Goal: Task Accomplishment & Management: Use online tool/utility

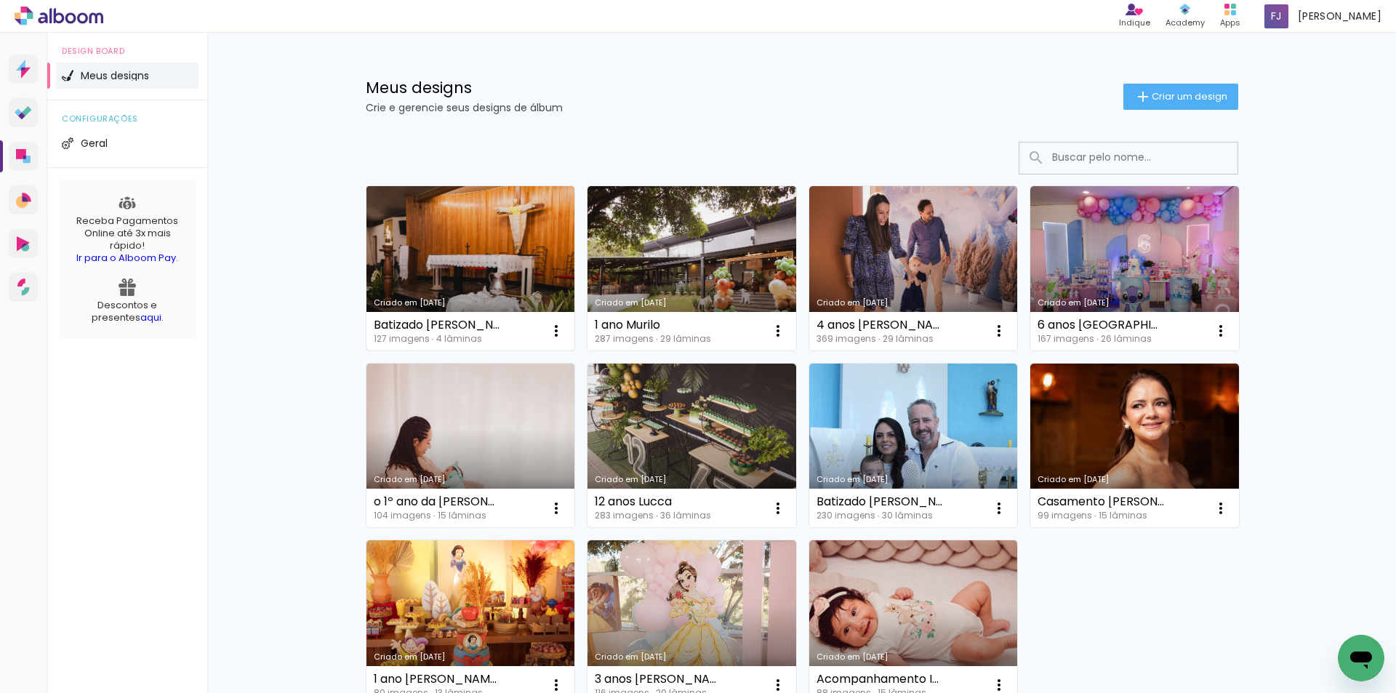
click at [448, 272] on link "Criado em [DATE]" at bounding box center [471, 268] width 209 height 164
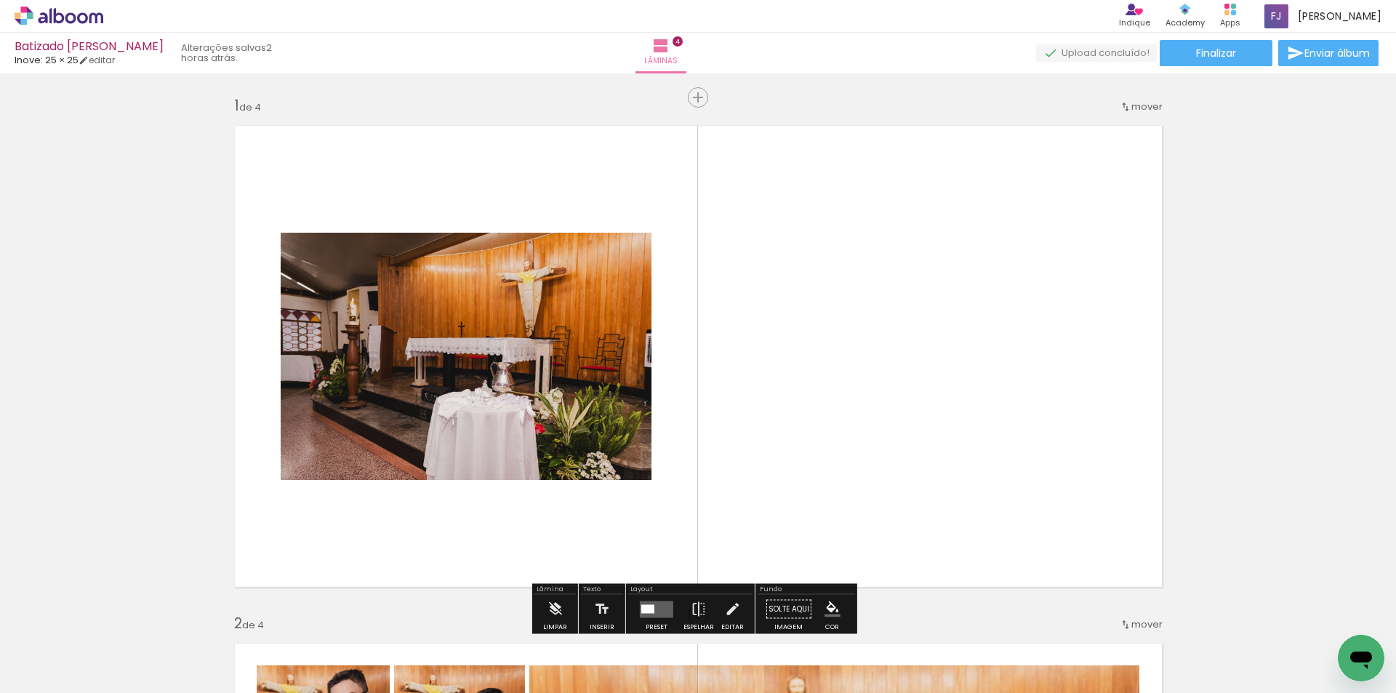
click at [482, 372] on quentale-photo at bounding box center [466, 356] width 371 height 247
click at [35, 683] on paper-button "Adicionar Fotos" at bounding box center [44, 673] width 71 height 23
click at [0, 0] on input "file" at bounding box center [0, 0] width 0 height 0
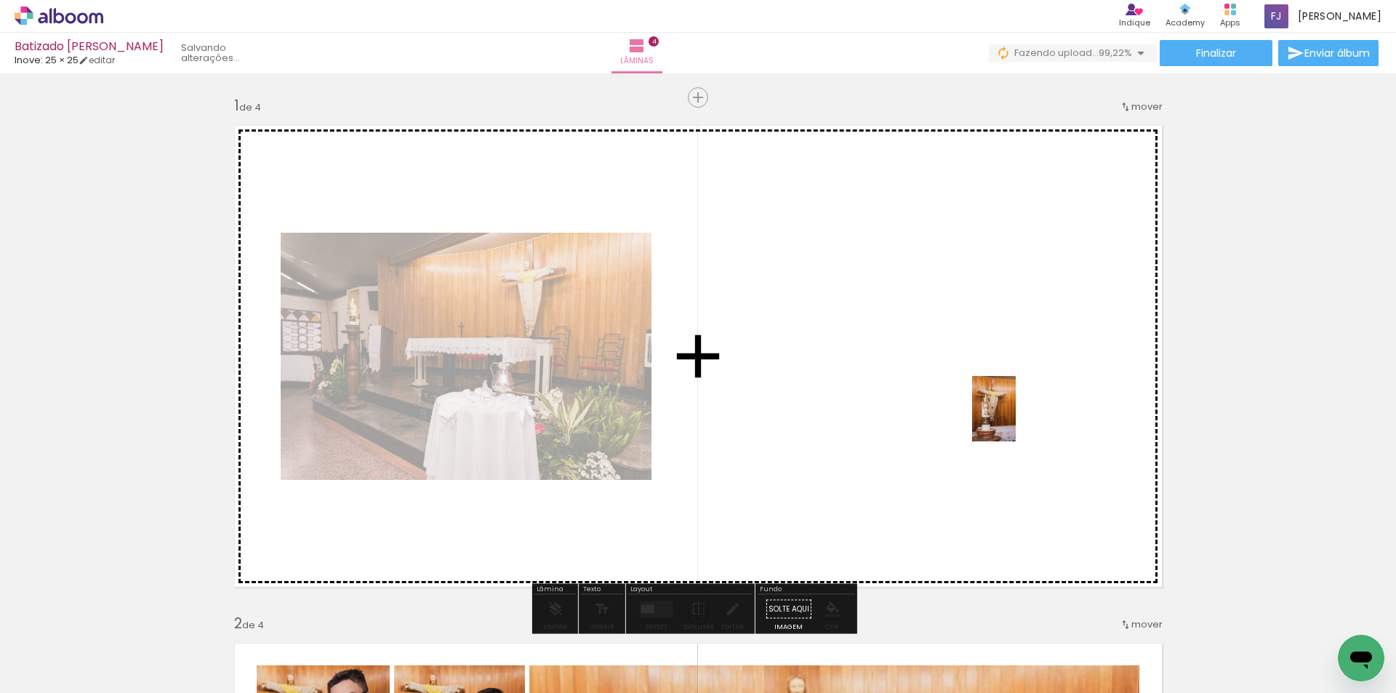
drag, startPoint x: 1330, startPoint y: 631, endPoint x: 1016, endPoint y: 420, distance: 378.4
click at [1016, 420] on quentale-workspace at bounding box center [698, 346] width 1396 height 693
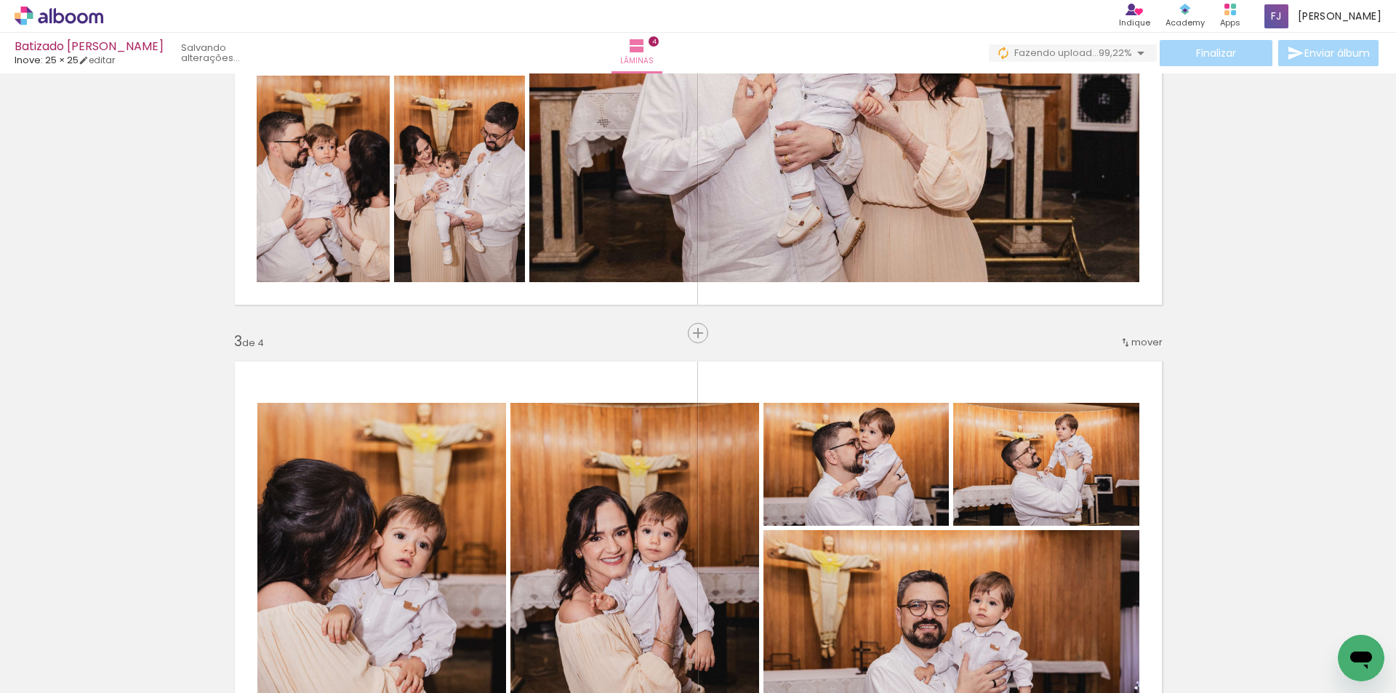
scroll to position [533, 0]
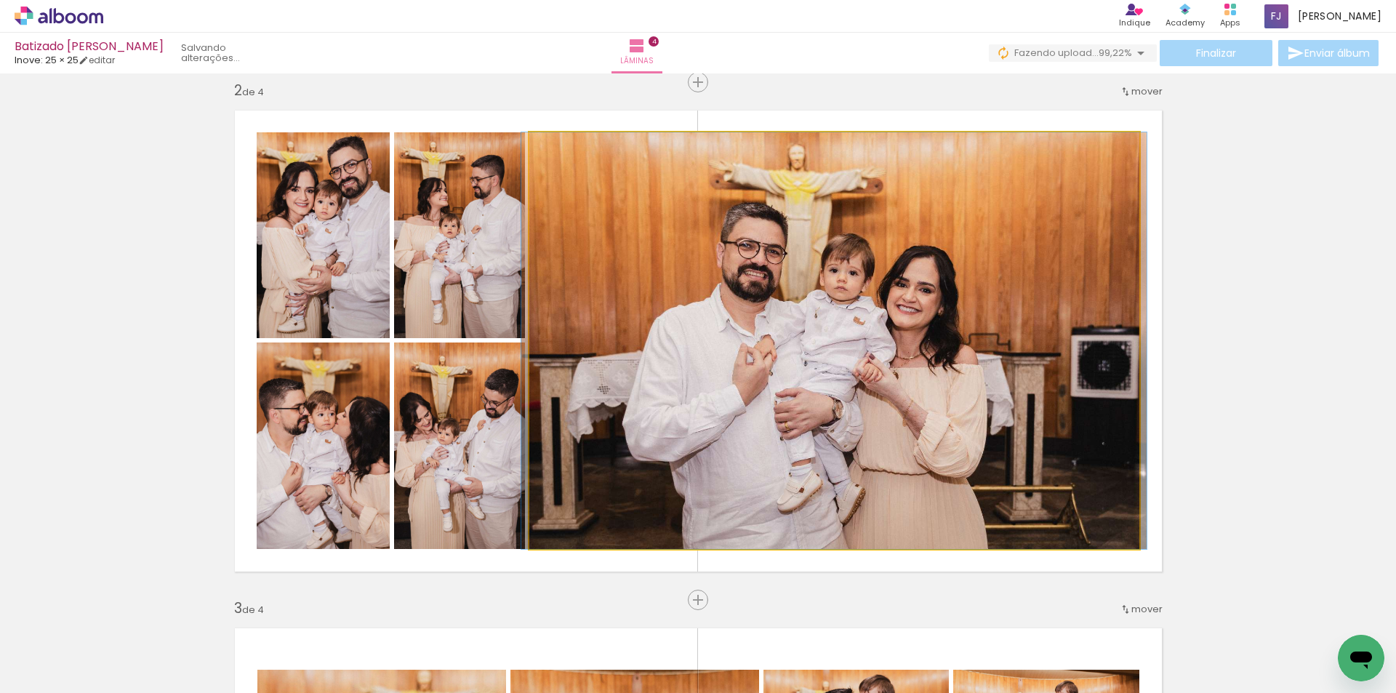
click at [841, 315] on quentale-photo at bounding box center [834, 340] width 610 height 417
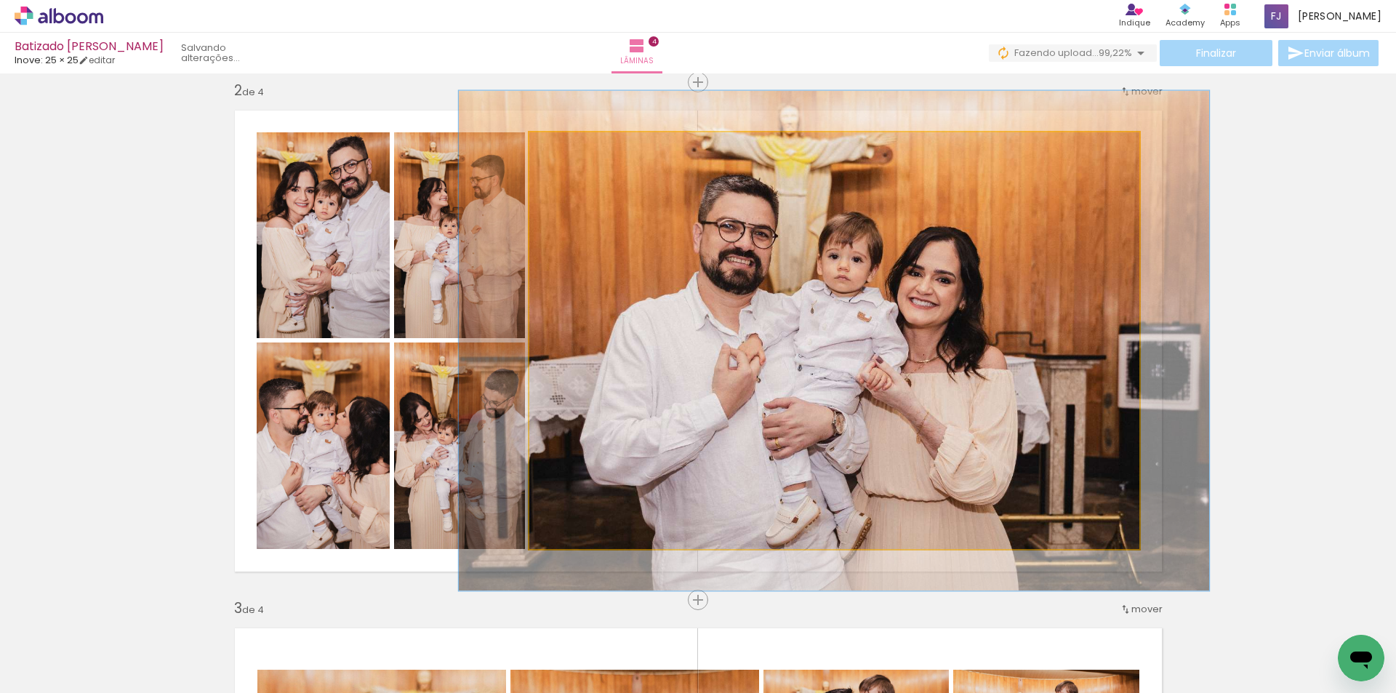
click at [567, 148] on div at bounding box center [573, 147] width 13 height 13
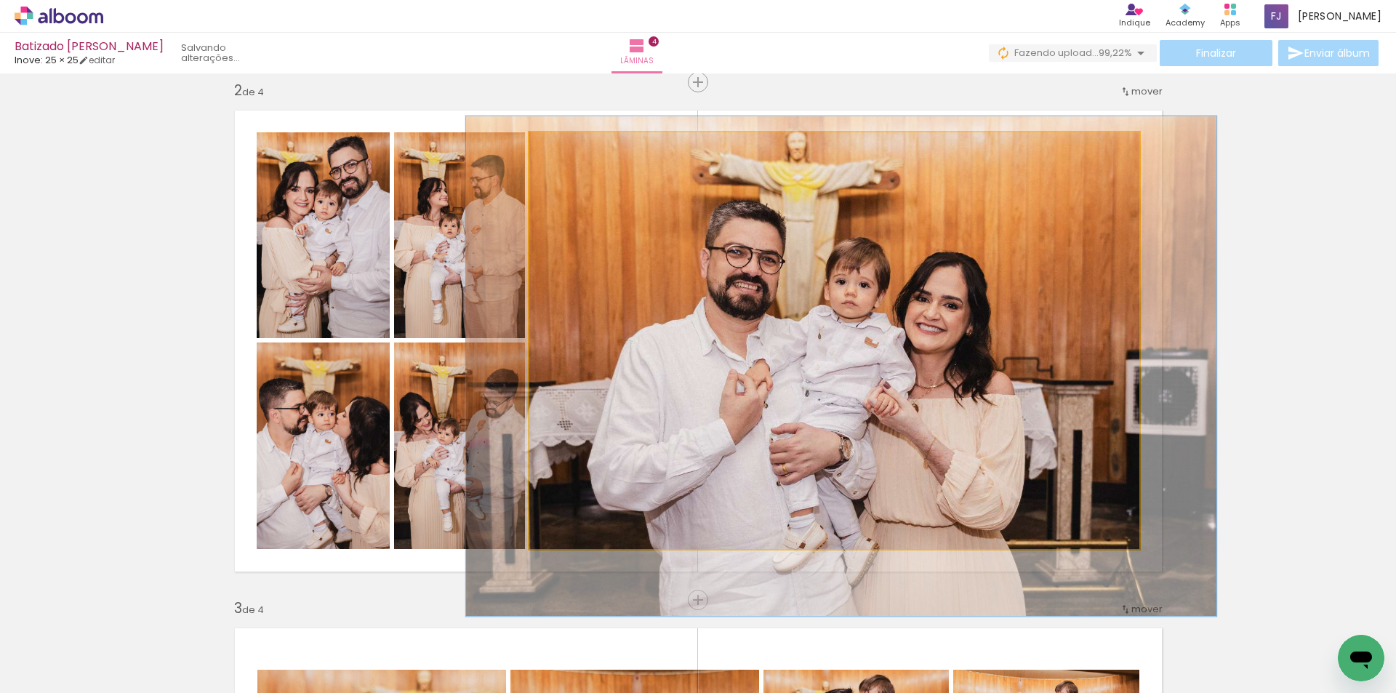
drag, startPoint x: 786, startPoint y: 269, endPoint x: 790, endPoint y: 290, distance: 21.5
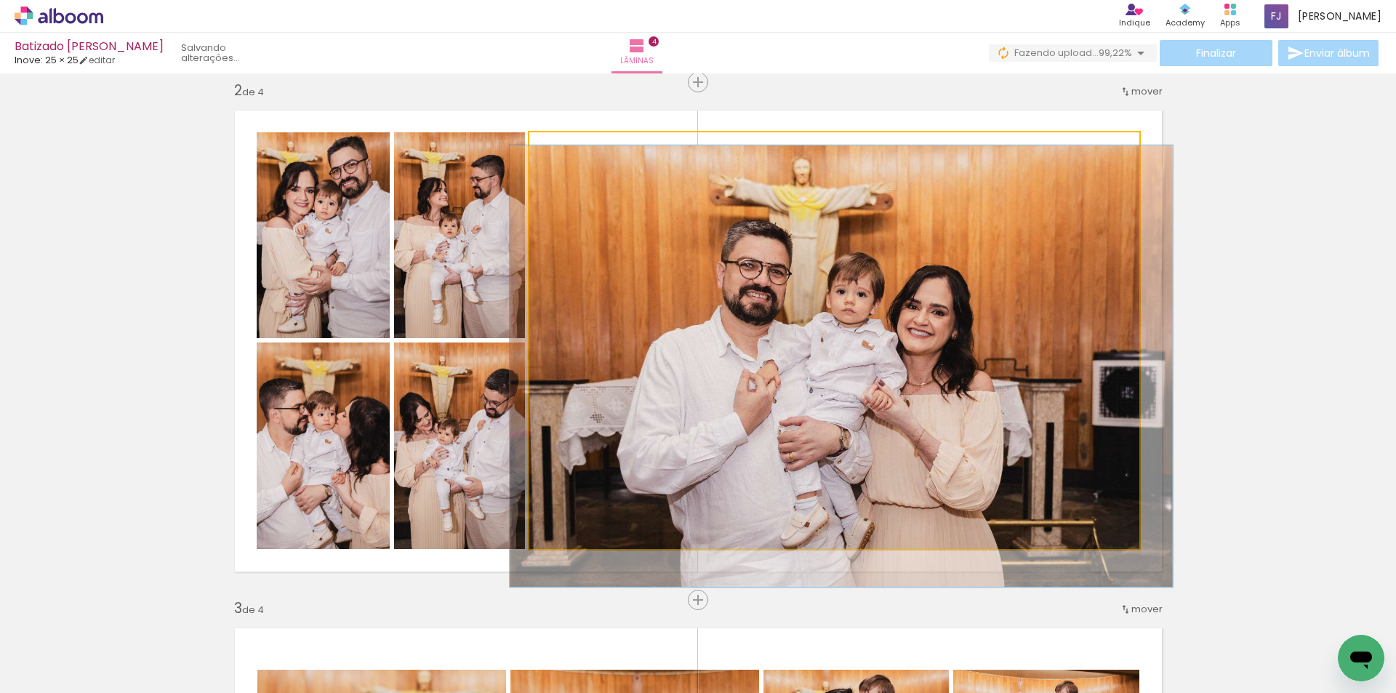
type paper-slider "106"
click at [560, 148] on div at bounding box center [566, 147] width 13 height 13
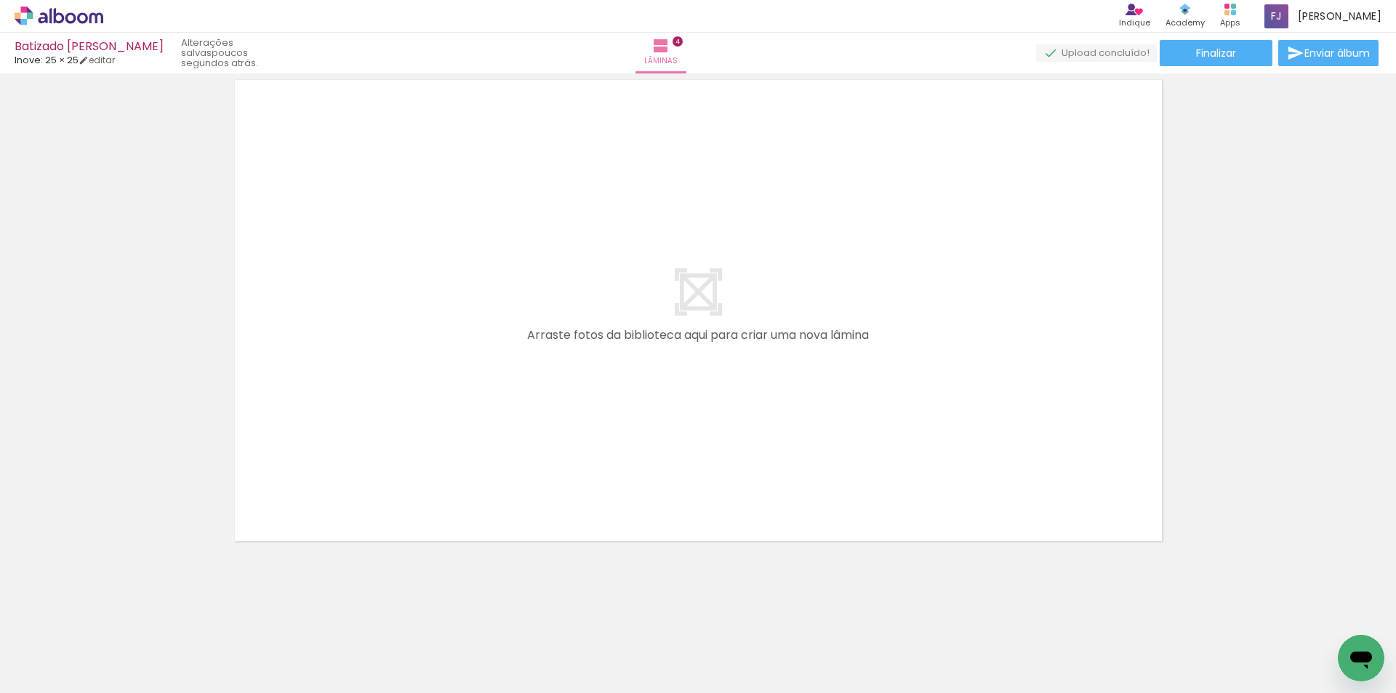
scroll to position [0, 513]
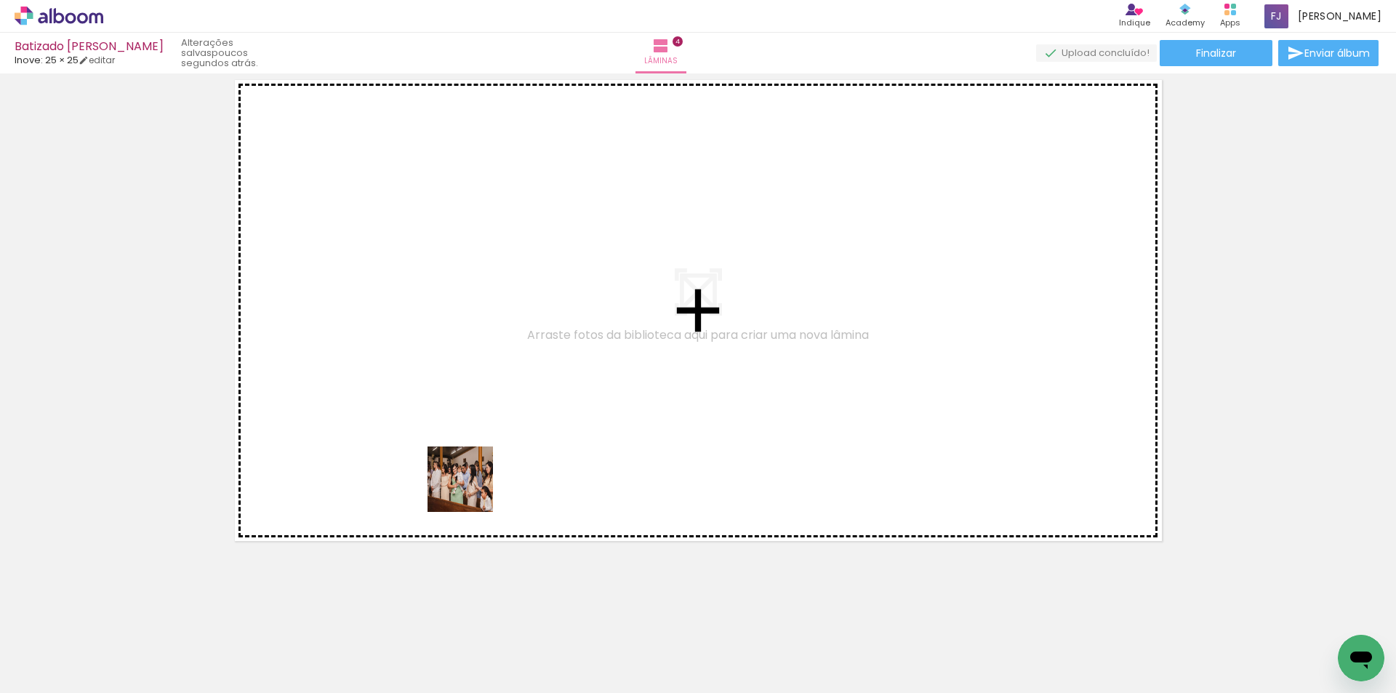
drag, startPoint x: 384, startPoint y: 644, endPoint x: 488, endPoint y: 456, distance: 215.2
click at [488, 456] on quentale-workspace at bounding box center [698, 346] width 1396 height 693
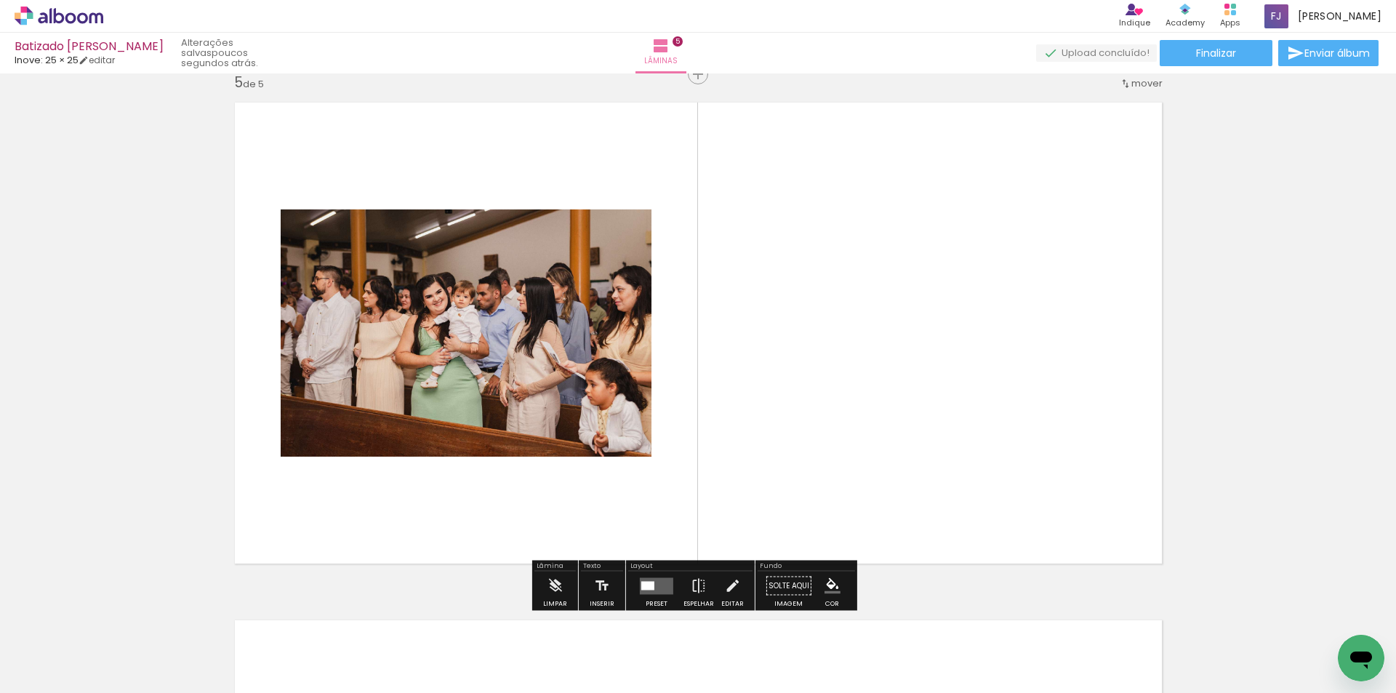
scroll to position [2090, 0]
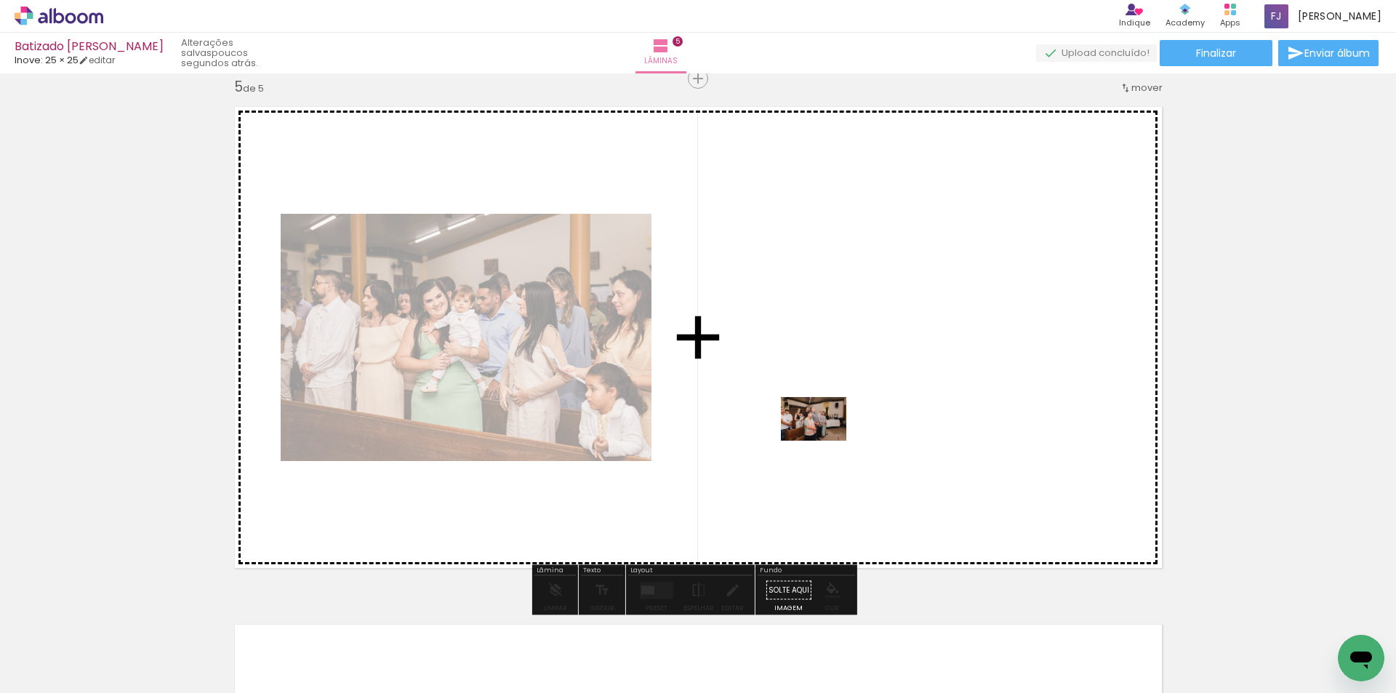
drag, startPoint x: 465, startPoint y: 644, endPoint x: 873, endPoint y: 413, distance: 469.2
click at [873, 413] on quentale-workspace at bounding box center [698, 346] width 1396 height 693
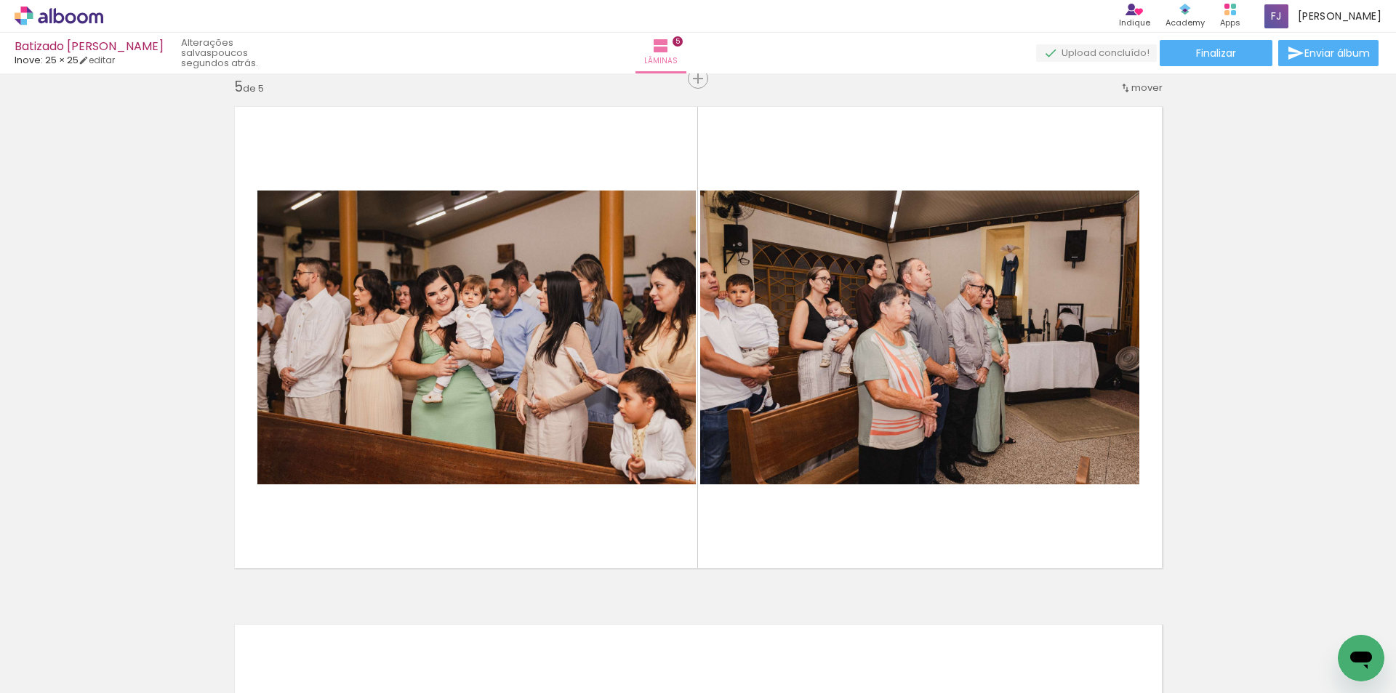
scroll to position [0, 4231]
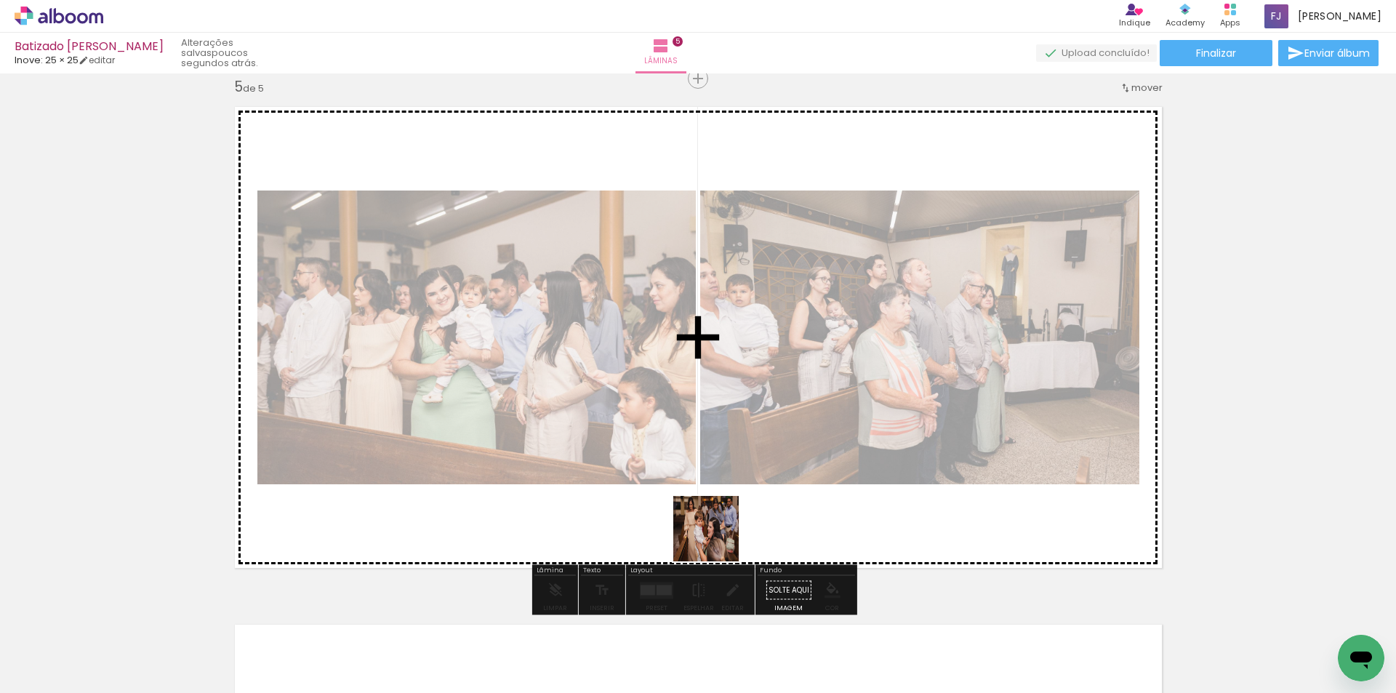
drag, startPoint x: 717, startPoint y: 561, endPoint x: 704, endPoint y: 483, distance: 79.6
click at [704, 483] on quentale-workspace at bounding box center [698, 346] width 1396 height 693
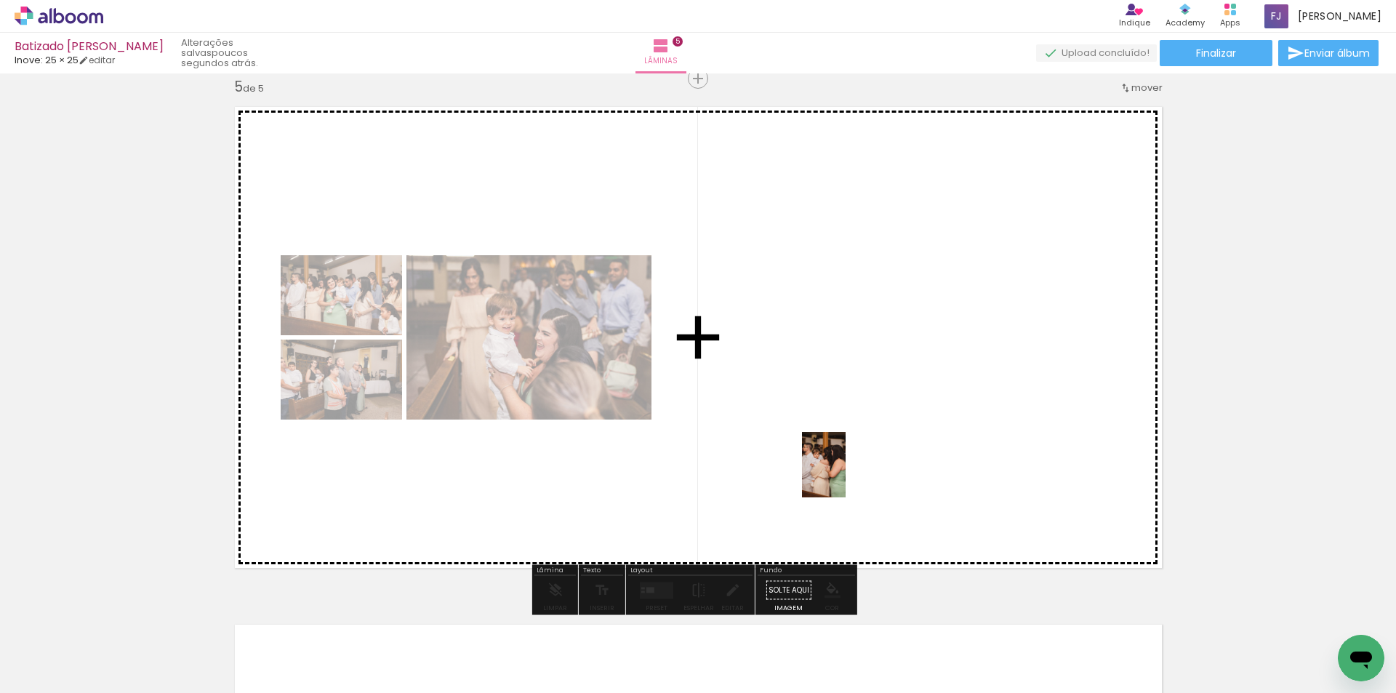
drag, startPoint x: 833, startPoint y: 666, endPoint x: 911, endPoint y: 583, distance: 114.7
click at [857, 415] on quentale-workspace at bounding box center [698, 346] width 1396 height 693
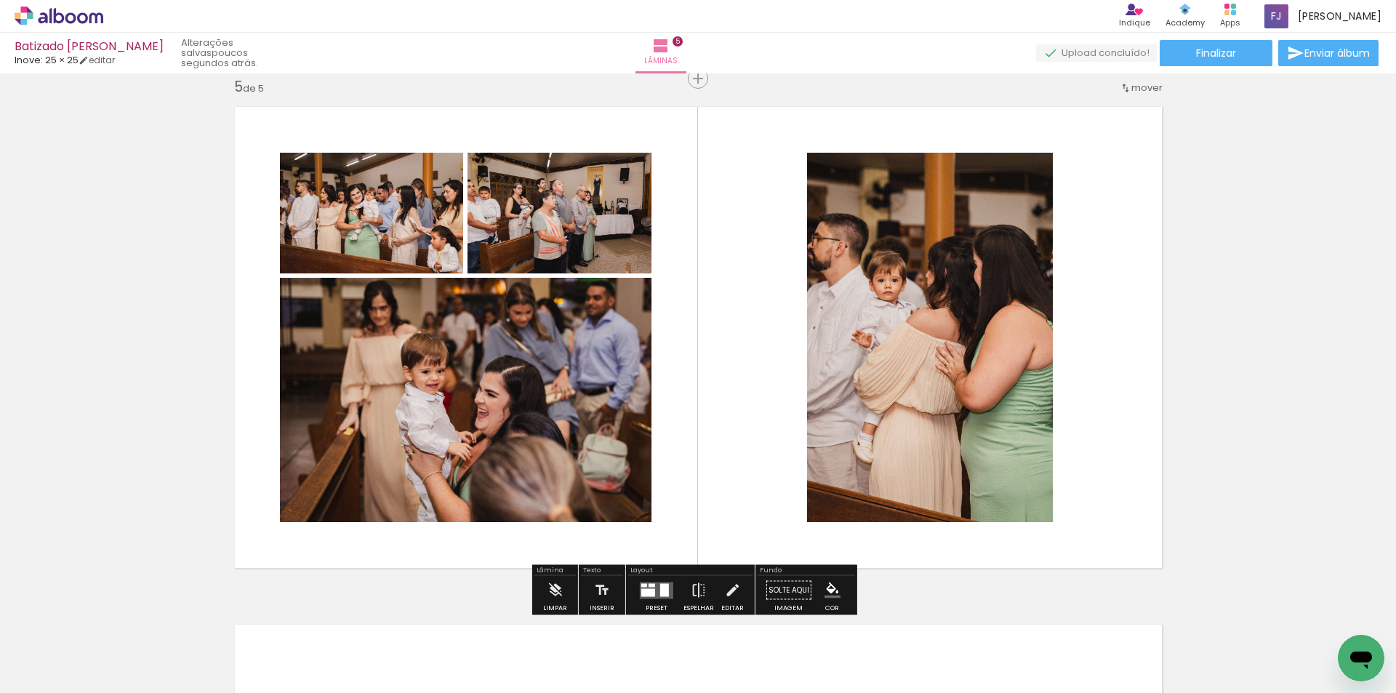
drag, startPoint x: 892, startPoint y: 643, endPoint x: 798, endPoint y: 440, distance: 223.5
click at [801, 439] on quentale-workspace at bounding box center [698, 346] width 1396 height 693
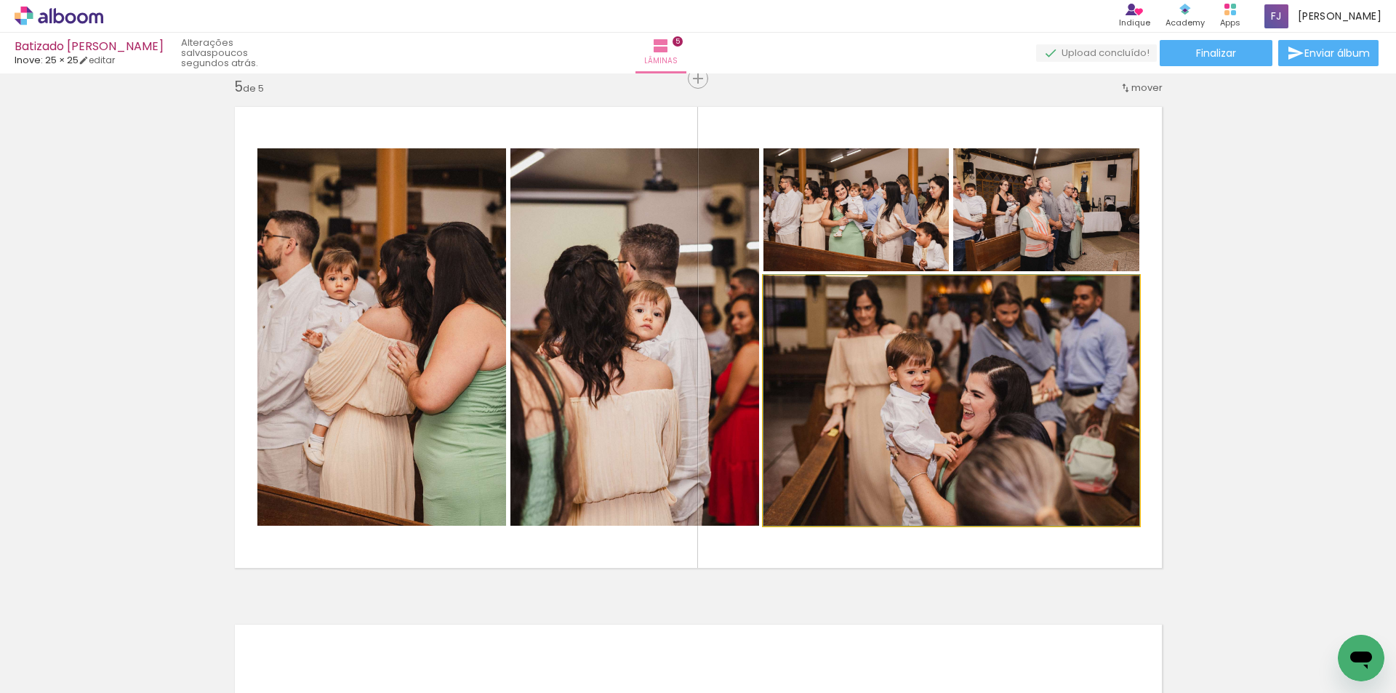
click at [1049, 404] on quentale-photo at bounding box center [952, 401] width 376 height 250
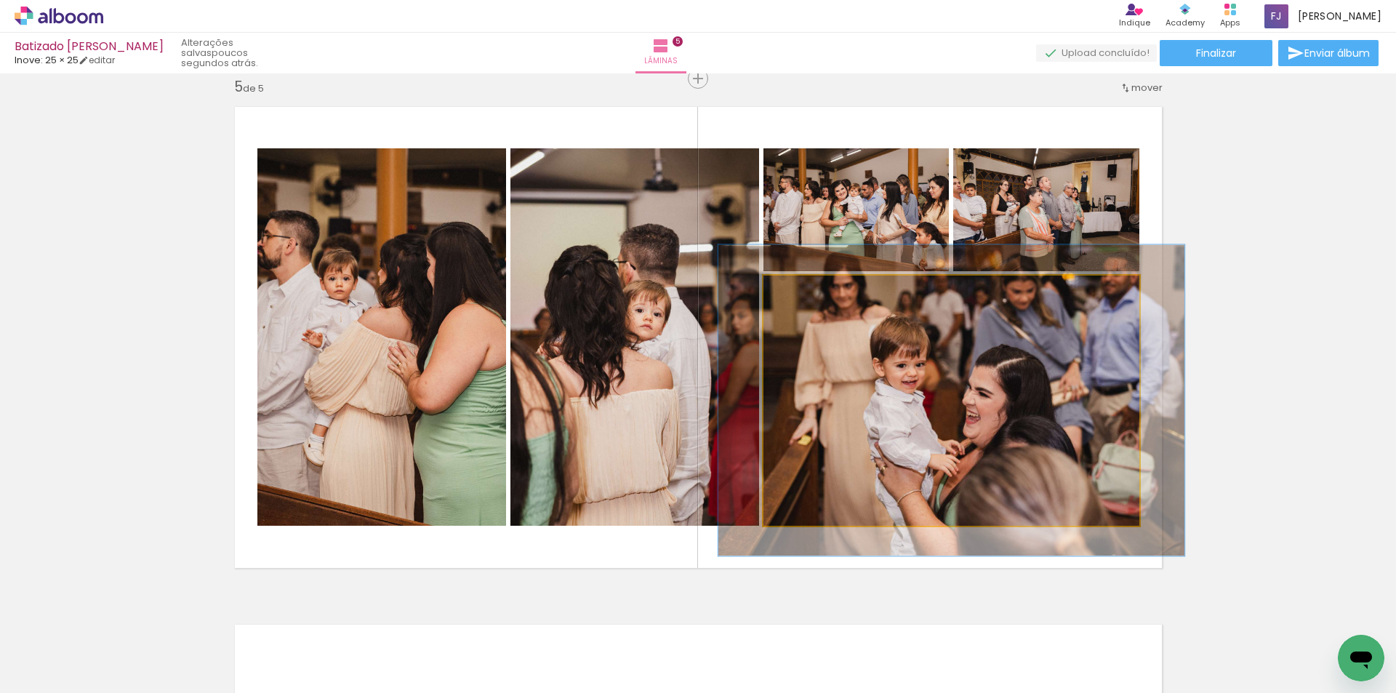
drag, startPoint x: 804, startPoint y: 292, endPoint x: 812, endPoint y: 292, distance: 8.0
click at [812, 292] on div at bounding box center [809, 290] width 23 height 23
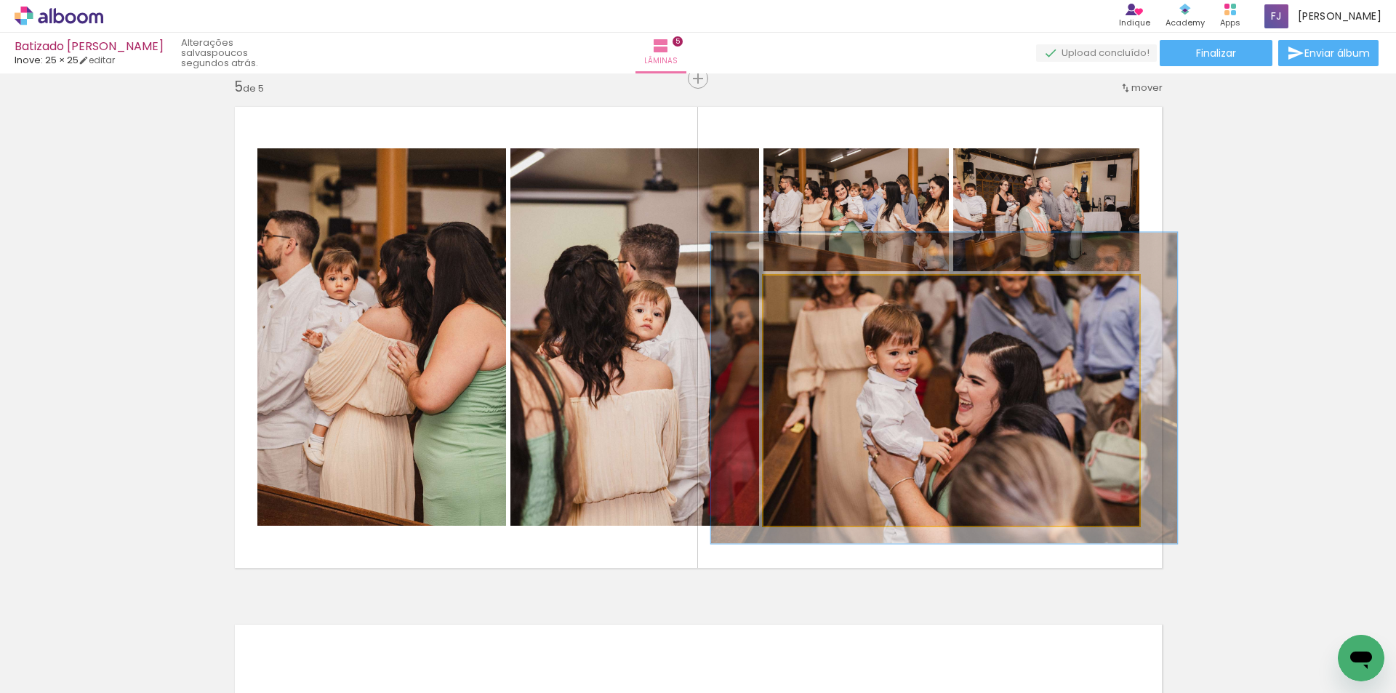
drag, startPoint x: 936, startPoint y: 380, endPoint x: 929, endPoint y: 368, distance: 14.3
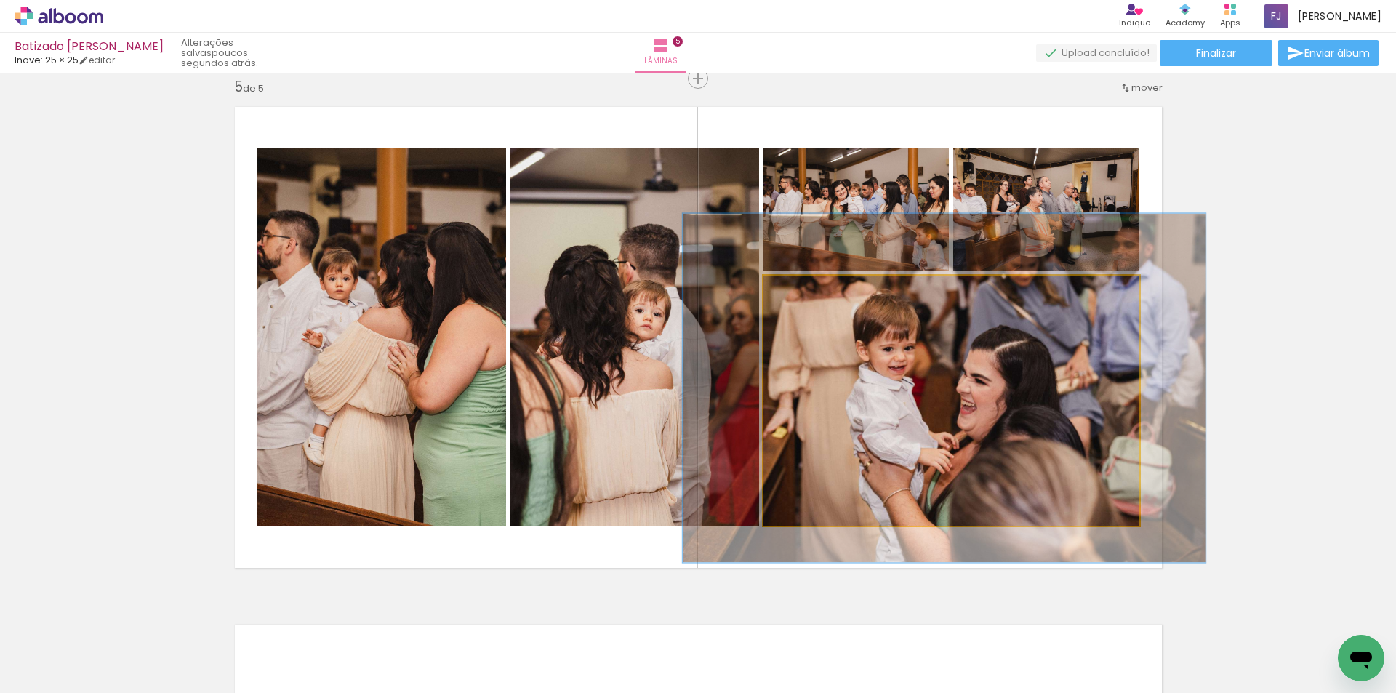
click at [820, 287] on div at bounding box center [819, 290] width 23 height 23
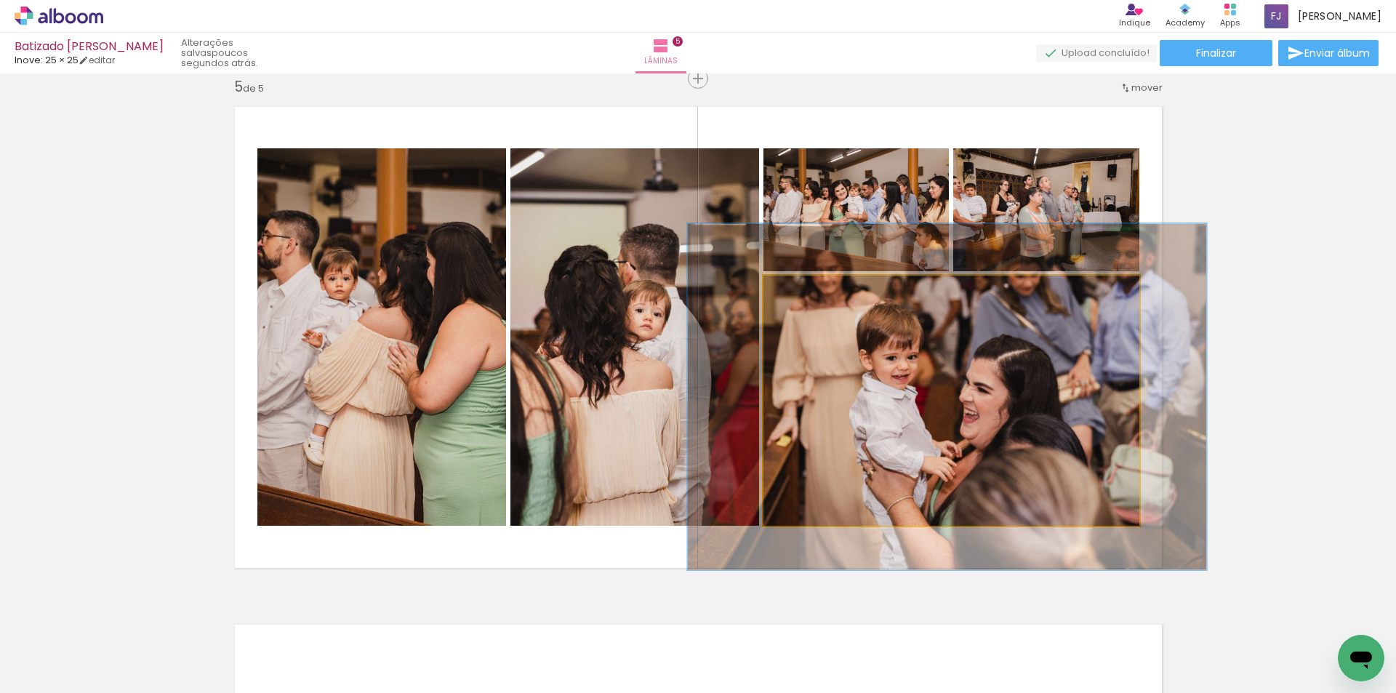
drag, startPoint x: 977, startPoint y: 377, endPoint x: 980, endPoint y: 385, distance: 9.2
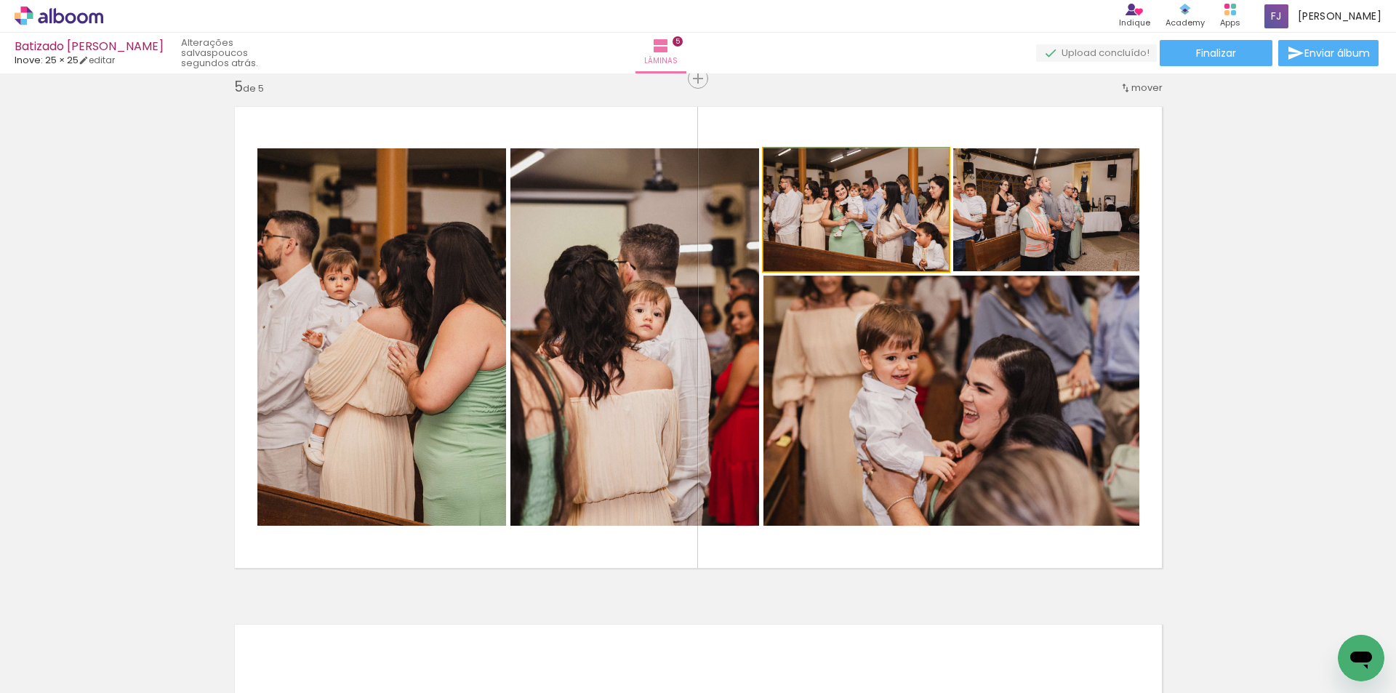
drag, startPoint x: 906, startPoint y: 231, endPoint x: 1054, endPoint y: 236, distance: 148.5
click at [0, 0] on slot at bounding box center [0, 0] width 0 height 0
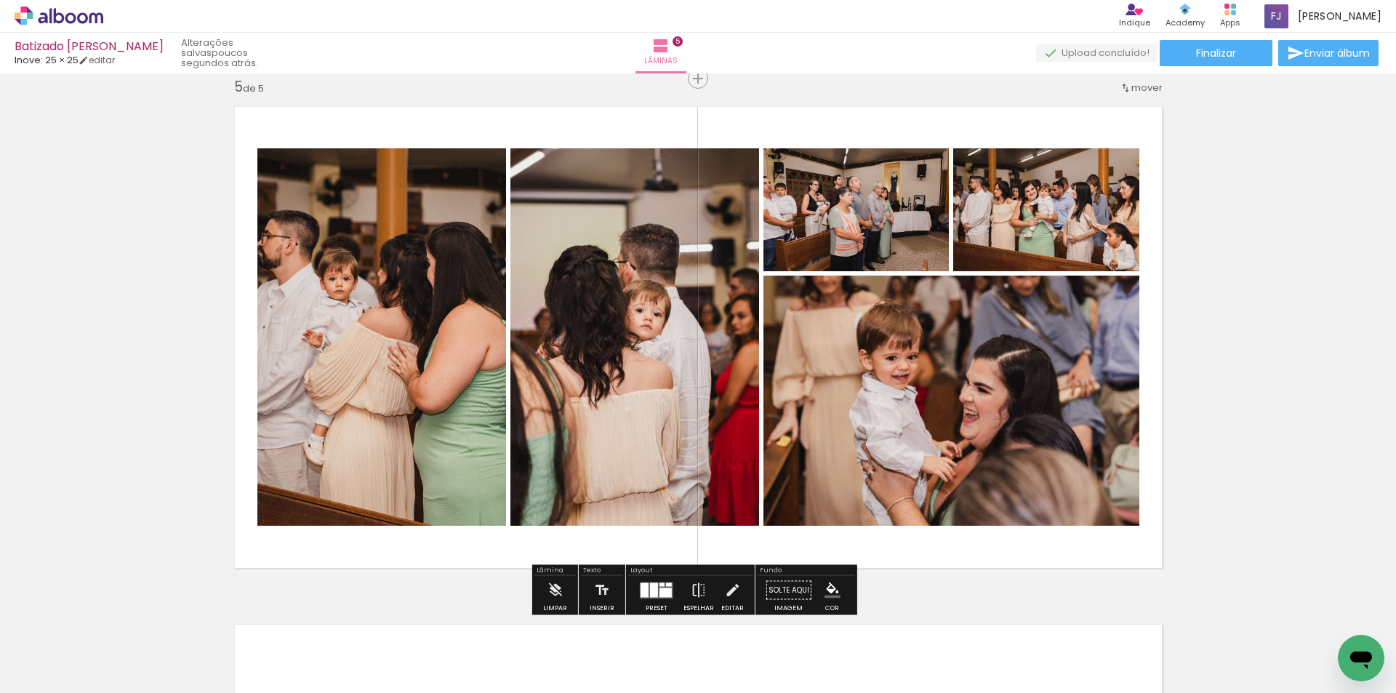
click at [655, 592] on div at bounding box center [654, 590] width 8 height 15
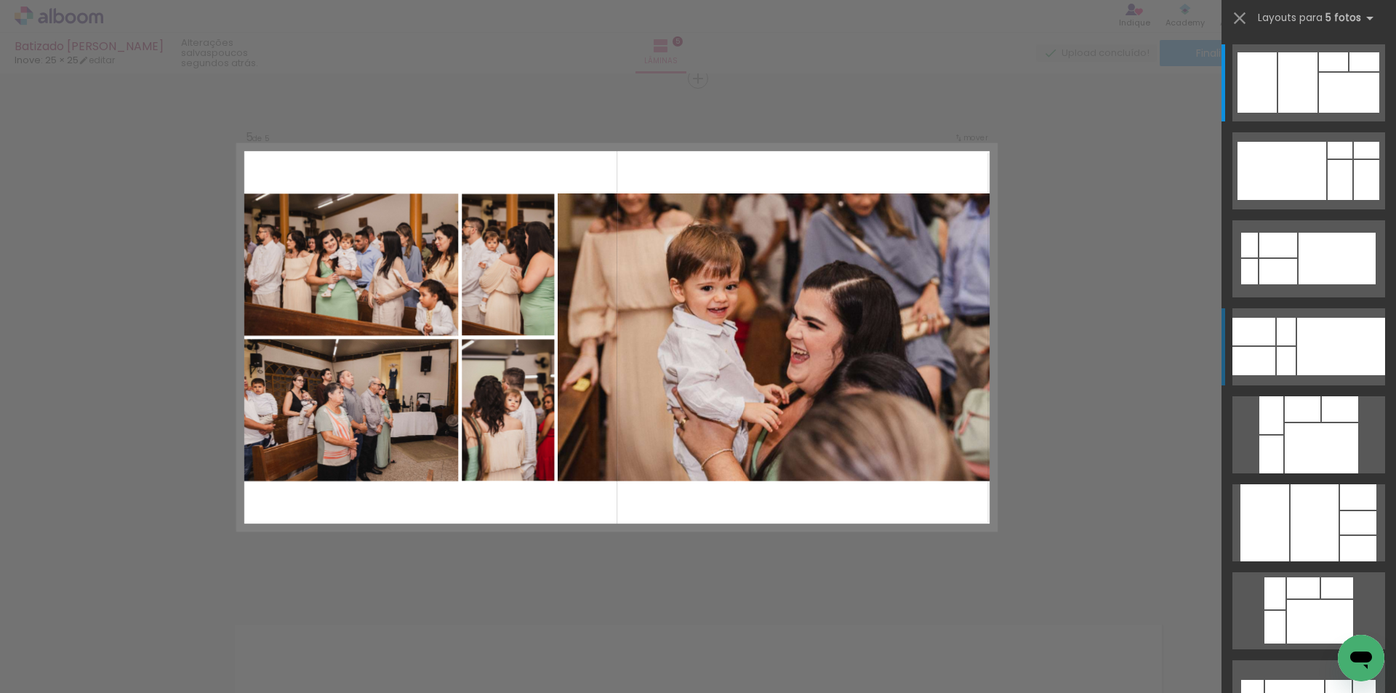
click at [1291, 347] on quentale-layouter at bounding box center [1309, 346] width 153 height 77
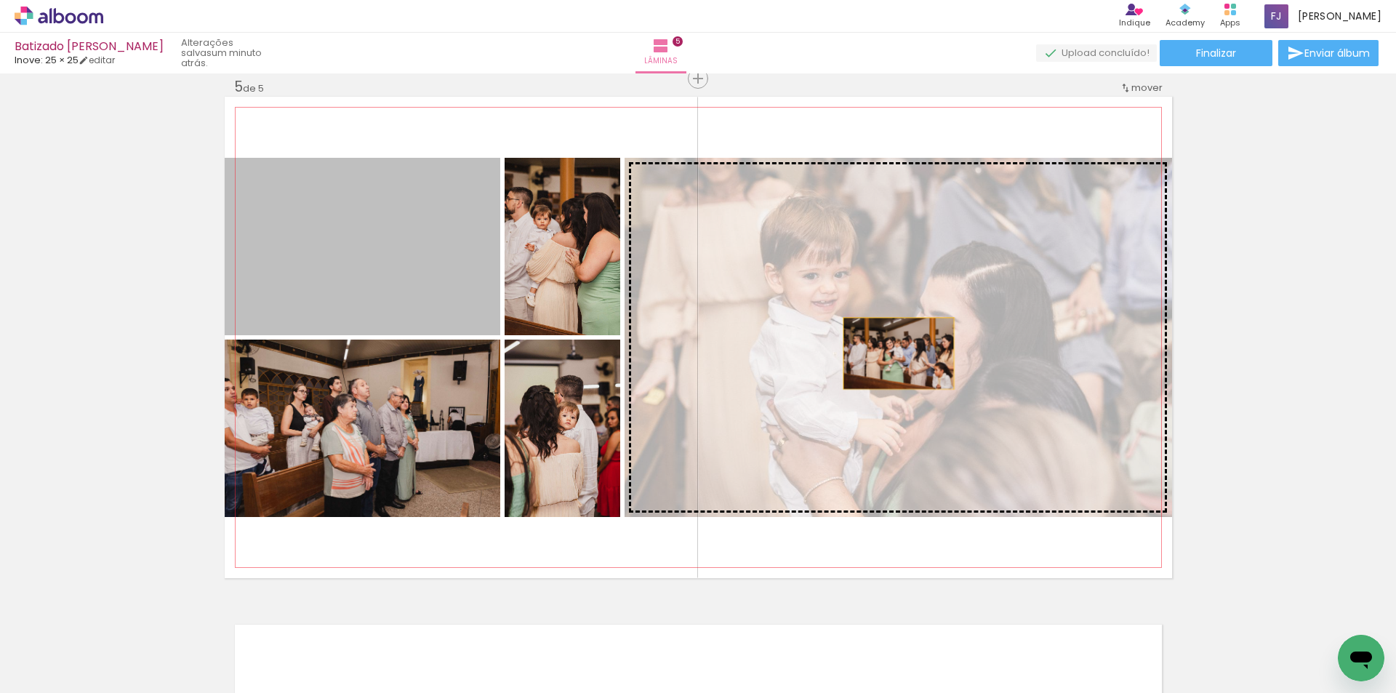
drag, startPoint x: 383, startPoint y: 262, endPoint x: 893, endPoint y: 353, distance: 518.0
click at [0, 0] on slot at bounding box center [0, 0] width 0 height 0
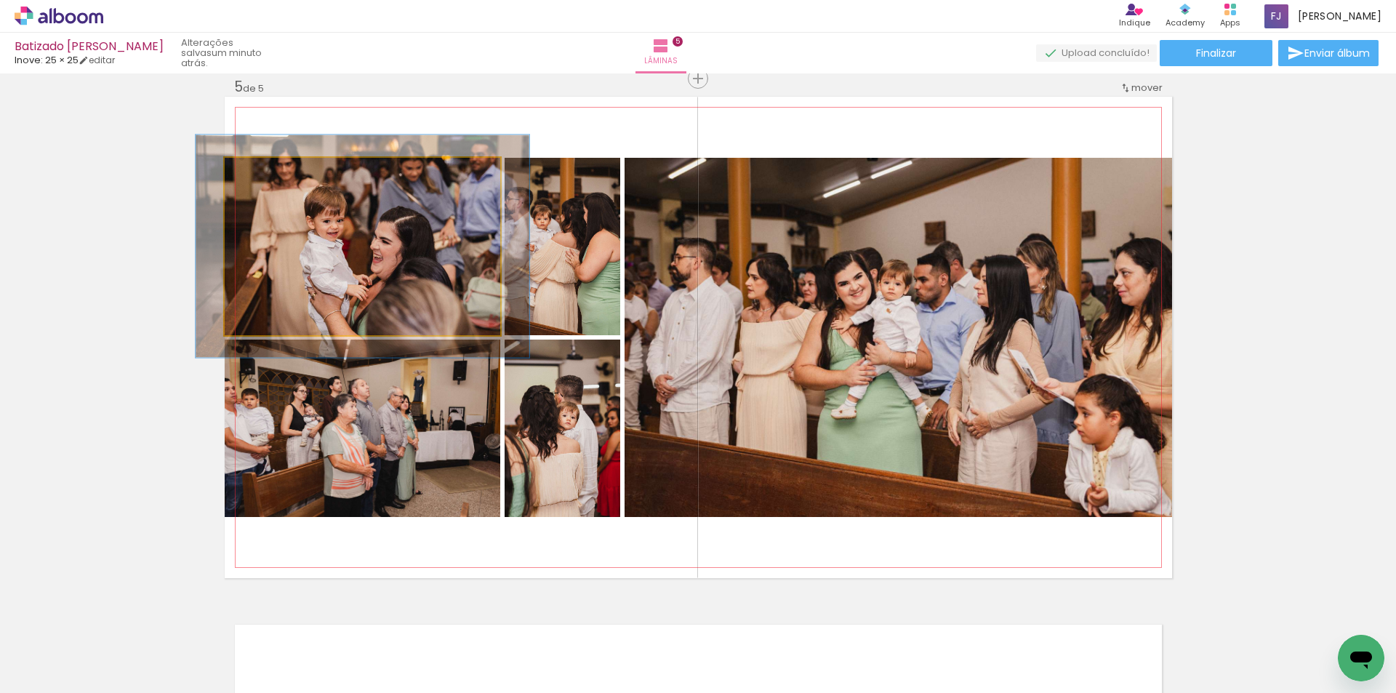
drag, startPoint x: 255, startPoint y: 178, endPoint x: 265, endPoint y: 178, distance: 10.2
type paper-slider "121"
click at [265, 178] on div at bounding box center [268, 172] width 23 height 23
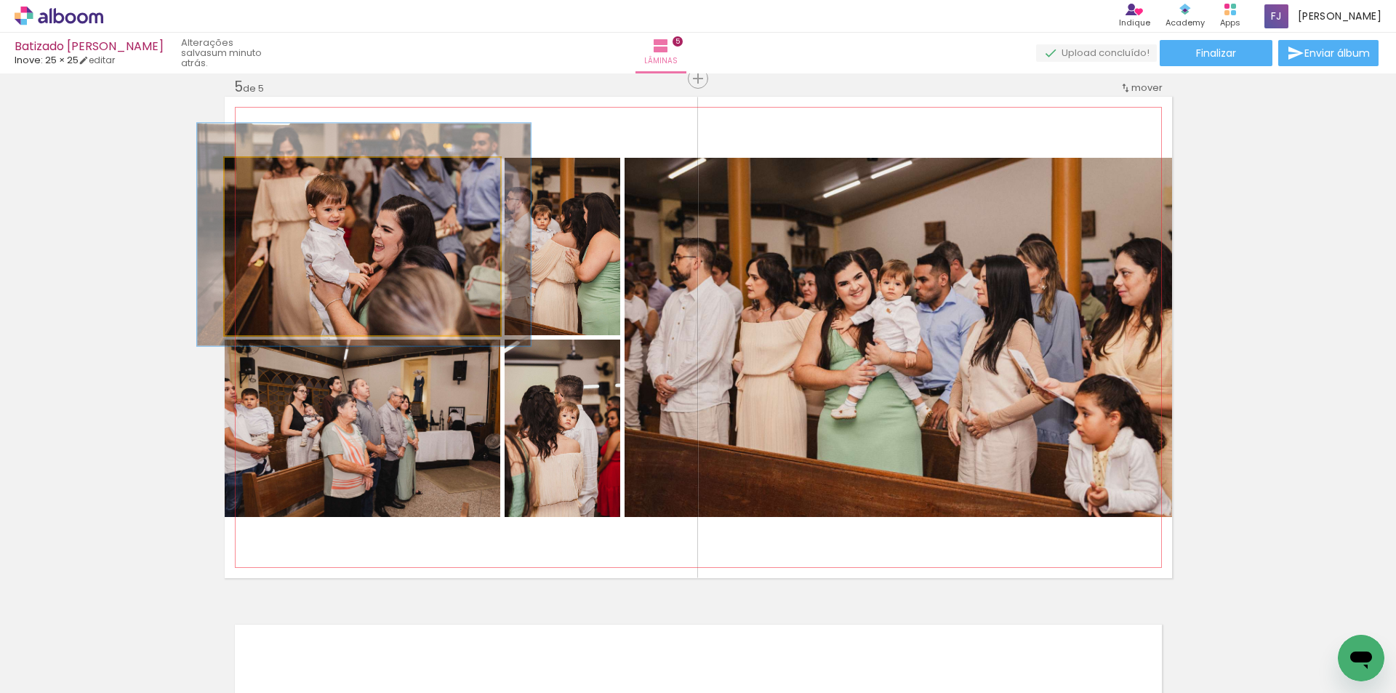
drag, startPoint x: 345, startPoint y: 273, endPoint x: 344, endPoint y: 263, distance: 10.2
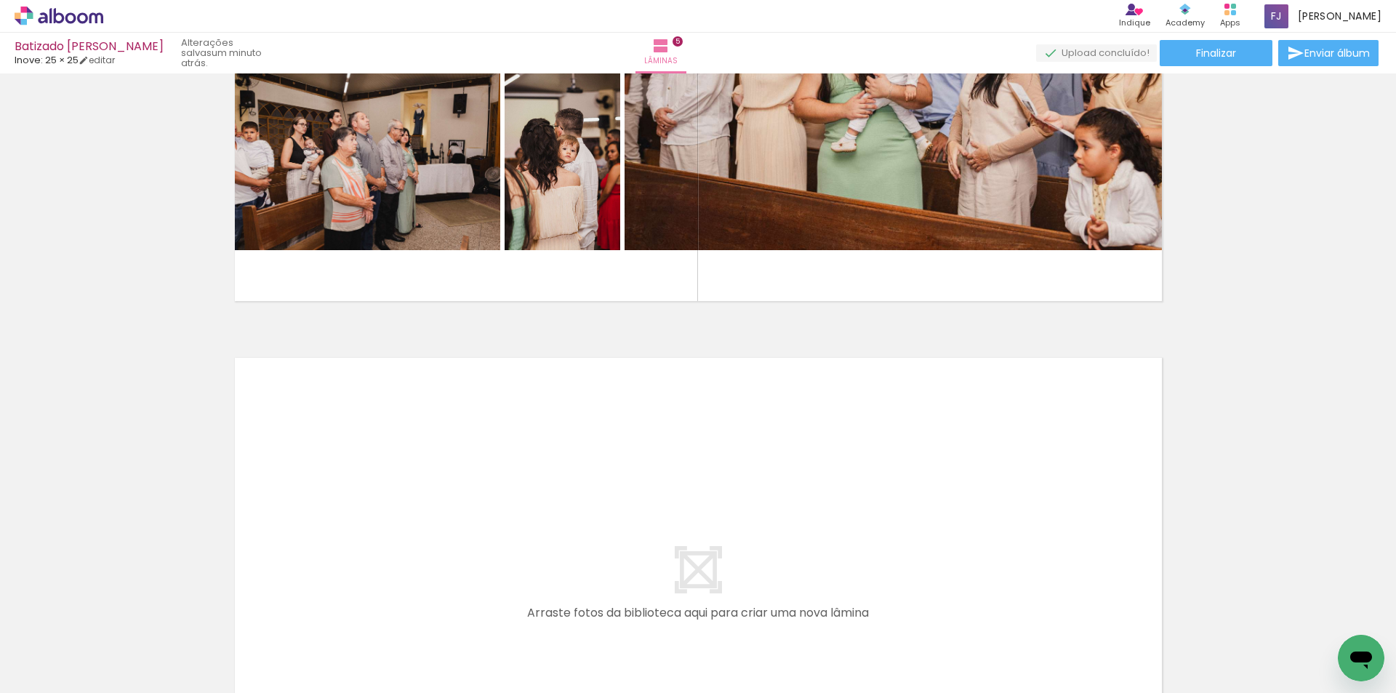
scroll to position [0, 4731]
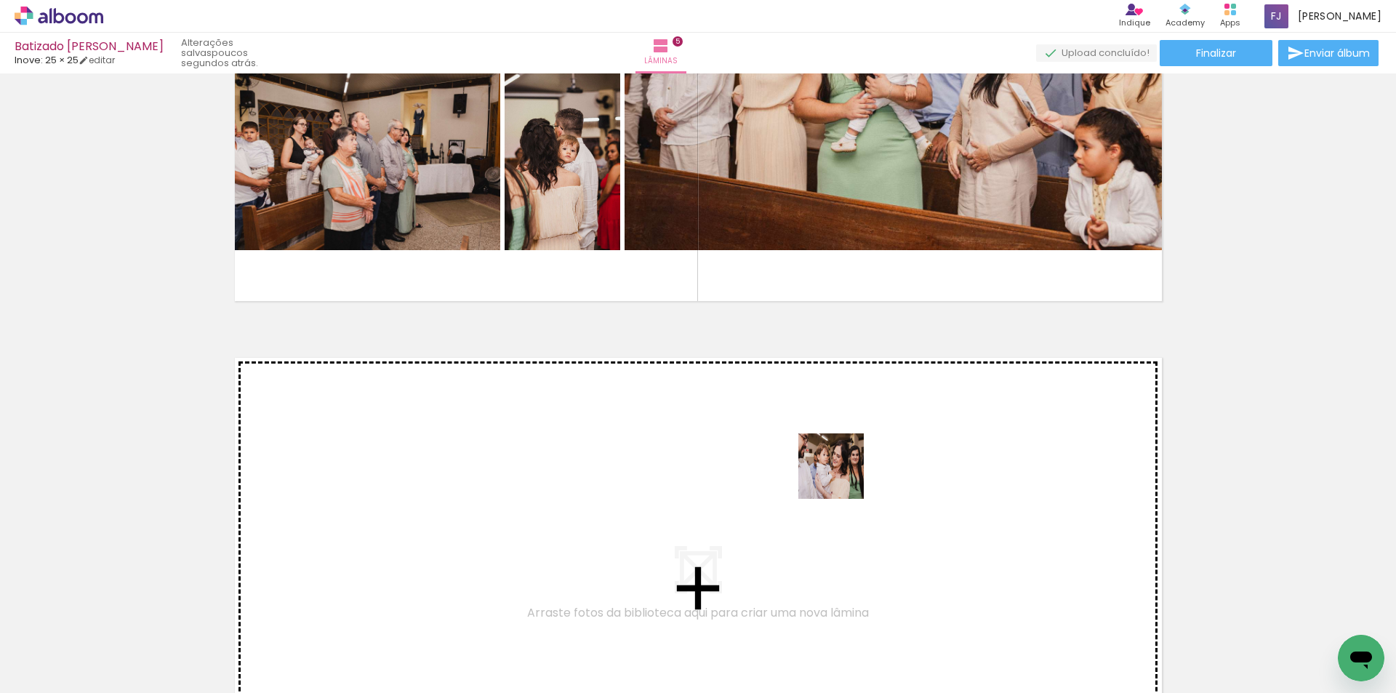
drag, startPoint x: 876, startPoint y: 640, endPoint x: 842, endPoint y: 476, distance: 167.7
click at [842, 476] on quentale-workspace at bounding box center [698, 346] width 1396 height 693
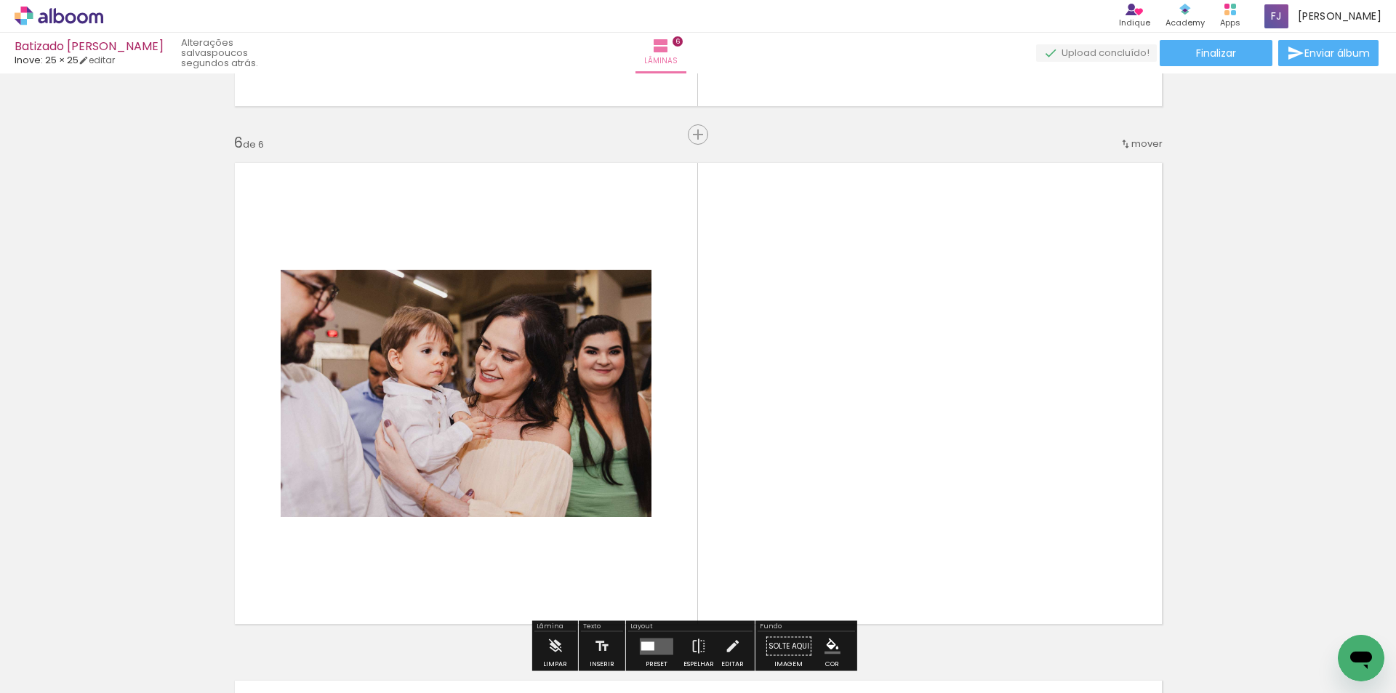
scroll to position [2608, 0]
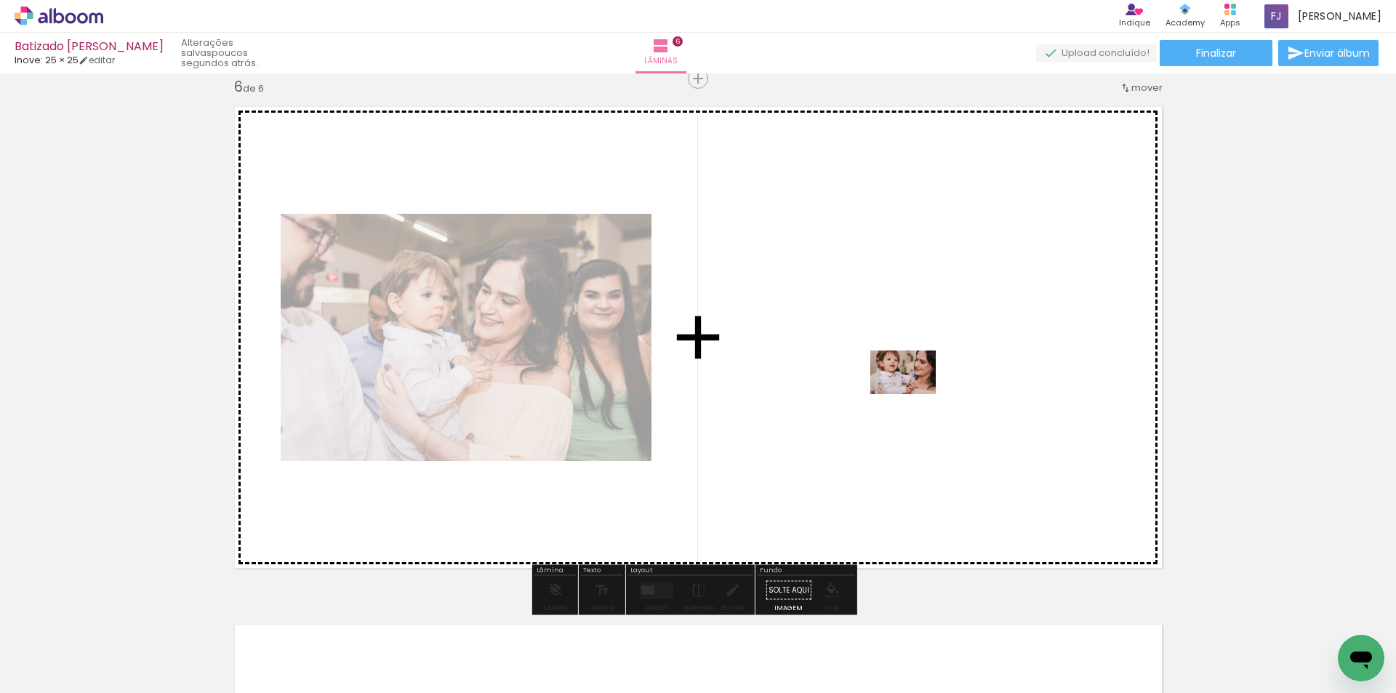
drag, startPoint x: 961, startPoint y: 655, endPoint x: 914, endPoint y: 393, distance: 266.0
click at [914, 393] on quentale-workspace at bounding box center [698, 346] width 1396 height 693
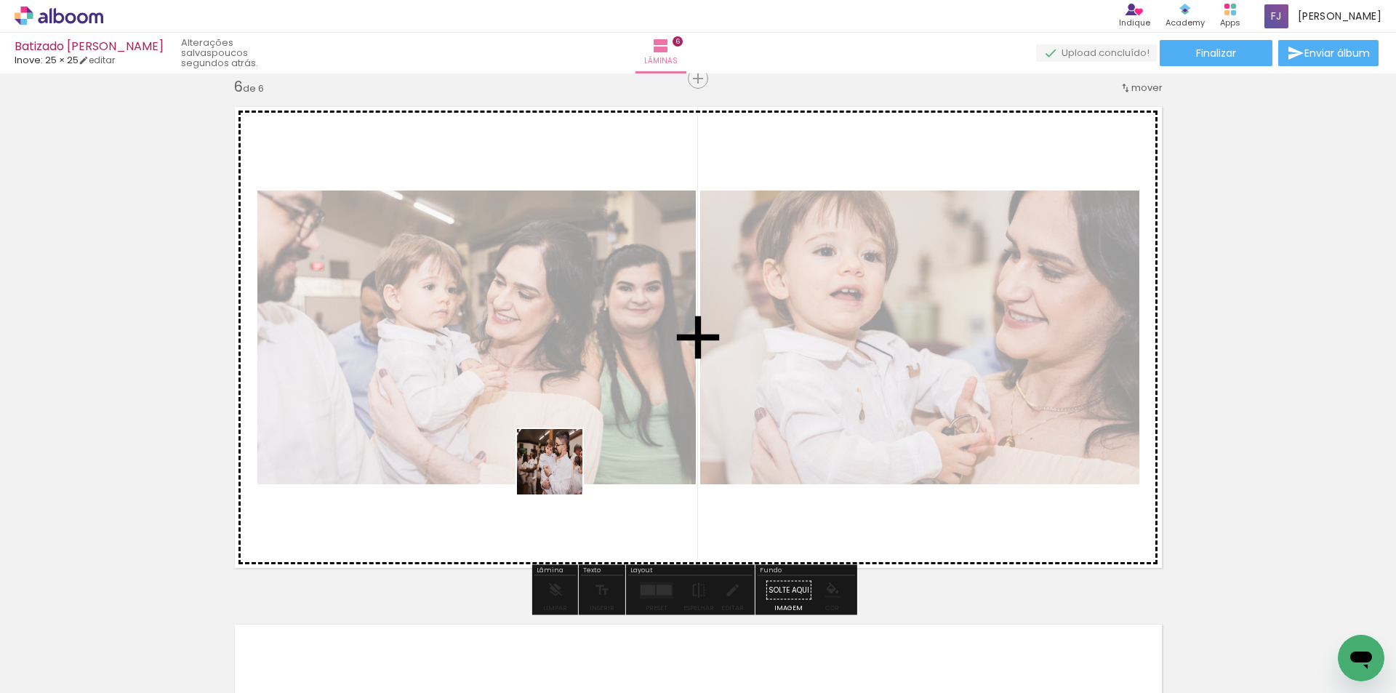
drag, startPoint x: 481, startPoint y: 654, endPoint x: 561, endPoint y: 473, distance: 198.0
click at [561, 473] on quentale-workspace at bounding box center [698, 346] width 1396 height 693
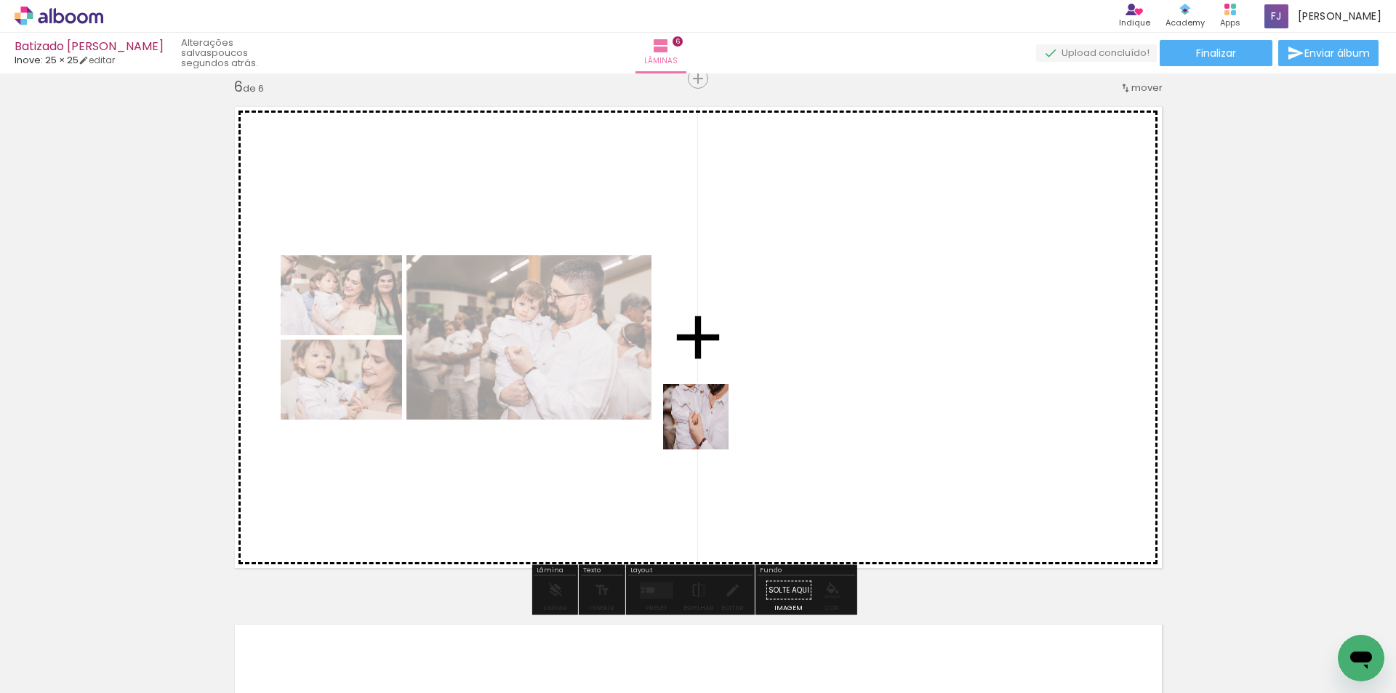
drag, startPoint x: 557, startPoint y: 645, endPoint x: 785, endPoint y: 578, distance: 237.3
click at [707, 427] on quentale-workspace at bounding box center [698, 346] width 1396 height 693
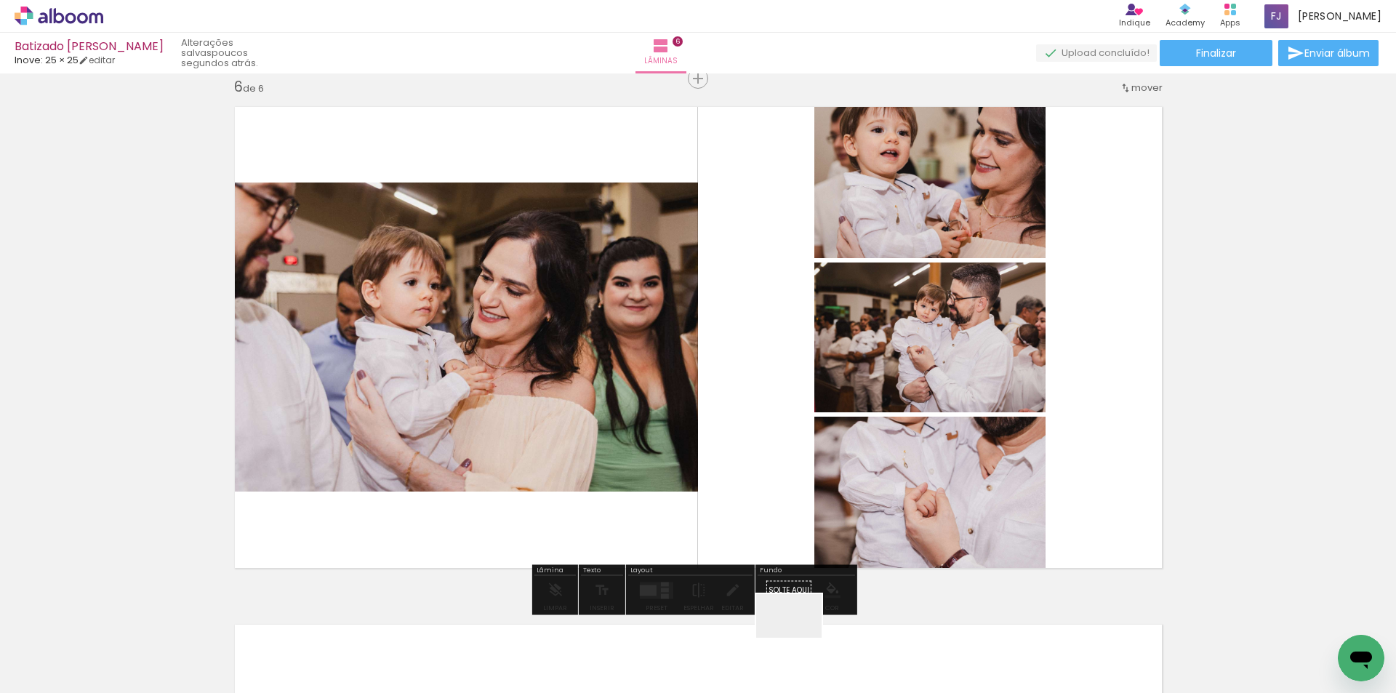
drag, startPoint x: 800, startPoint y: 645, endPoint x: 729, endPoint y: 409, distance: 246.7
click at [729, 409] on quentale-workspace at bounding box center [698, 346] width 1396 height 693
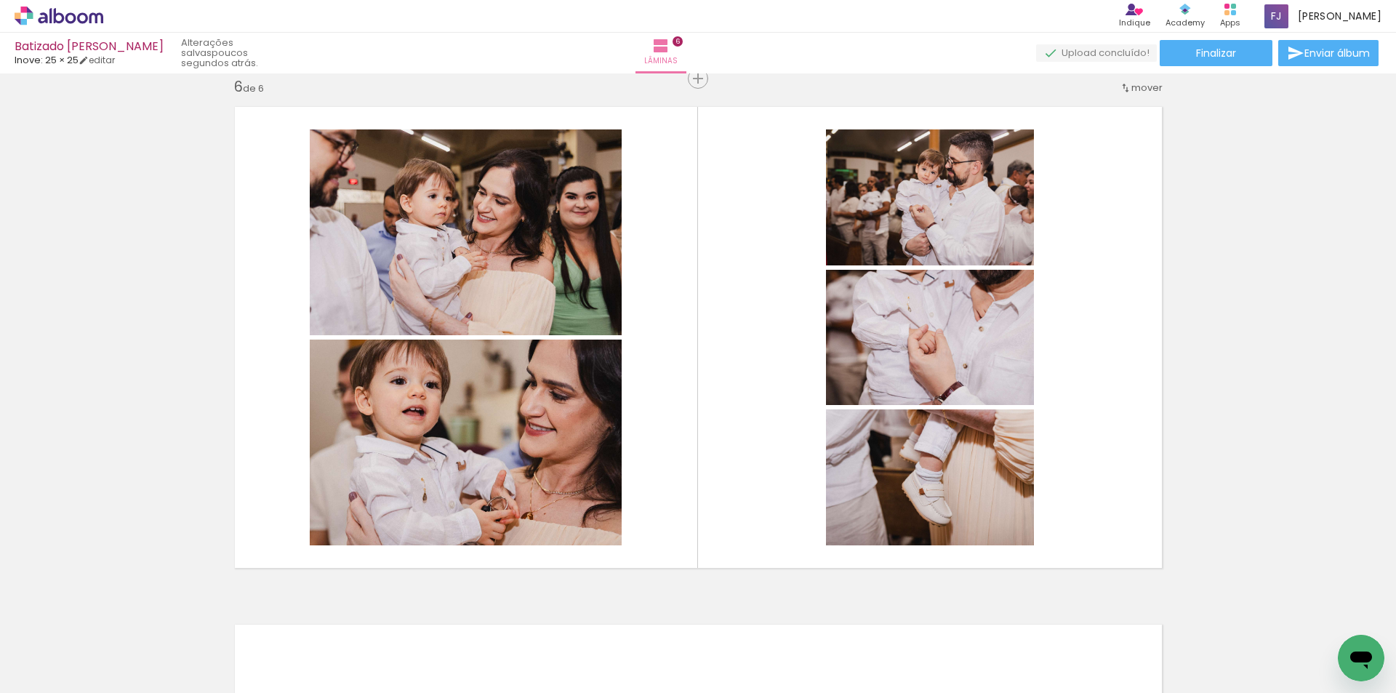
scroll to position [0, 5202]
click at [68, 676] on span "Adicionar Fotos" at bounding box center [52, 673] width 44 height 16
click at [0, 0] on input "file" at bounding box center [0, 0] width 0 height 0
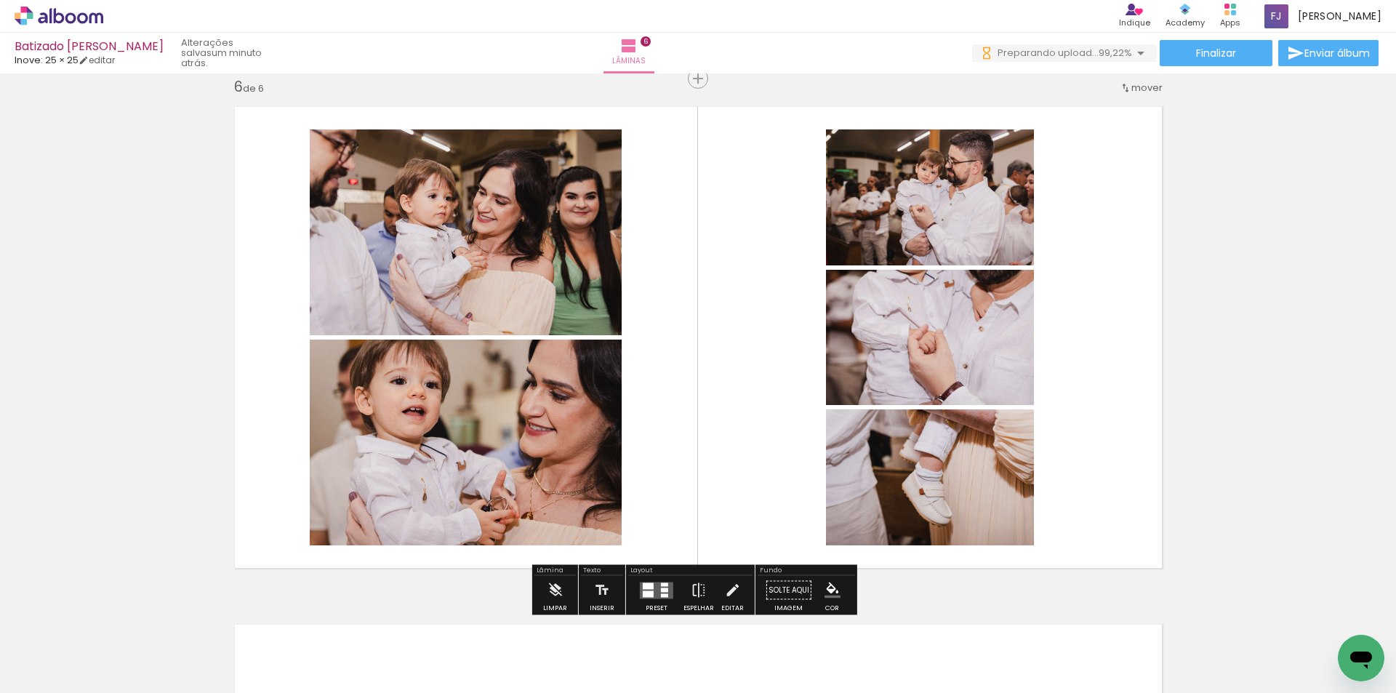
scroll to position [0, 9234]
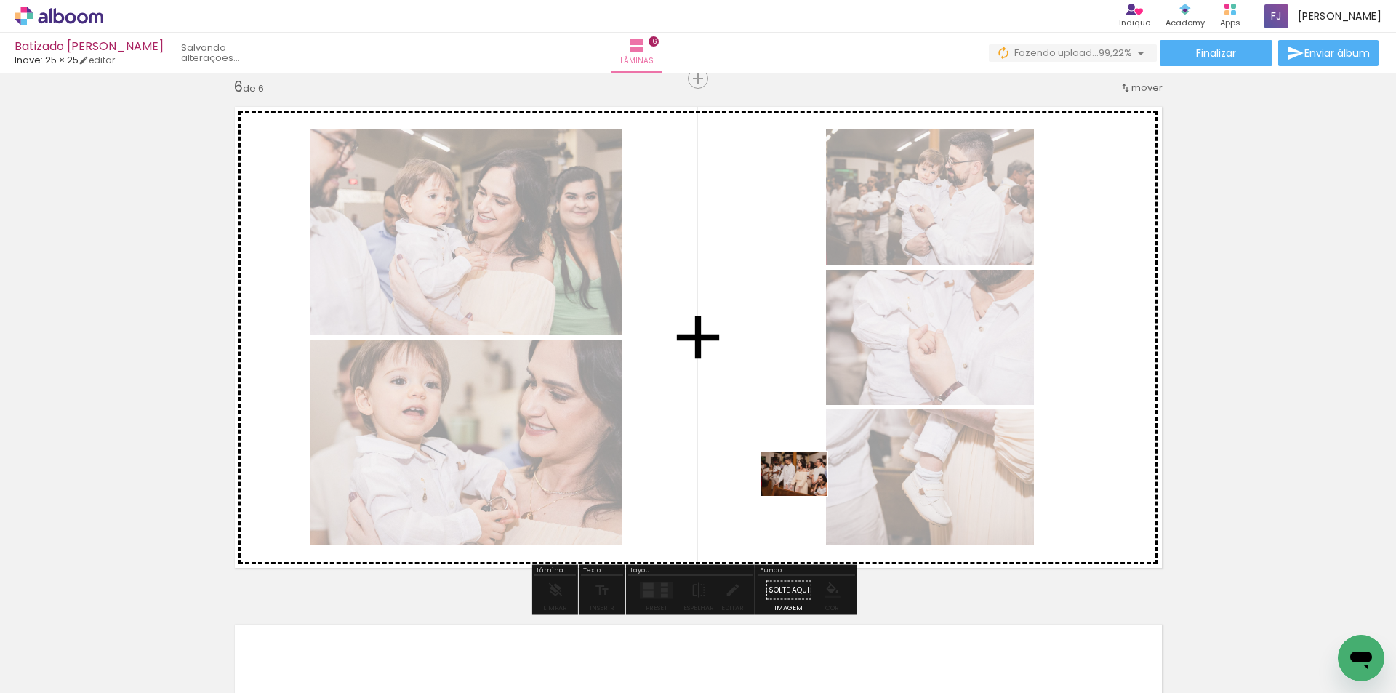
drag, startPoint x: 1329, startPoint y: 639, endPoint x: 795, endPoint y: 493, distance: 554.1
click at [795, 493] on quentale-workspace at bounding box center [698, 346] width 1396 height 693
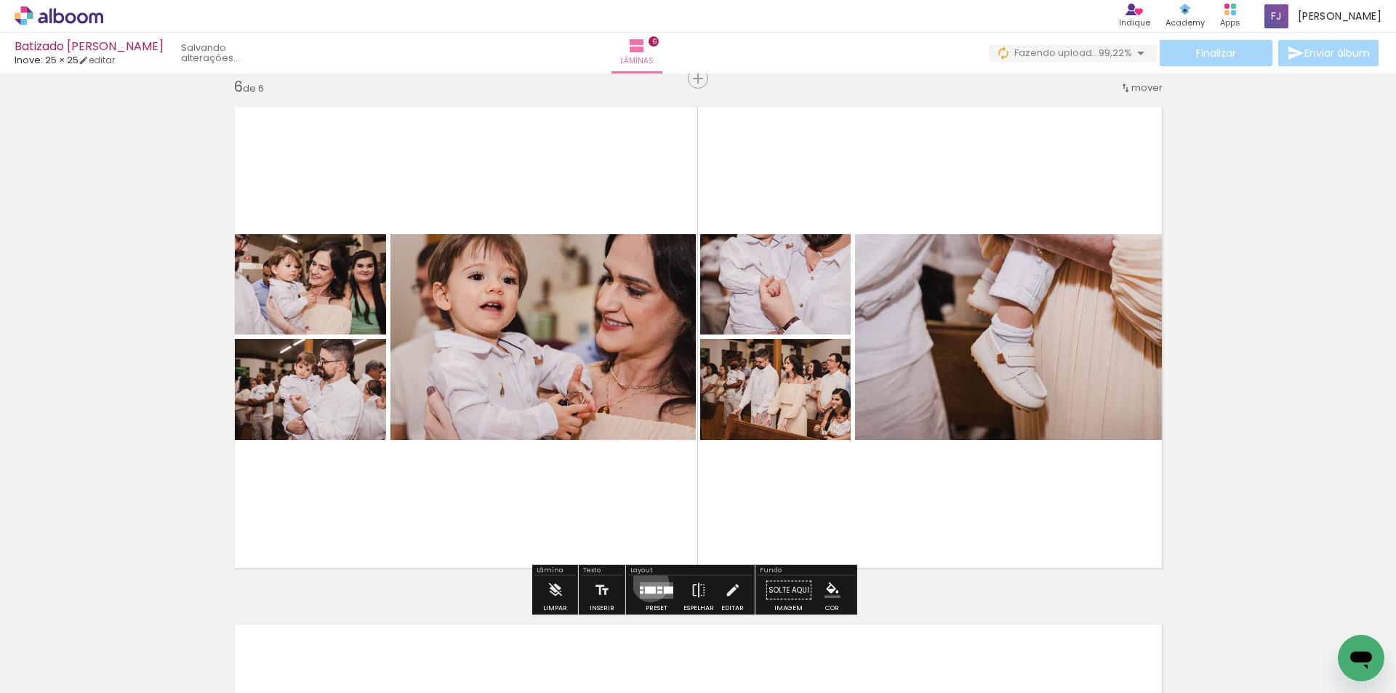
click at [647, 583] on quentale-layouter at bounding box center [656, 590] width 33 height 17
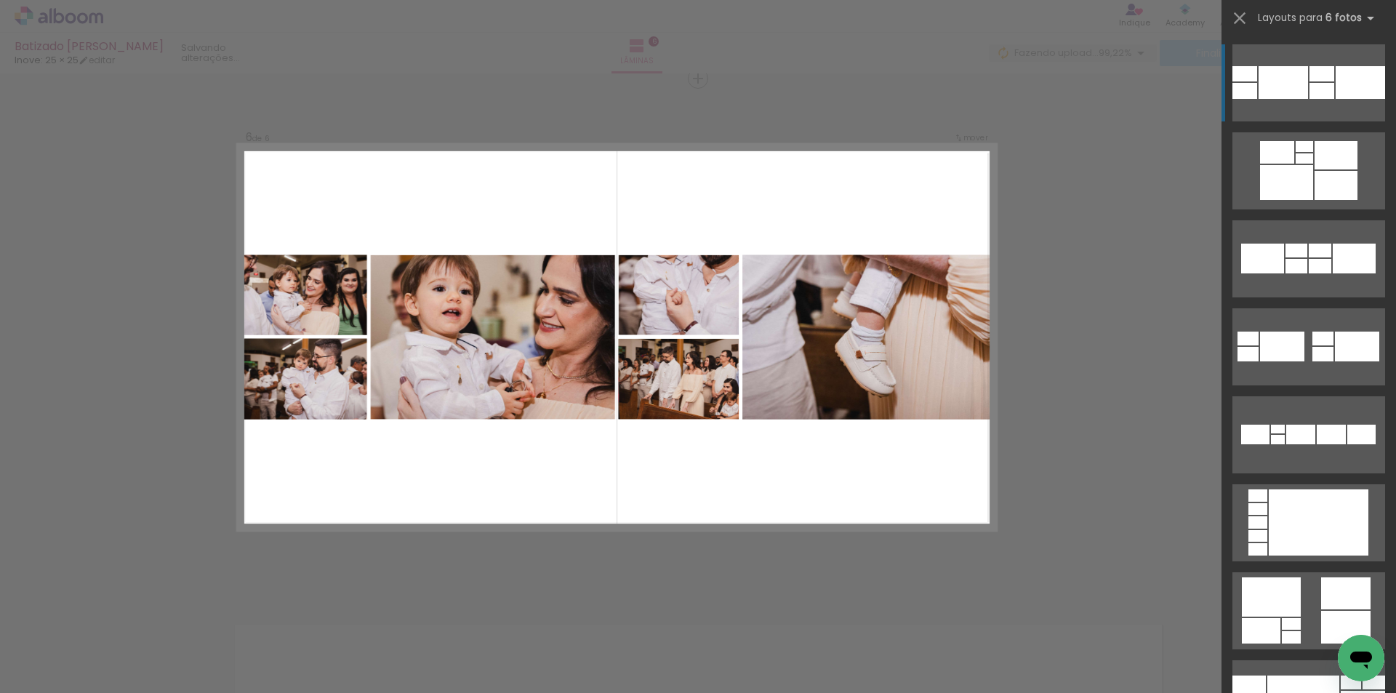
click at [1265, 83] on div at bounding box center [1283, 82] width 49 height 33
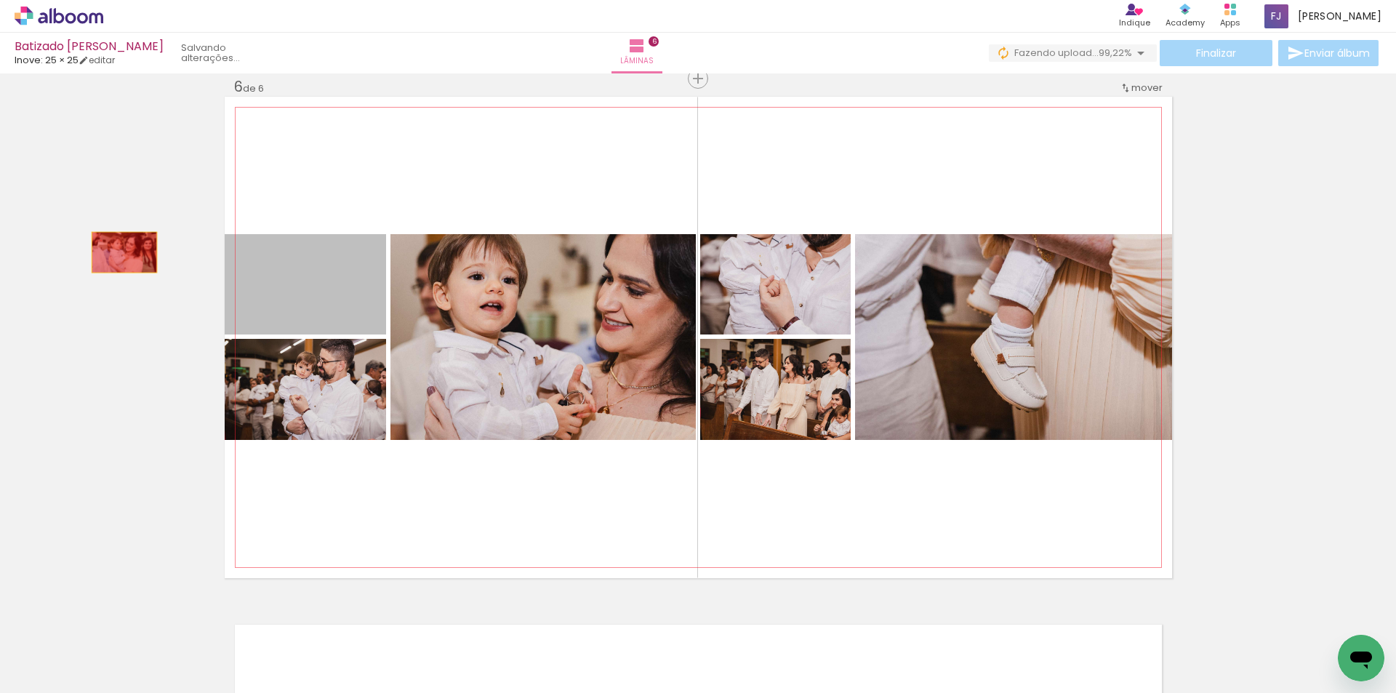
drag, startPoint x: 291, startPoint y: 305, endPoint x: 119, endPoint y: 252, distance: 180.1
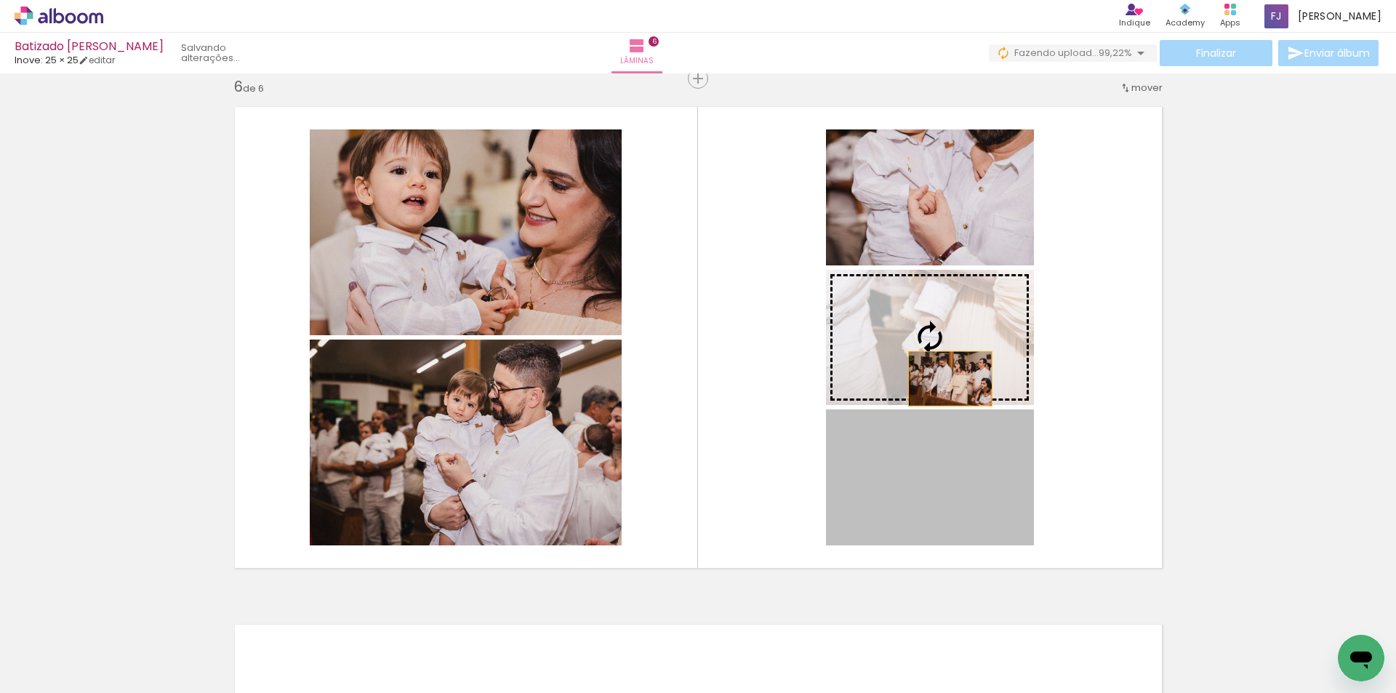
drag, startPoint x: 958, startPoint y: 507, endPoint x: 945, endPoint y: 378, distance: 129.4
click at [0, 0] on slot at bounding box center [0, 0] width 0 height 0
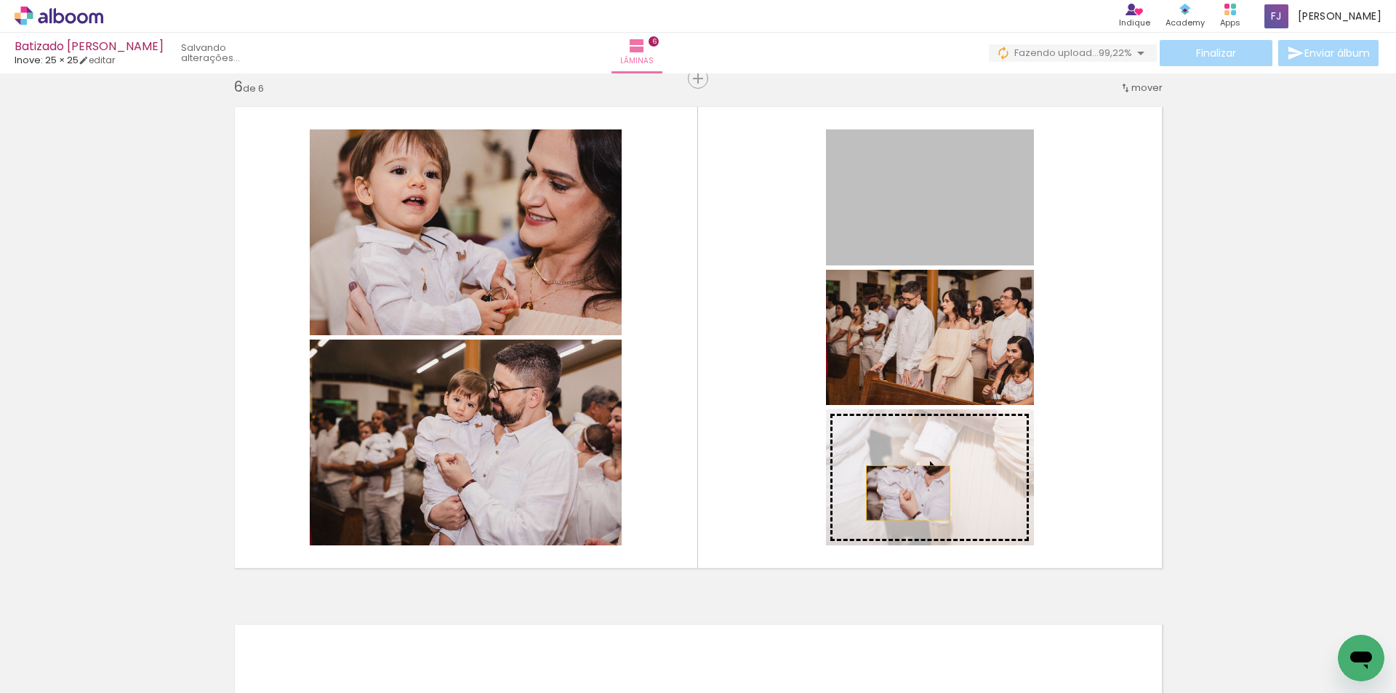
drag, startPoint x: 924, startPoint y: 205, endPoint x: 904, endPoint y: 497, distance: 292.3
click at [0, 0] on slot at bounding box center [0, 0] width 0 height 0
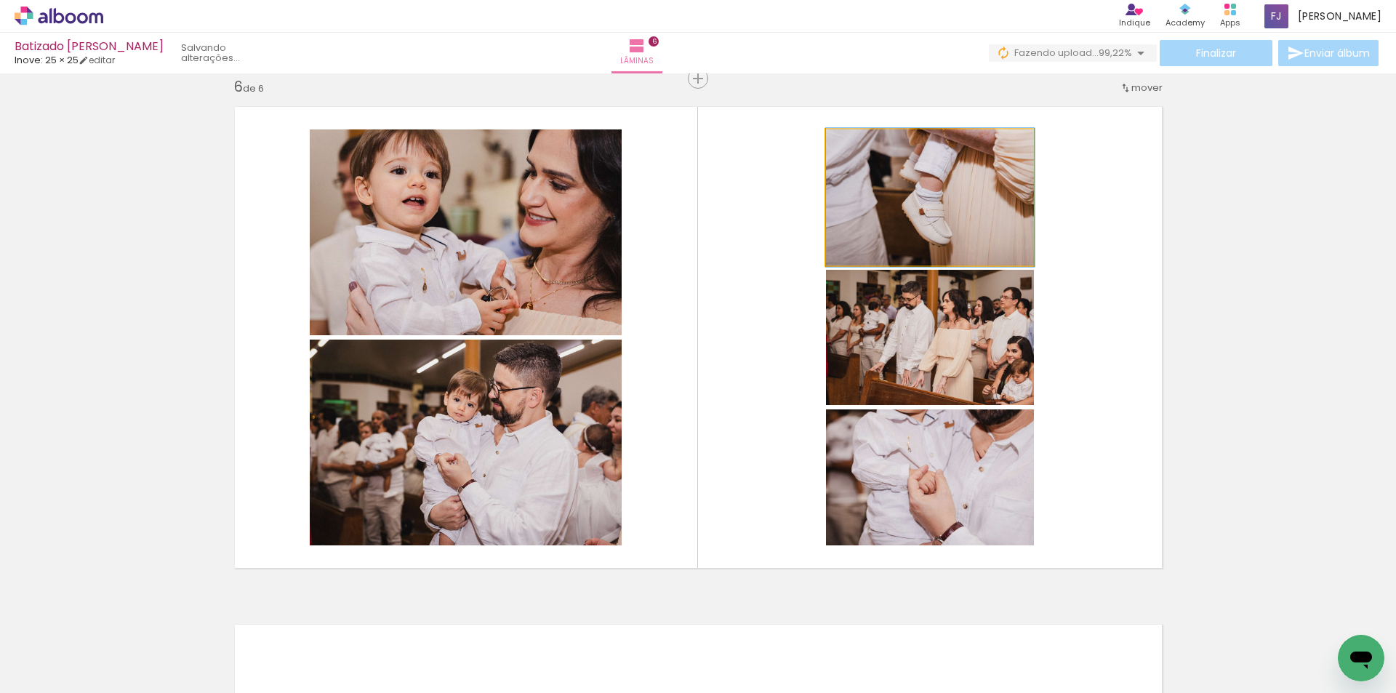
click at [969, 214] on quentale-photo at bounding box center [930, 197] width 208 height 136
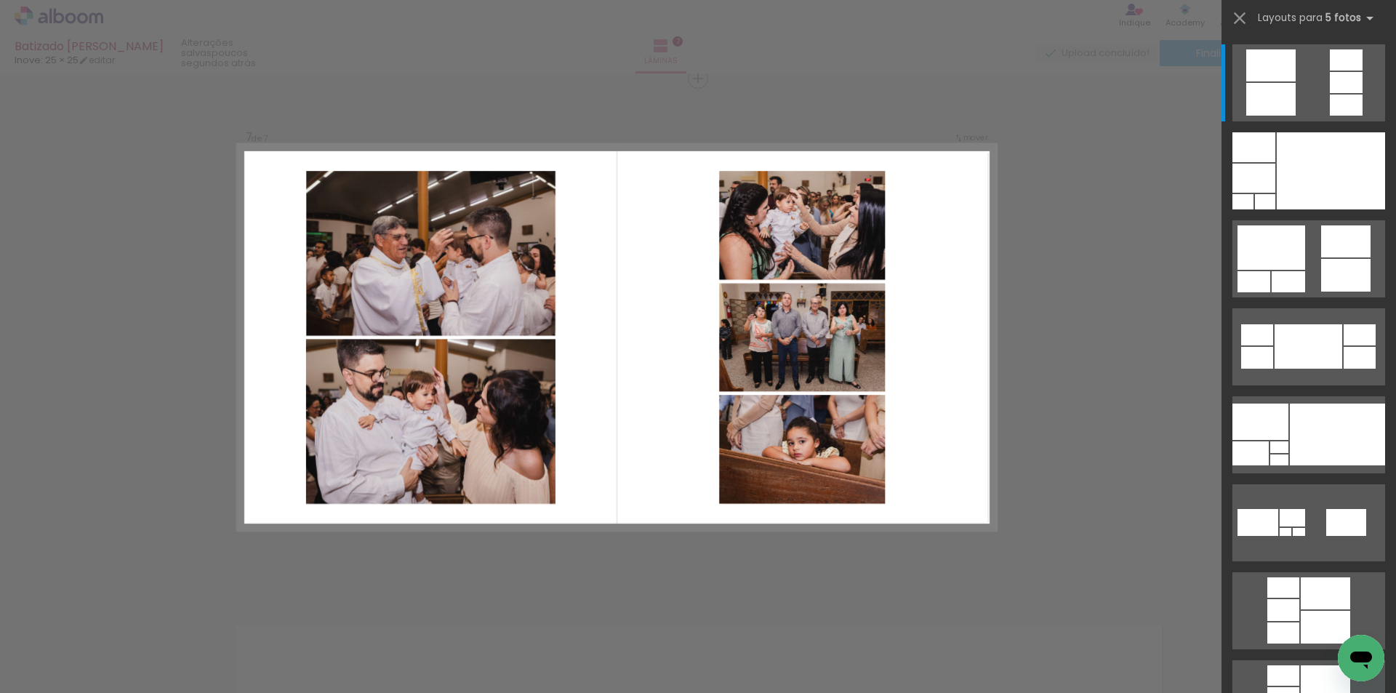
scroll to position [0, 769]
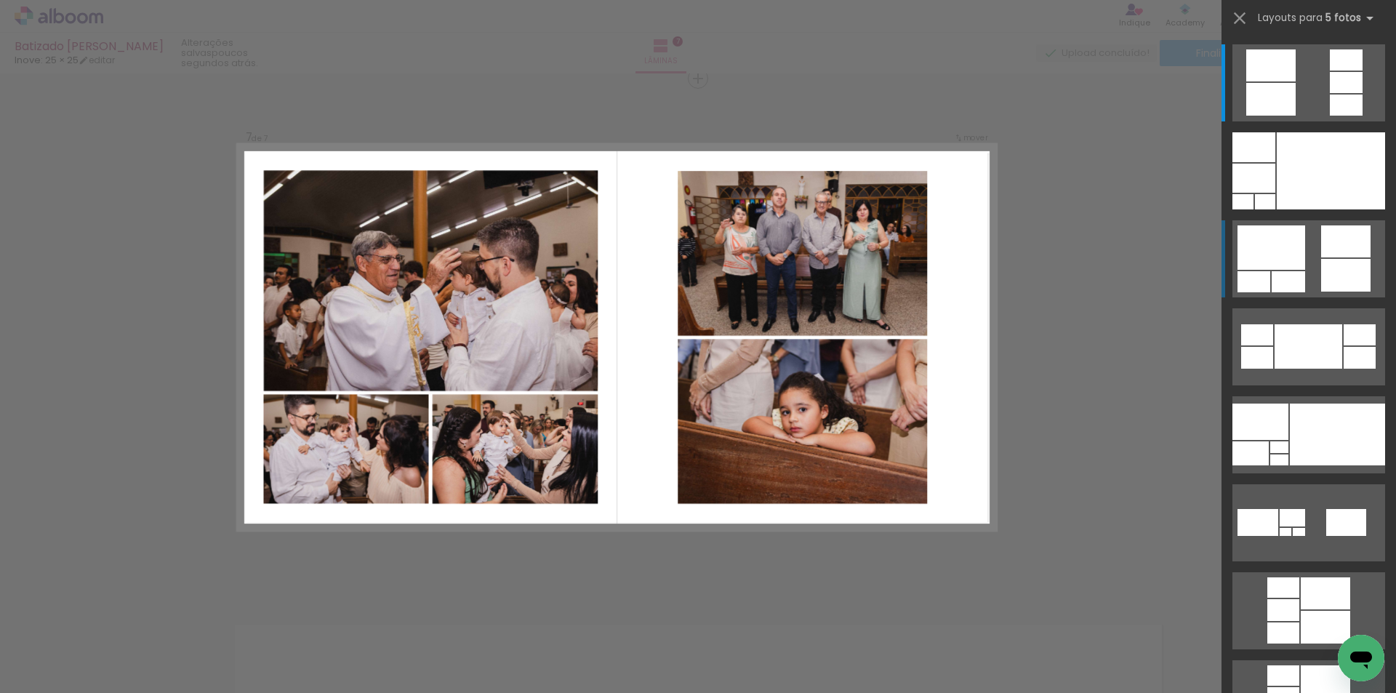
click at [1278, 262] on div at bounding box center [1272, 247] width 68 height 44
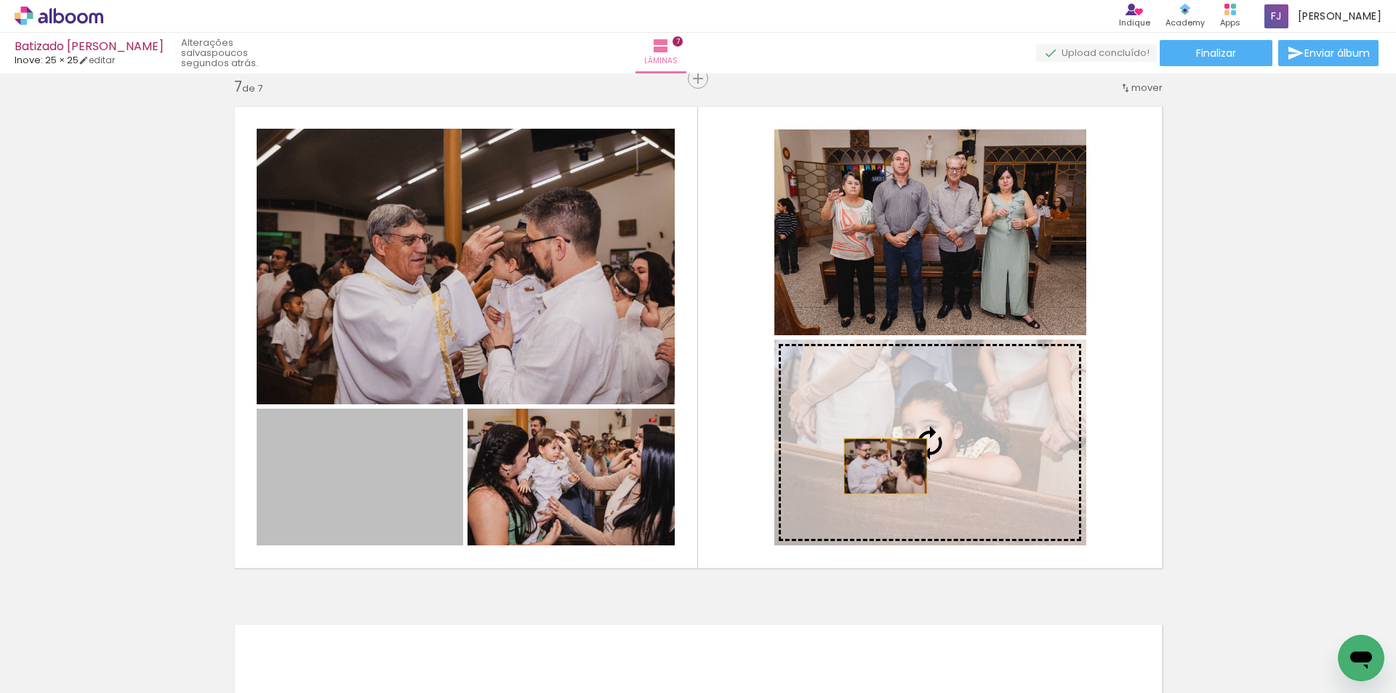
drag, startPoint x: 408, startPoint y: 489, endPoint x: 880, endPoint y: 466, distance: 472.5
click at [0, 0] on slot at bounding box center [0, 0] width 0 height 0
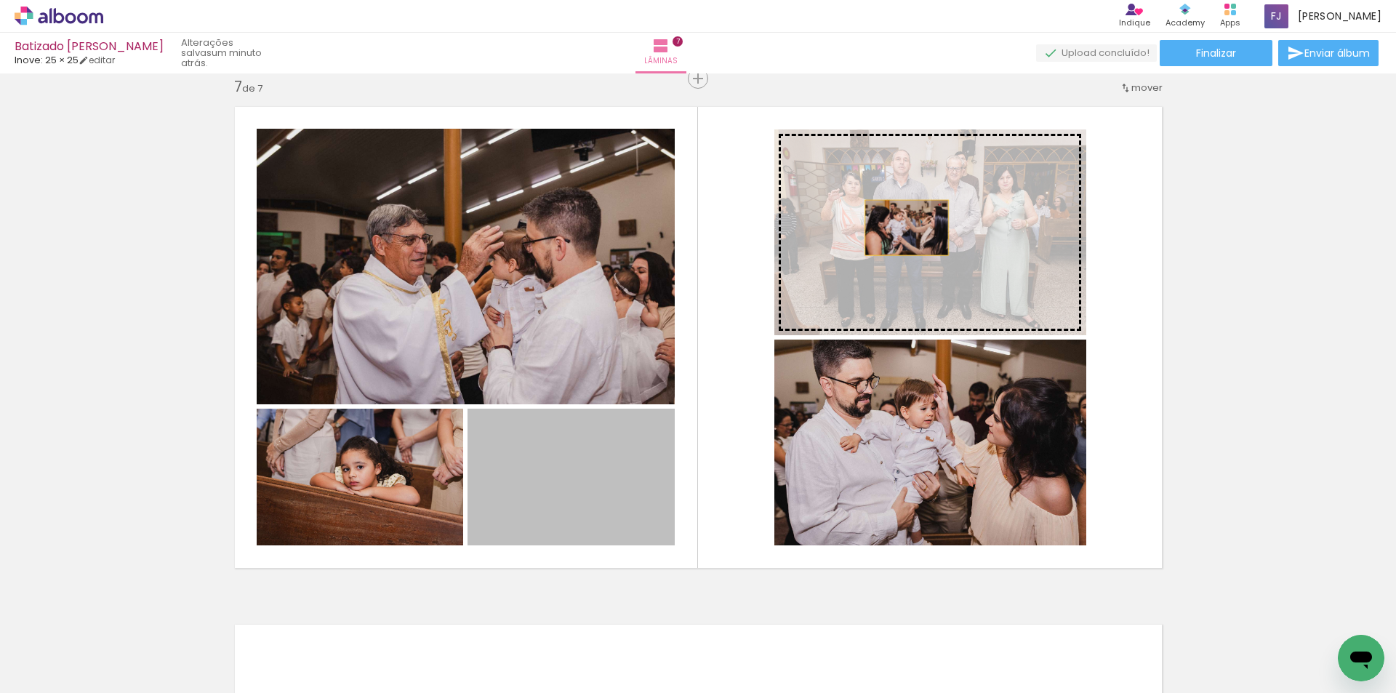
drag, startPoint x: 604, startPoint y: 488, endPoint x: 901, endPoint y: 228, distance: 394.7
click at [0, 0] on slot at bounding box center [0, 0] width 0 height 0
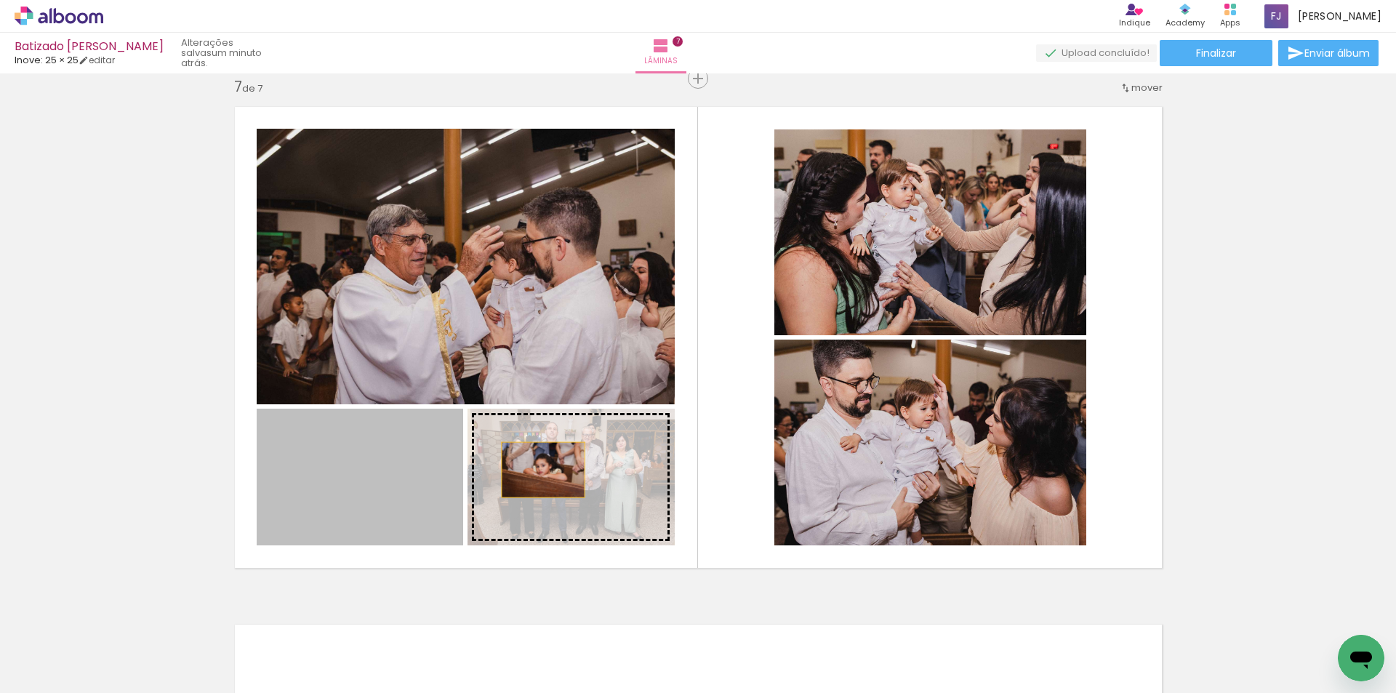
drag, startPoint x: 415, startPoint y: 473, endPoint x: 585, endPoint y: 470, distance: 170.2
click at [0, 0] on slot at bounding box center [0, 0] width 0 height 0
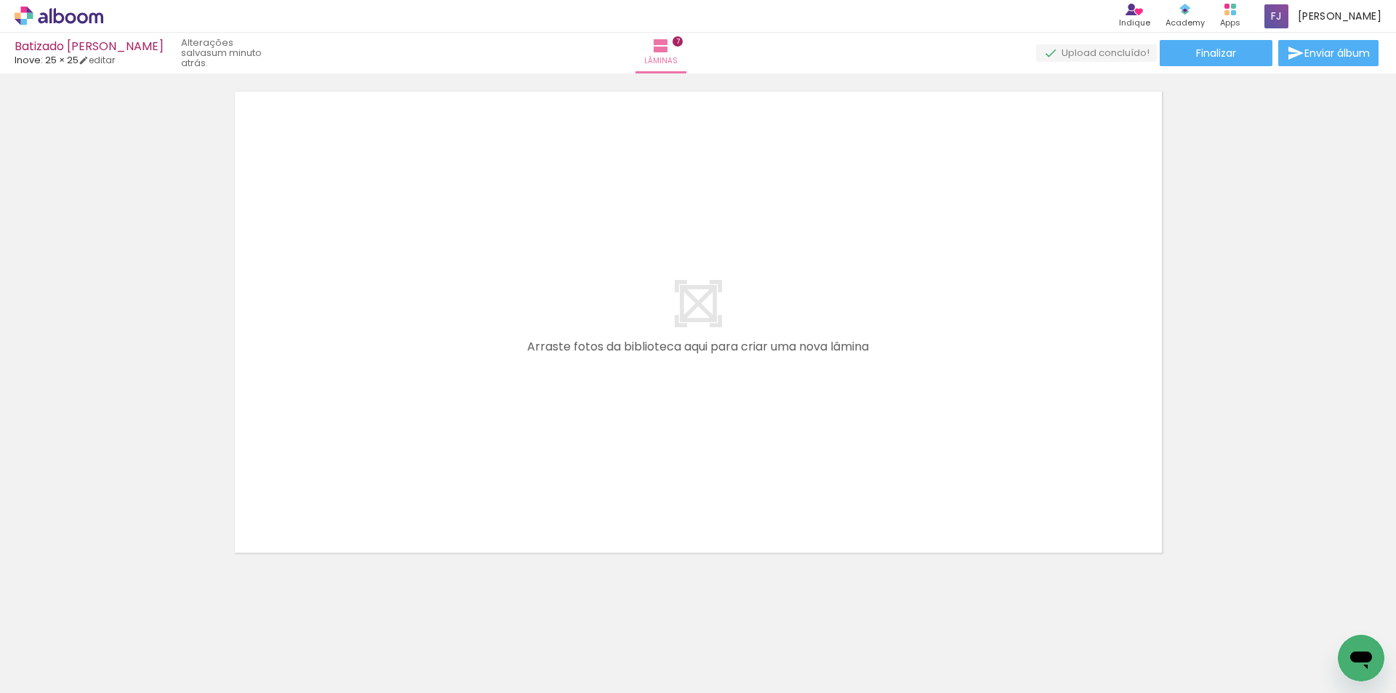
scroll to position [0, 4939]
drag, startPoint x: 845, startPoint y: 649, endPoint x: 796, endPoint y: 418, distance: 236.5
click at [796, 418] on quentale-workspace at bounding box center [698, 346] width 1396 height 693
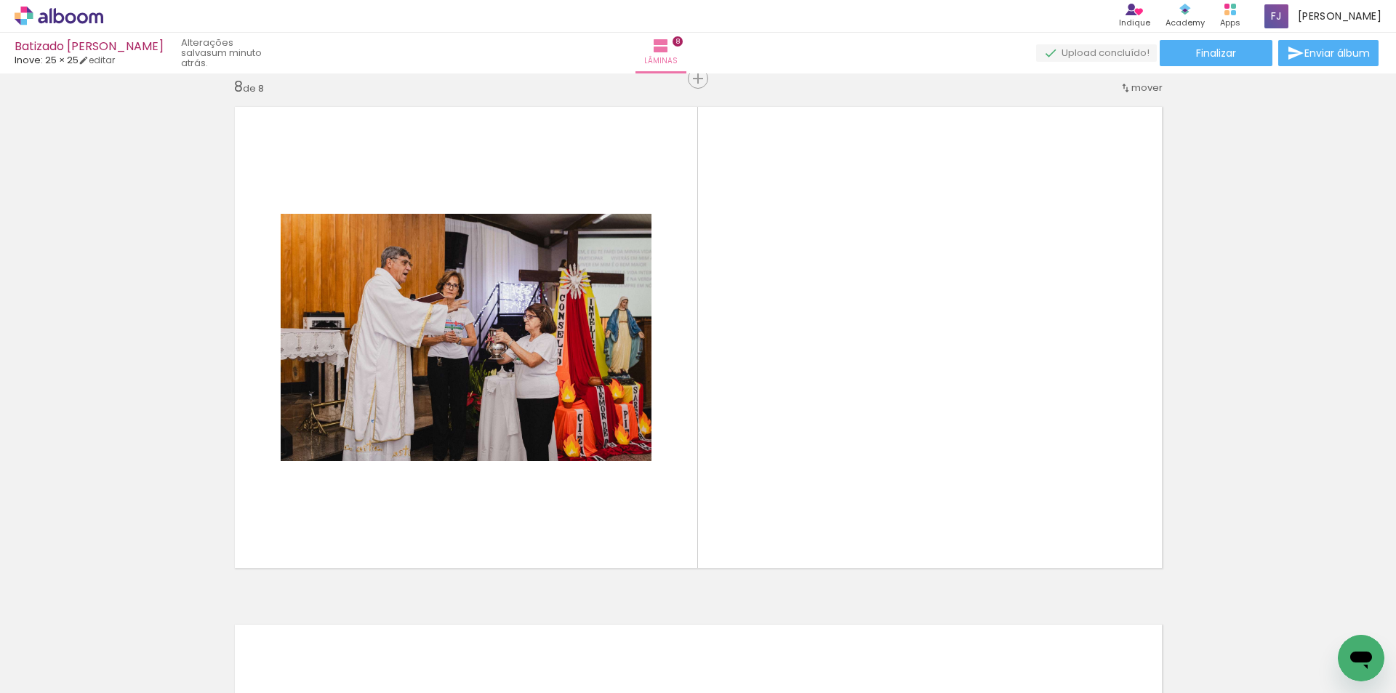
scroll to position [0, 920]
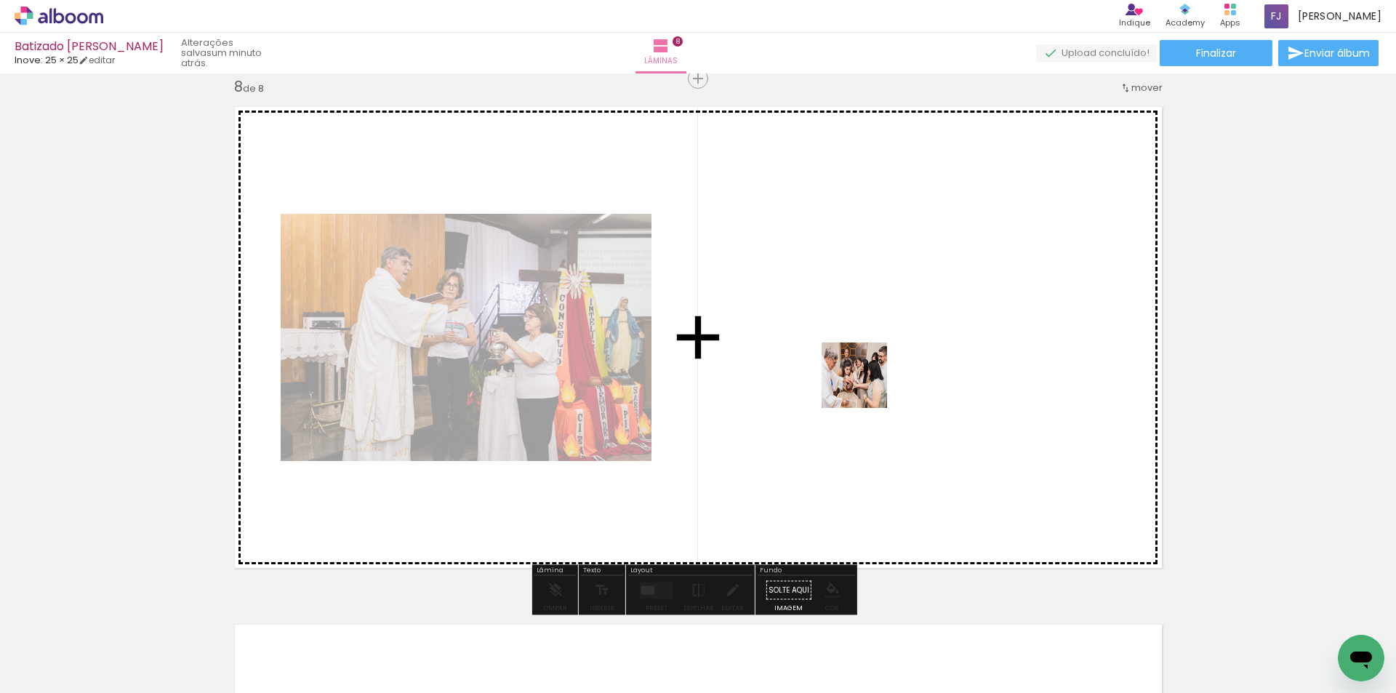
drag, startPoint x: 432, startPoint y: 636, endPoint x: 758, endPoint y: 499, distance: 353.6
click at [873, 369] on quentale-workspace at bounding box center [698, 346] width 1396 height 693
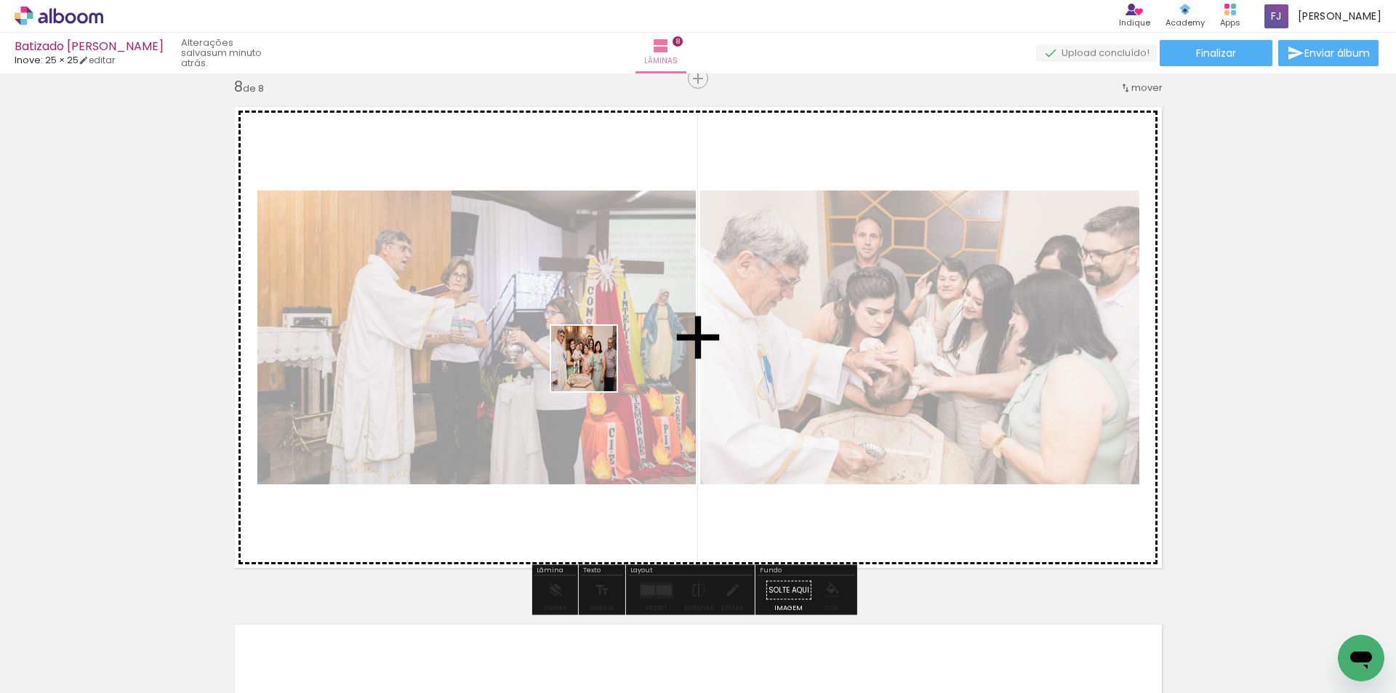
drag, startPoint x: 531, startPoint y: 641, endPoint x: 599, endPoint y: 348, distance: 300.9
click at [599, 353] on quentale-workspace at bounding box center [698, 346] width 1396 height 693
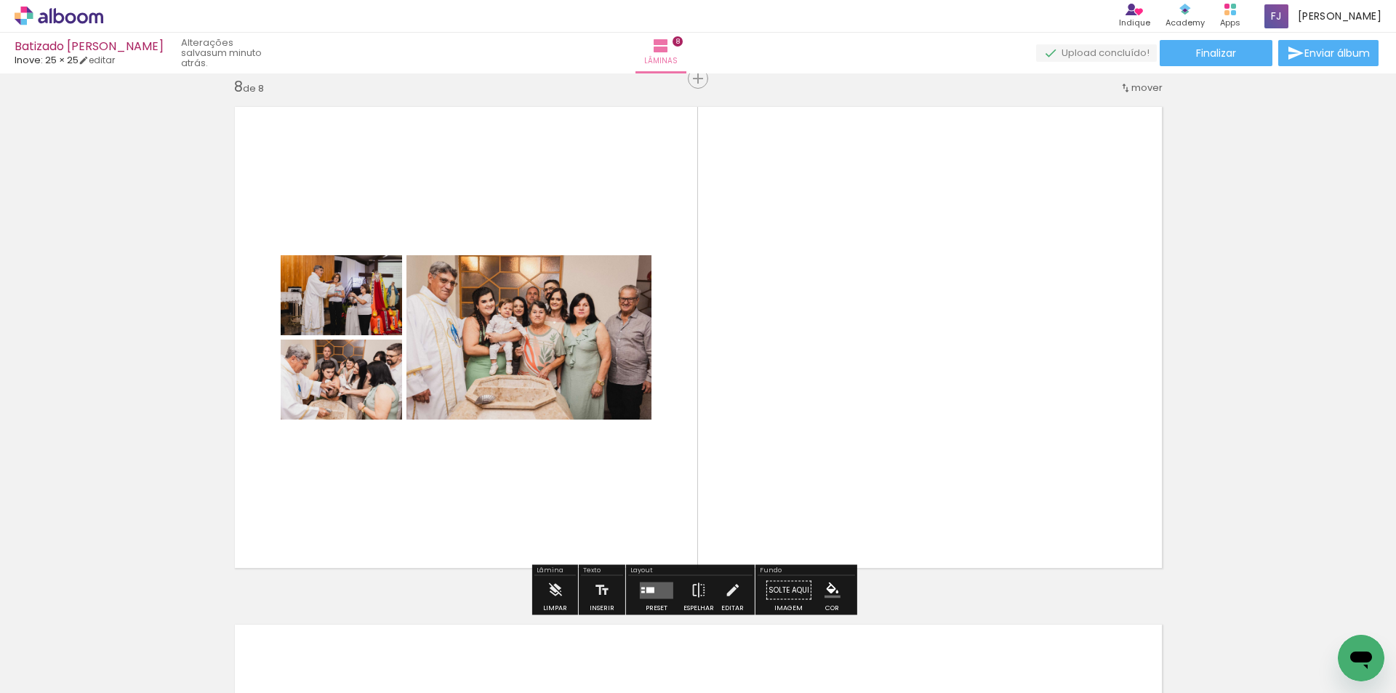
drag, startPoint x: 623, startPoint y: 654, endPoint x: 765, endPoint y: 621, distance: 146.2
click at [805, 436] on quentale-workspace at bounding box center [698, 346] width 1396 height 693
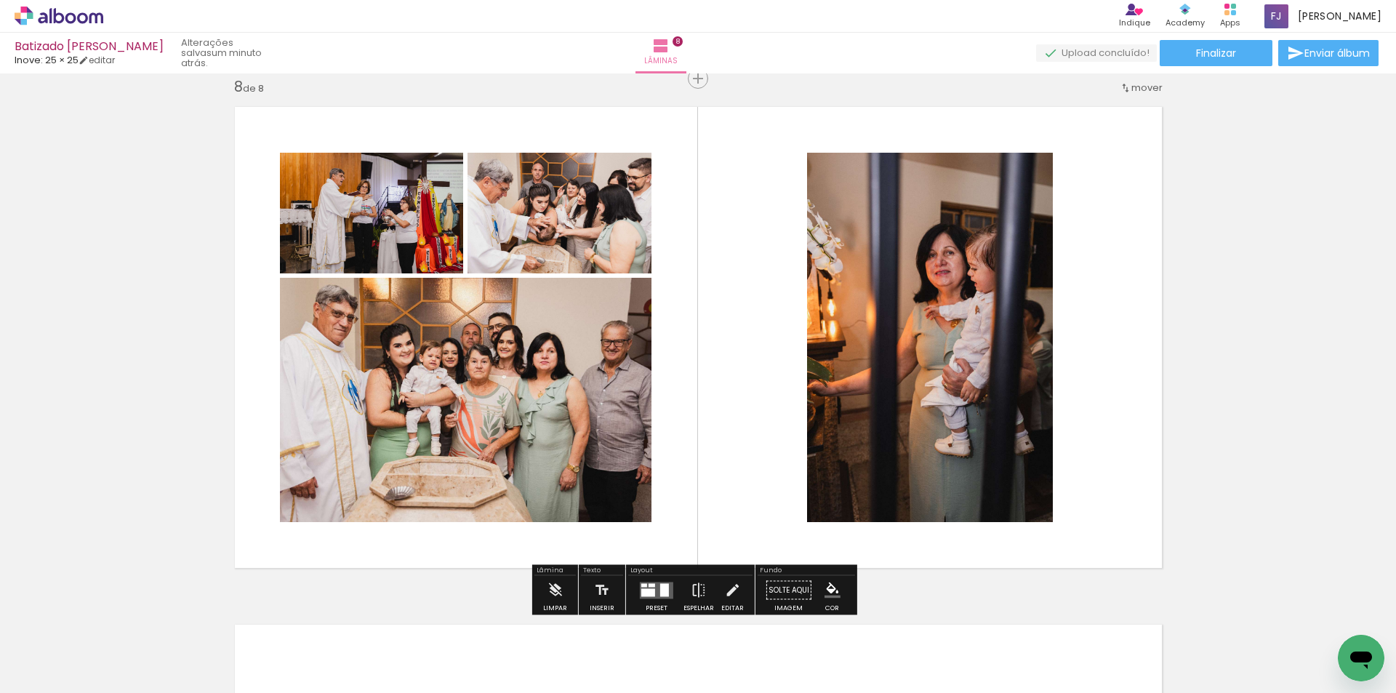
drag, startPoint x: 701, startPoint y: 653, endPoint x: 789, endPoint y: 490, distance: 185.1
click at [798, 472] on quentale-workspace at bounding box center [698, 346] width 1396 height 693
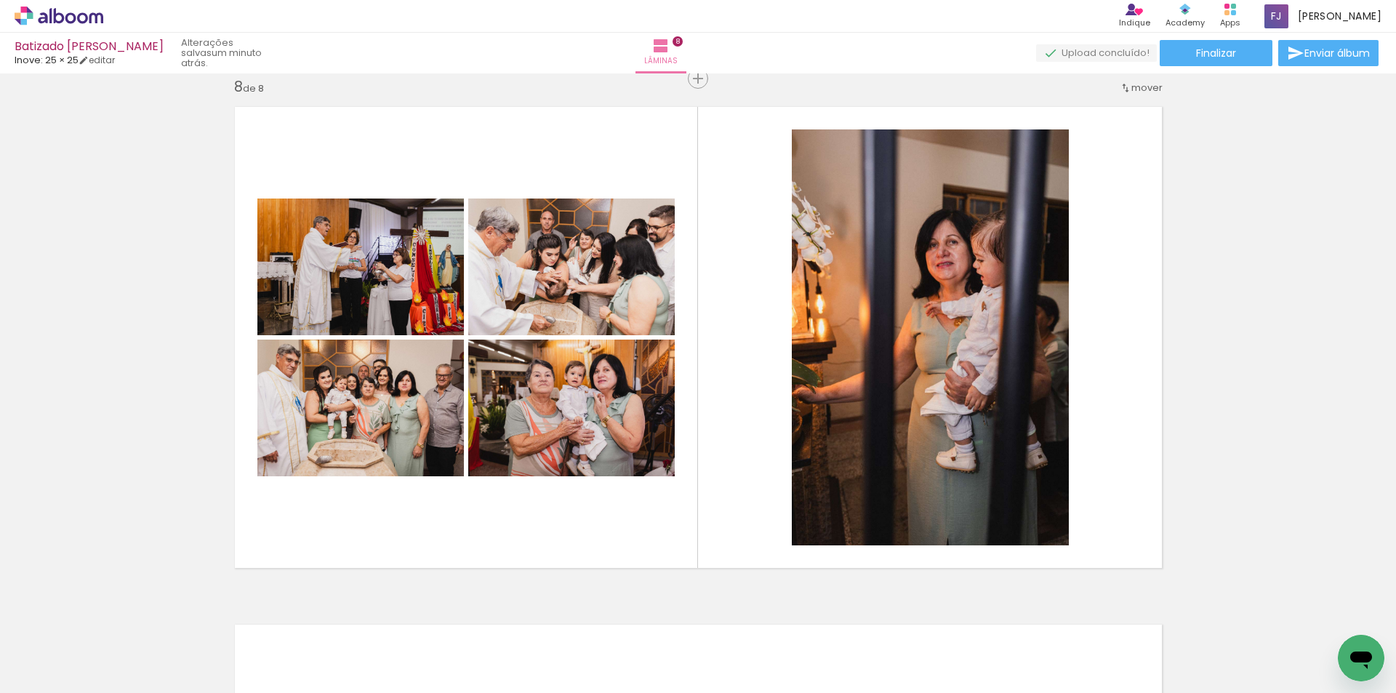
scroll to position [0, 5139]
drag, startPoint x: 703, startPoint y: 476, endPoint x: 770, endPoint y: 564, distance: 110.5
click at [691, 457] on quentale-workspace at bounding box center [698, 346] width 1396 height 693
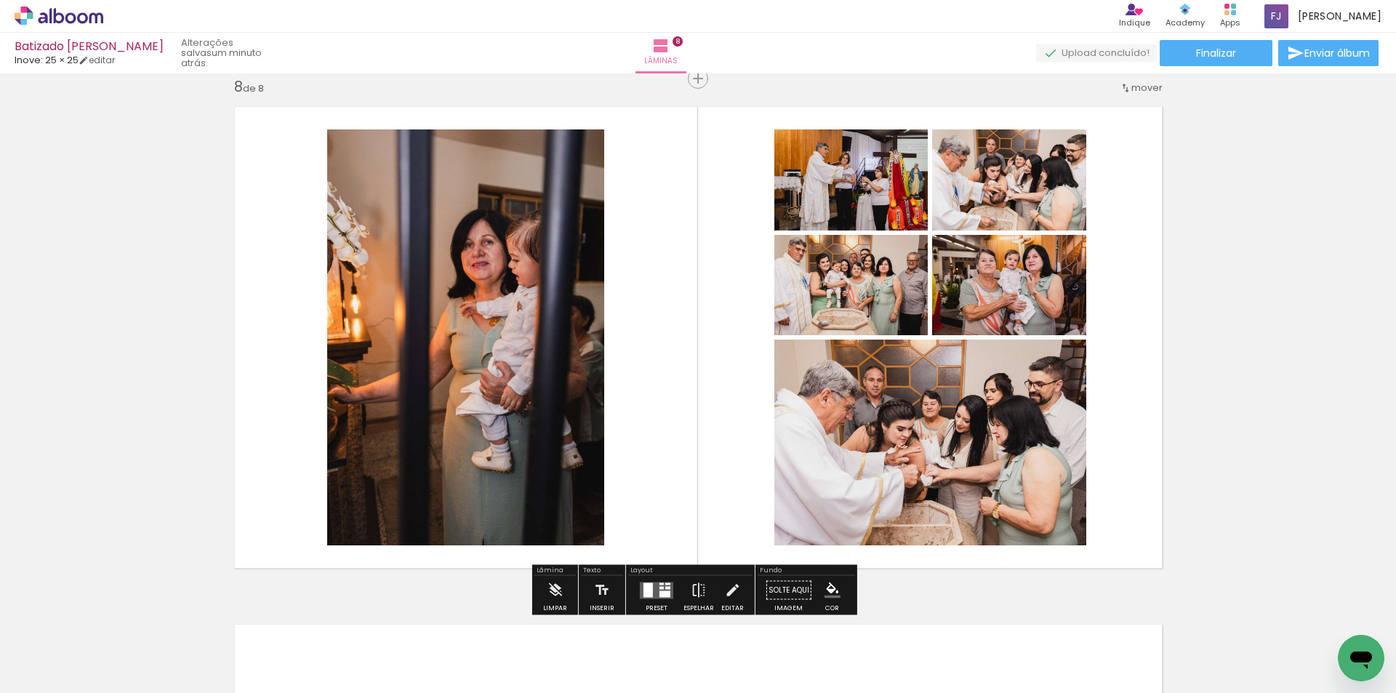
drag, startPoint x: 859, startPoint y: 643, endPoint x: 700, endPoint y: 393, distance: 295.6
click at [700, 393] on quentale-workspace at bounding box center [698, 346] width 1396 height 693
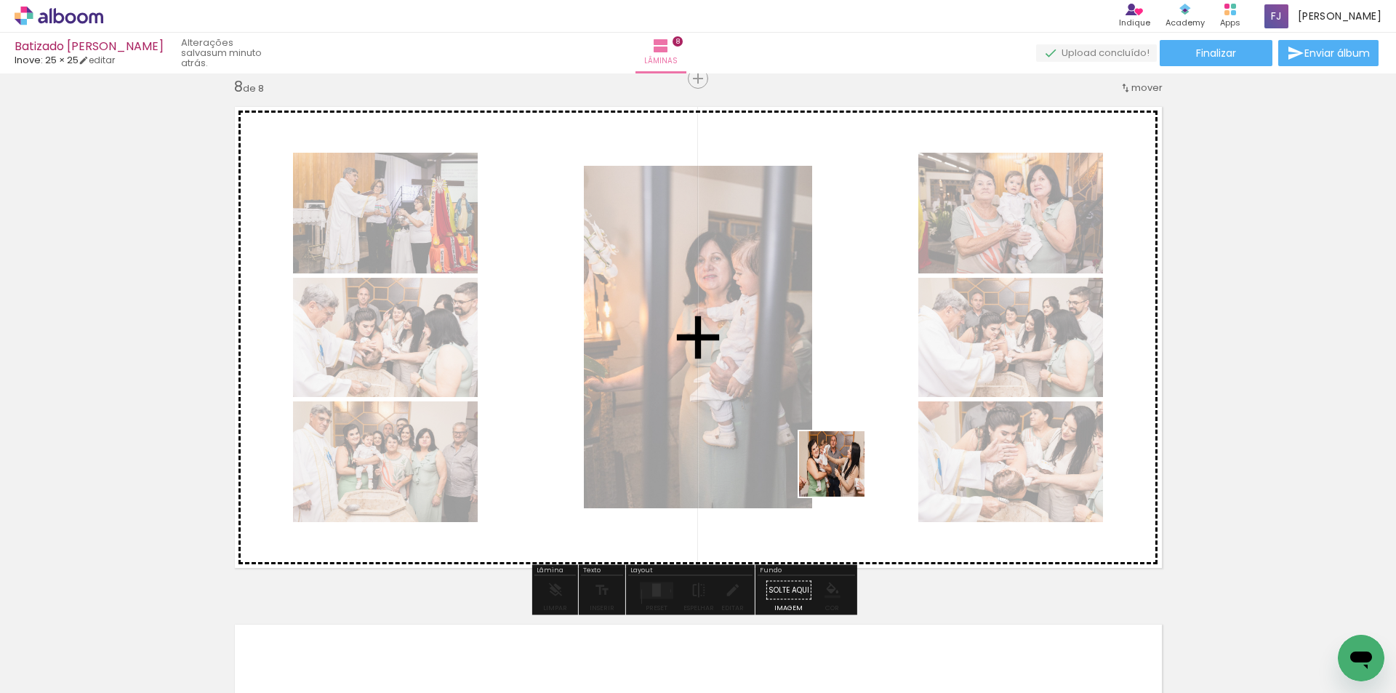
drag, startPoint x: 958, startPoint y: 657, endPoint x: 839, endPoint y: 468, distance: 223.2
click at [839, 468] on quentale-workspace at bounding box center [698, 346] width 1396 height 693
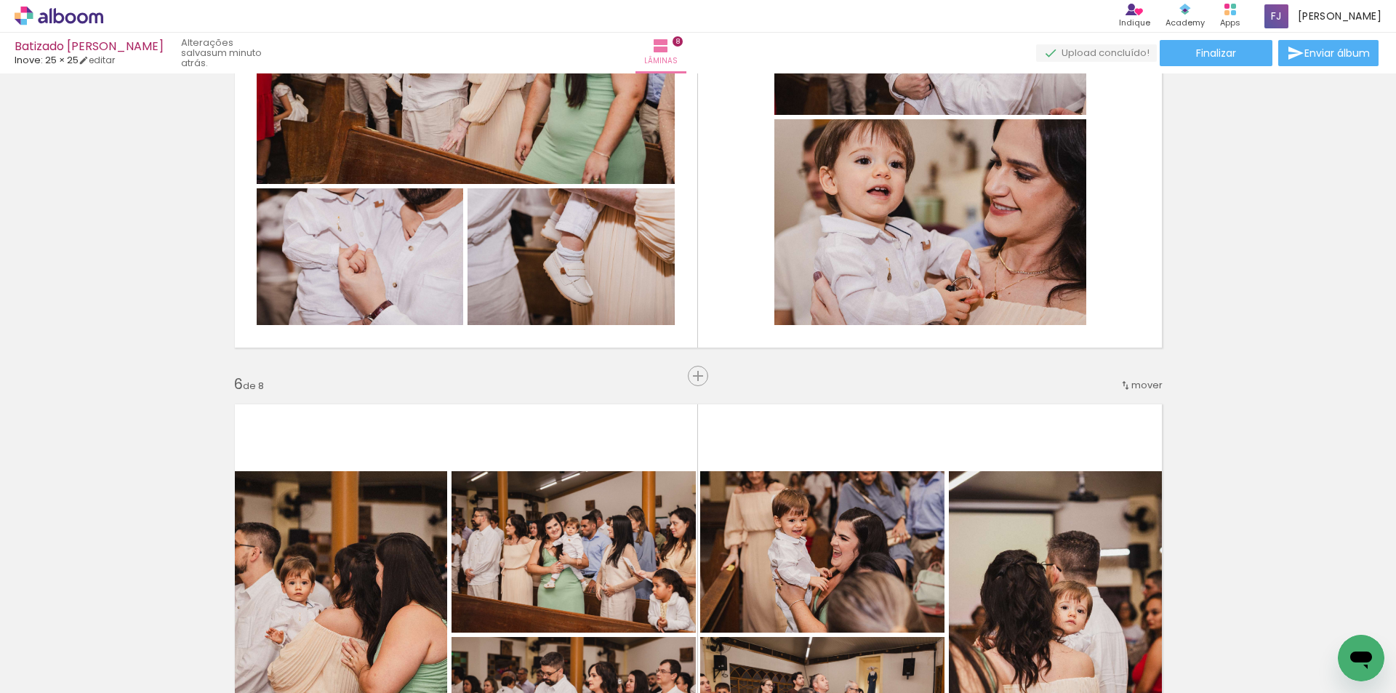
scroll to position [2044, 0]
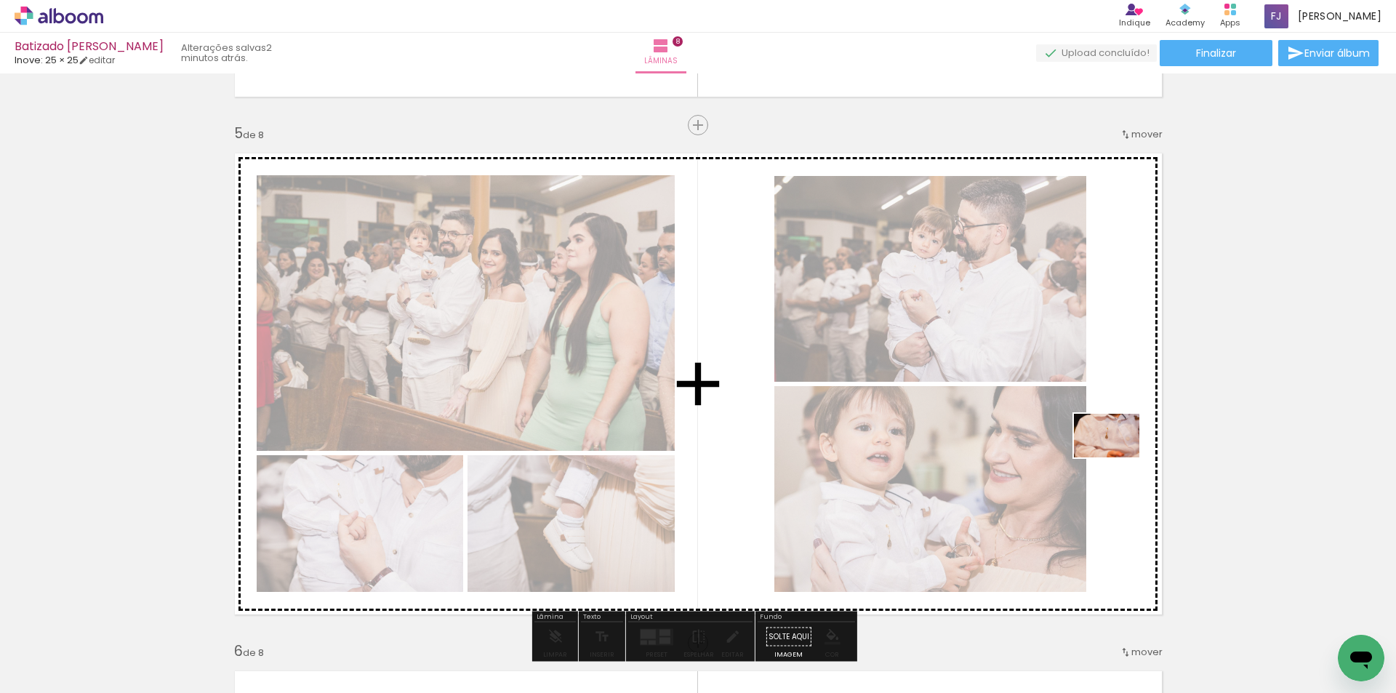
drag, startPoint x: 1041, startPoint y: 648, endPoint x: 1121, endPoint y: 452, distance: 211.3
click at [1121, 454] on quentale-workspace at bounding box center [698, 346] width 1396 height 693
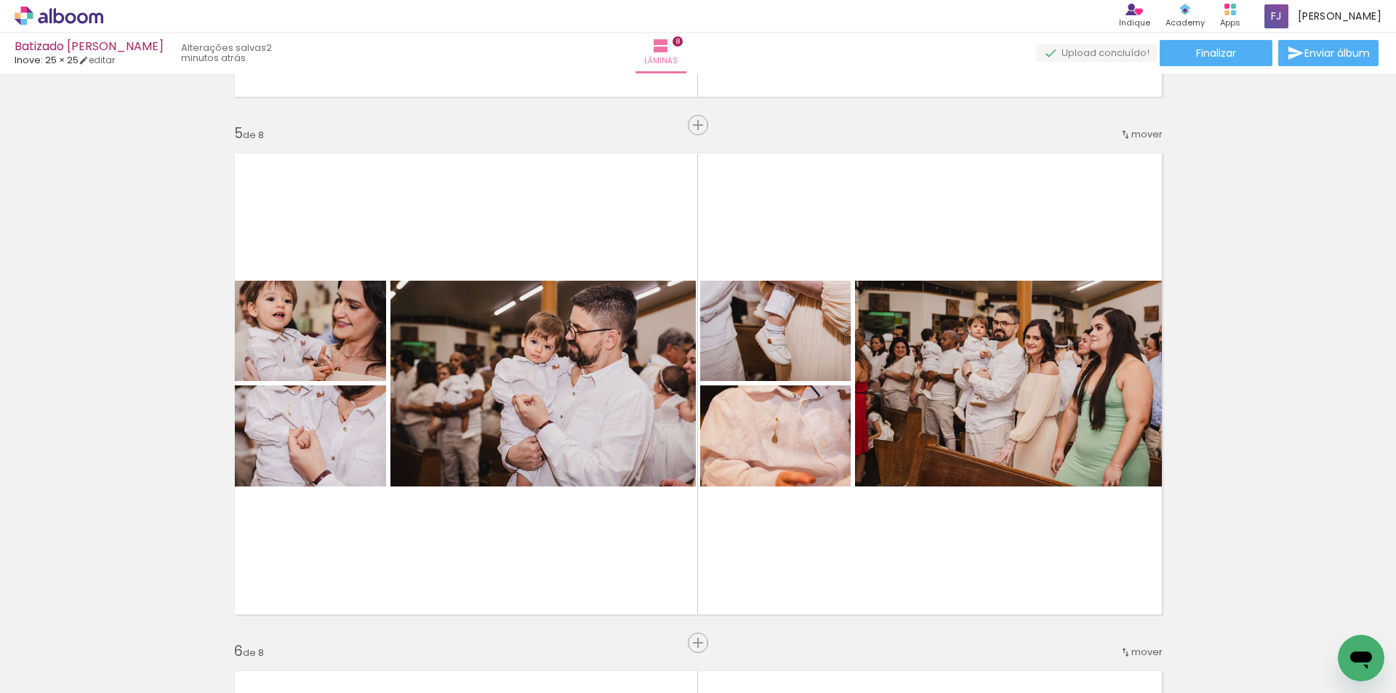
scroll to position [2310, 0]
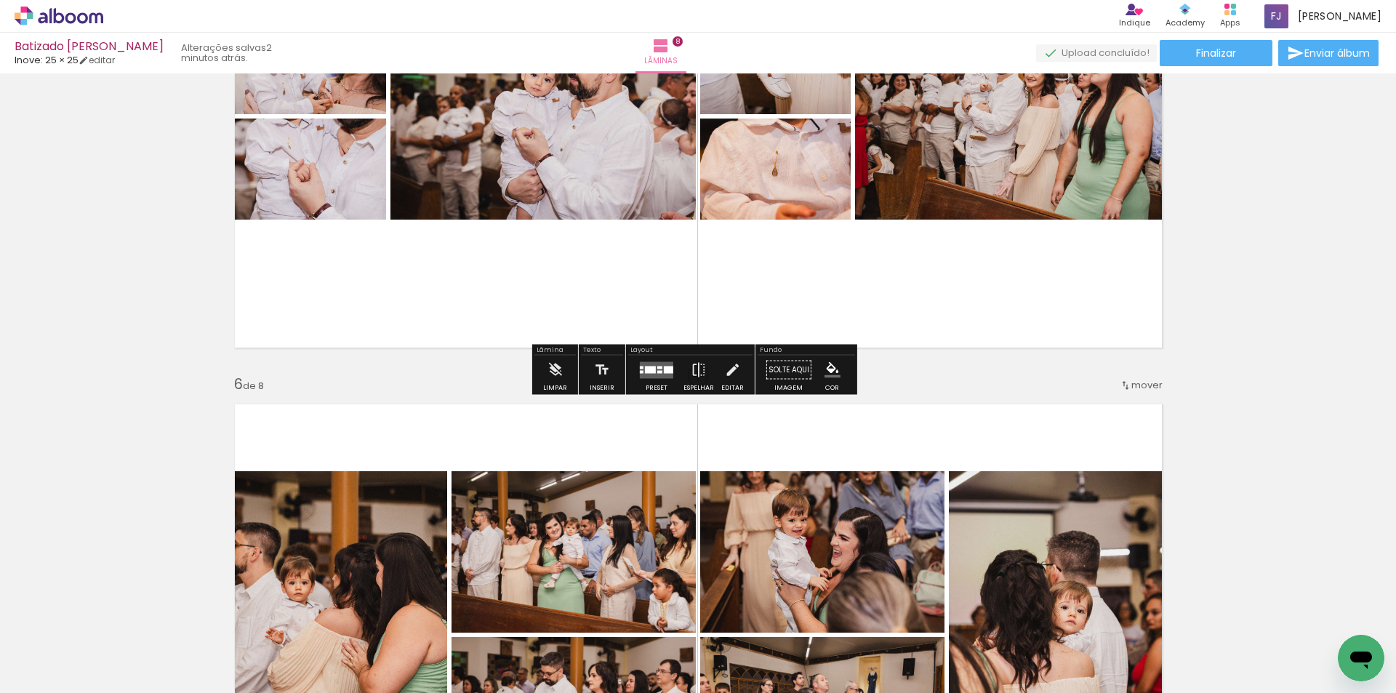
click at [651, 377] on quentale-layouter at bounding box center [656, 369] width 33 height 17
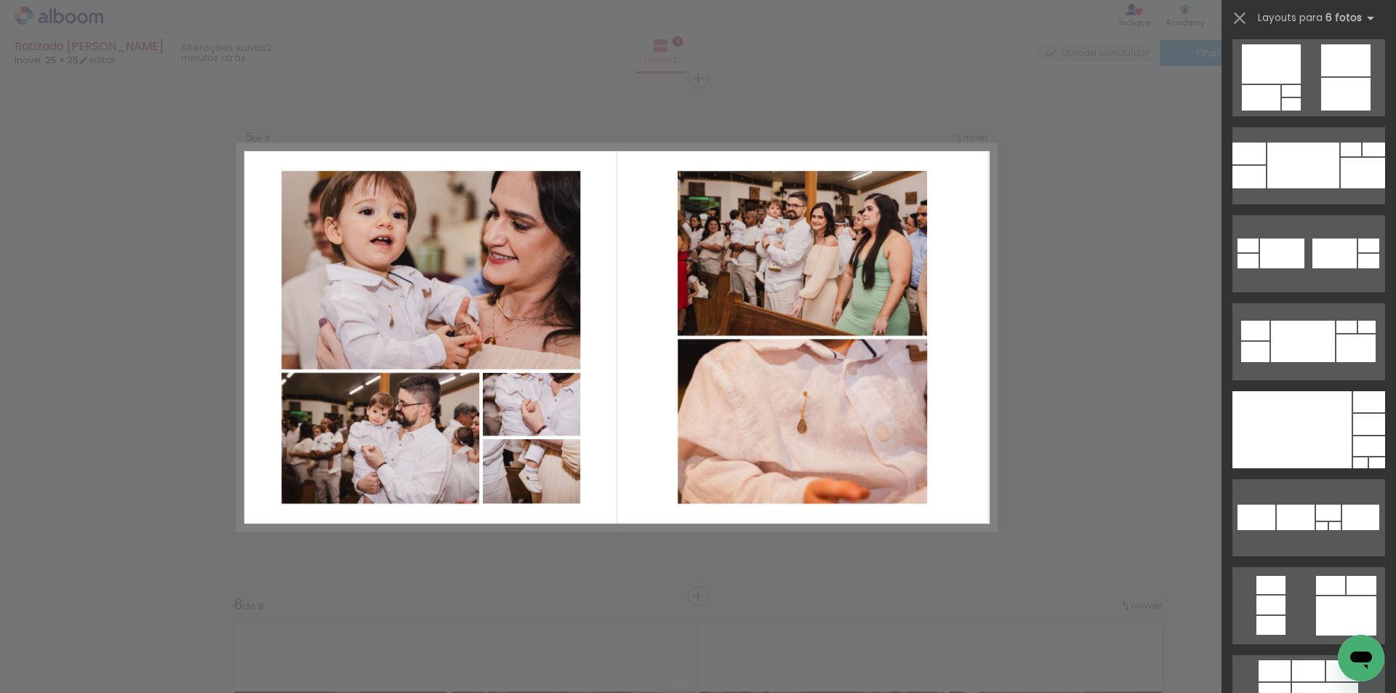
scroll to position [800, 0]
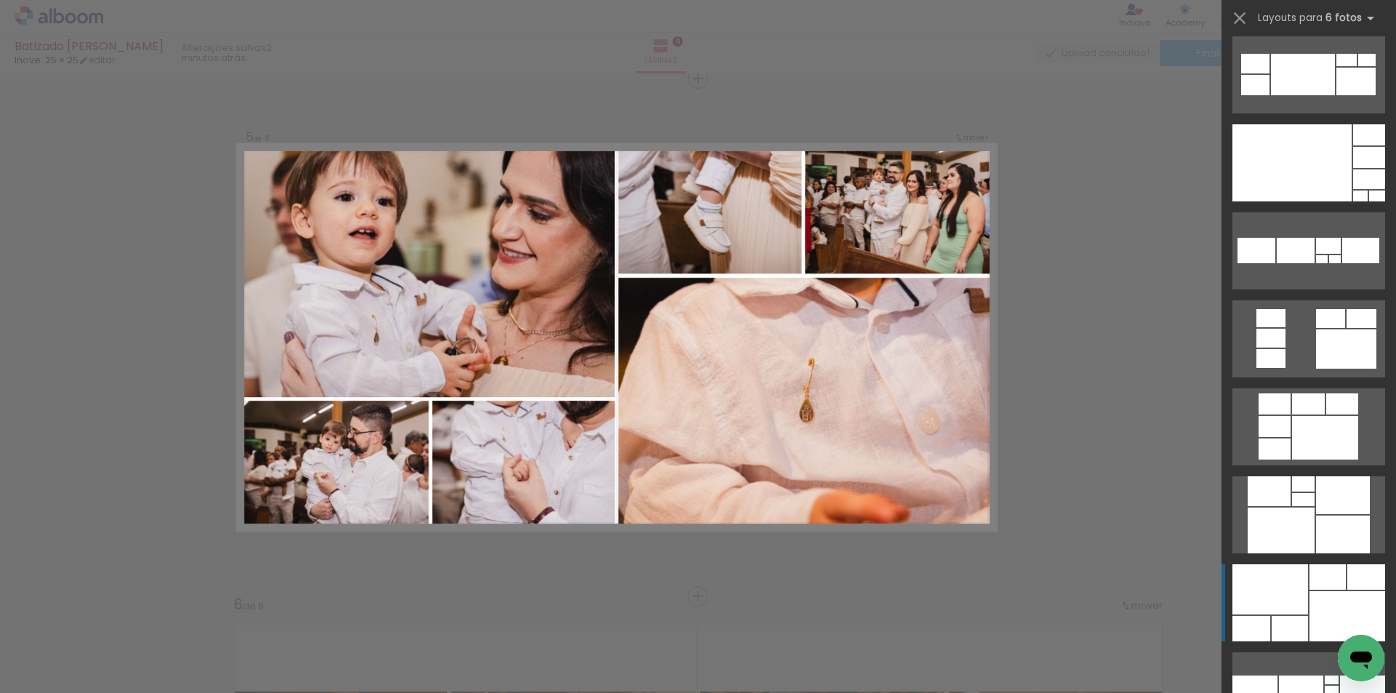
click at [1300, 583] on div at bounding box center [1271, 589] width 76 height 50
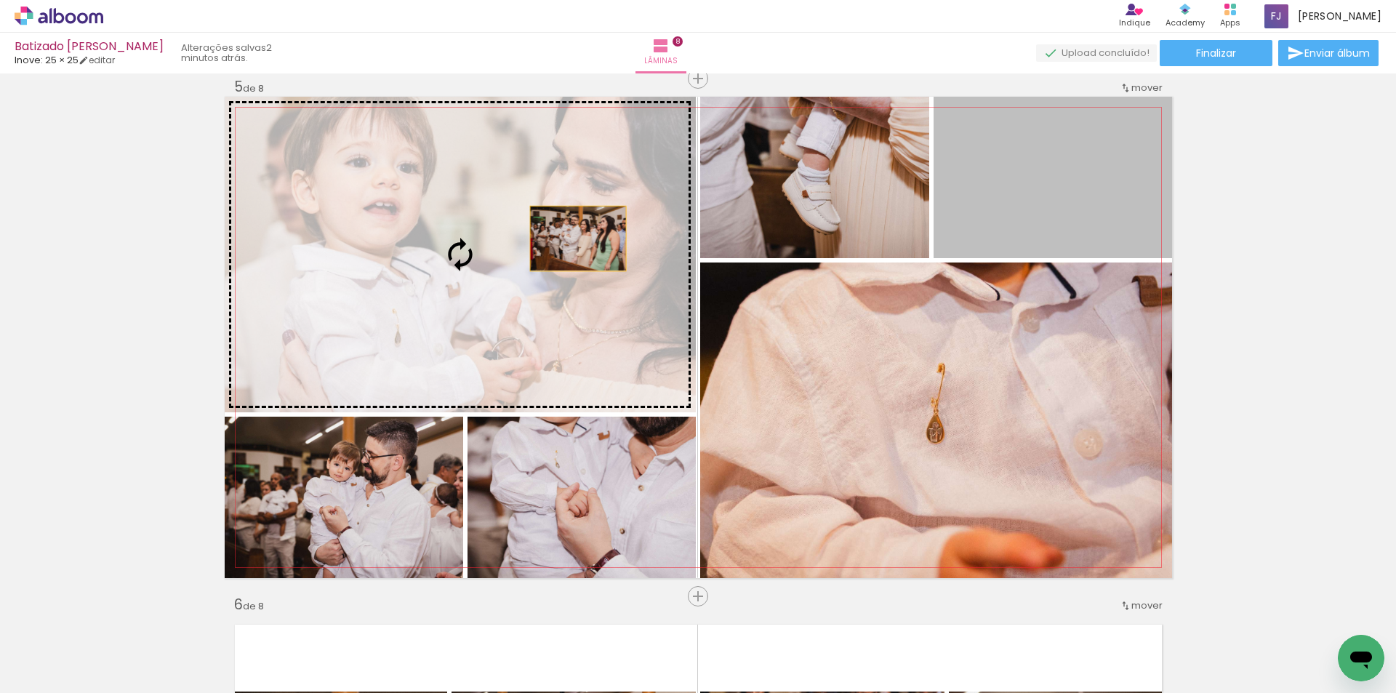
drag, startPoint x: 796, startPoint y: 214, endPoint x: 539, endPoint y: 242, distance: 259.0
click at [0, 0] on slot at bounding box center [0, 0] width 0 height 0
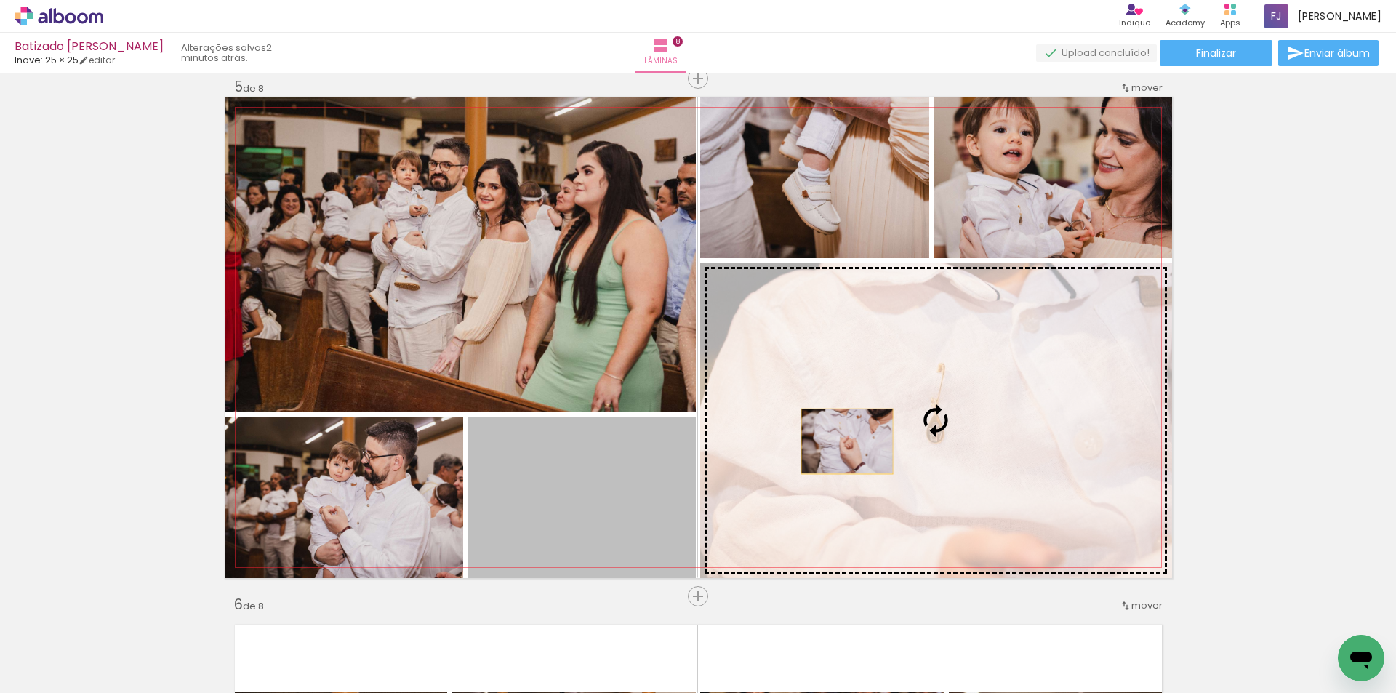
drag, startPoint x: 602, startPoint y: 487, endPoint x: 952, endPoint y: 374, distance: 367.7
click at [0, 0] on slot at bounding box center [0, 0] width 0 height 0
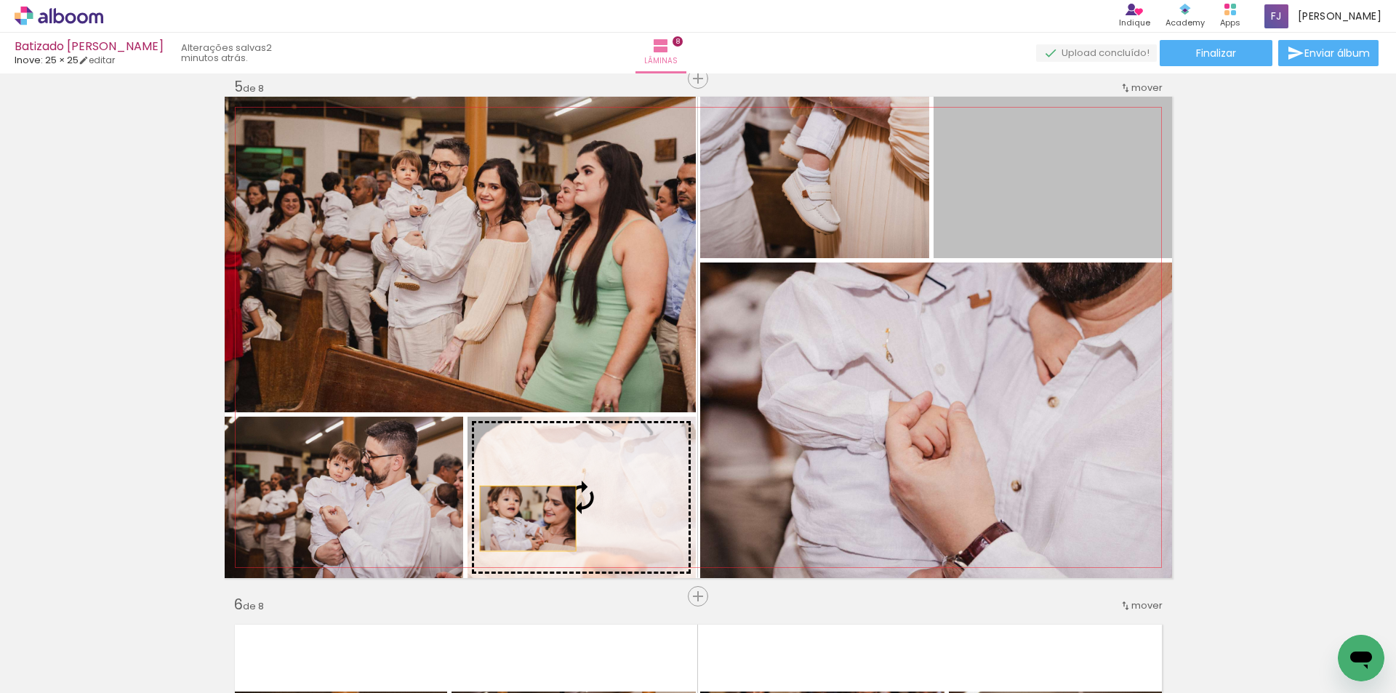
drag, startPoint x: 1068, startPoint y: 191, endPoint x: 522, endPoint y: 519, distance: 637.1
click at [0, 0] on slot at bounding box center [0, 0] width 0 height 0
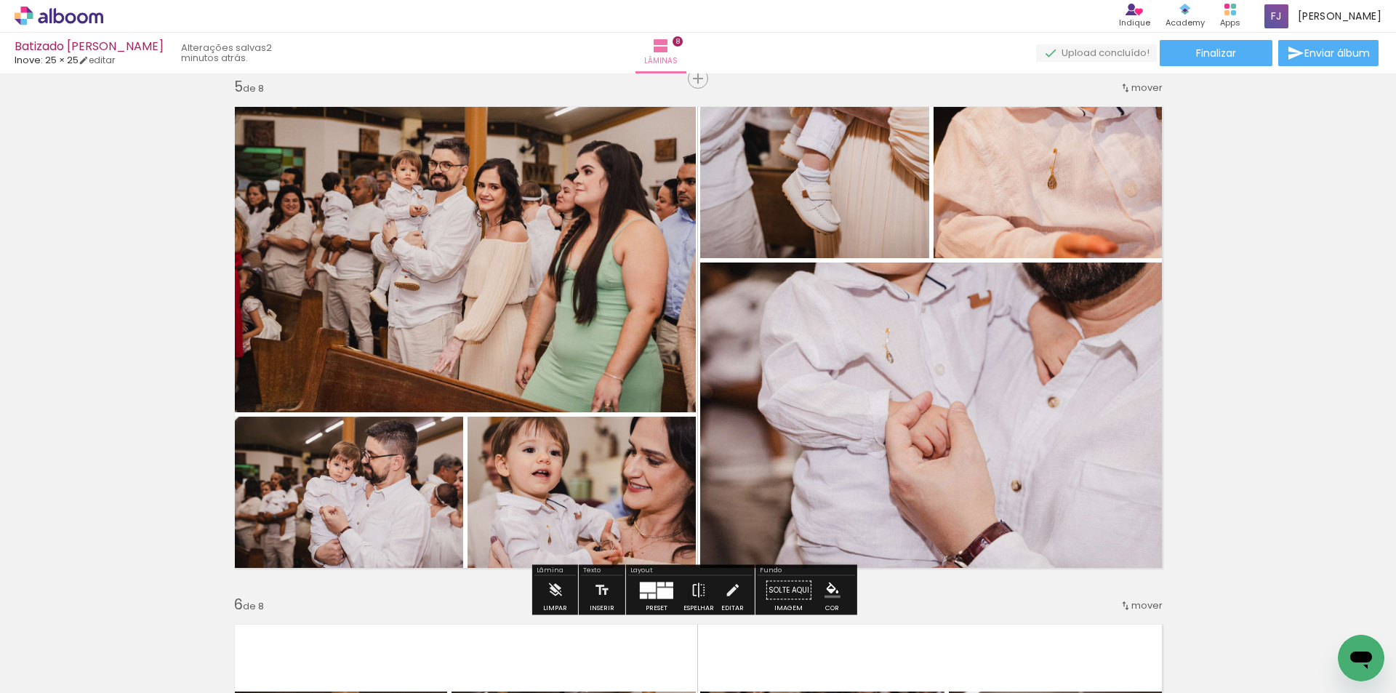
click at [1089, 195] on quentale-photo at bounding box center [1053, 177] width 239 height 161
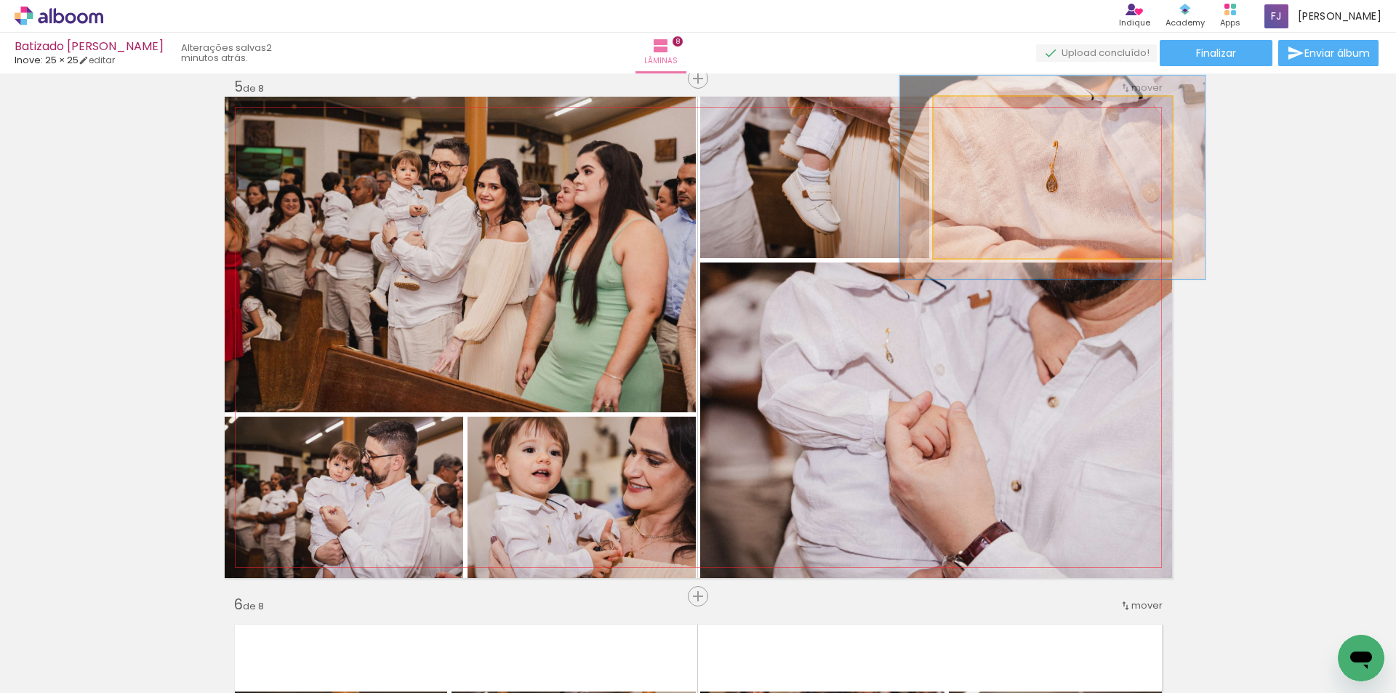
drag, startPoint x: 965, startPoint y: 112, endPoint x: 977, endPoint y: 111, distance: 11.7
click at [977, 111] on div at bounding box center [980, 111] width 13 height 13
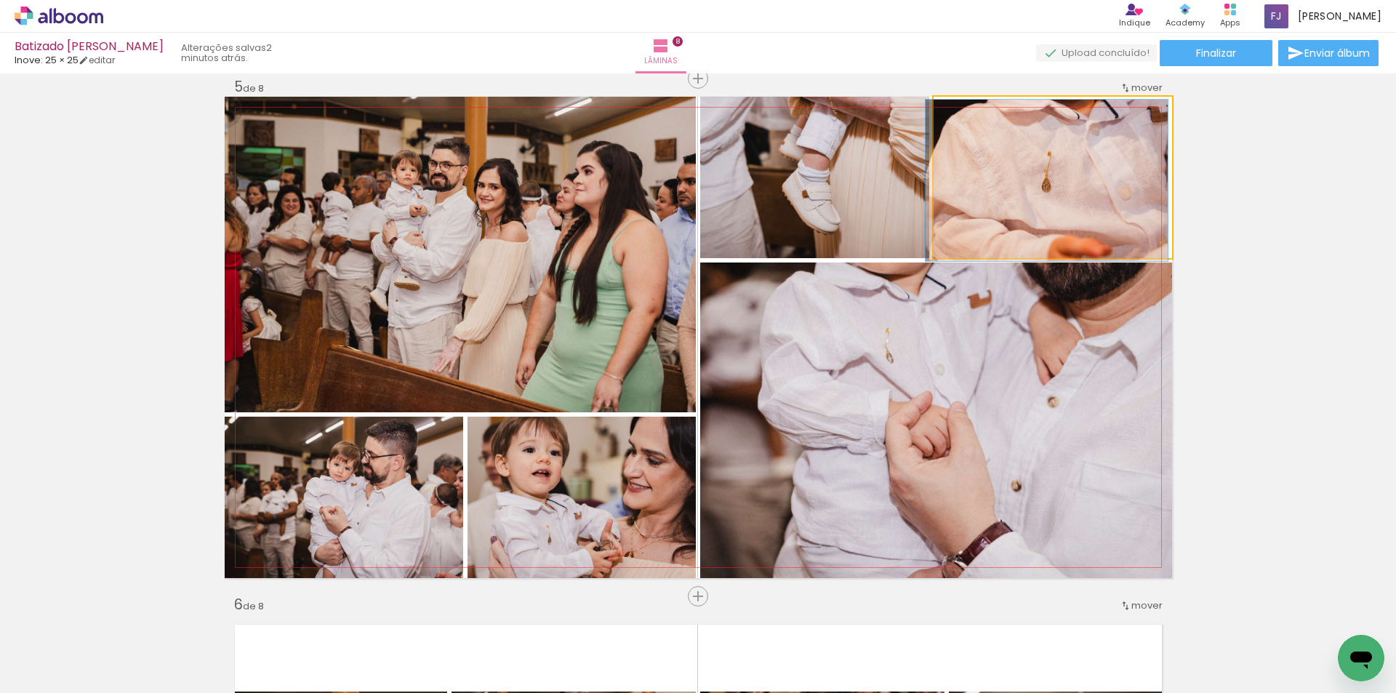
drag, startPoint x: 965, startPoint y: 113, endPoint x: 934, endPoint y: 111, distance: 30.6
type paper-slider "100"
click at [938, 111] on div at bounding box center [988, 112] width 101 height 22
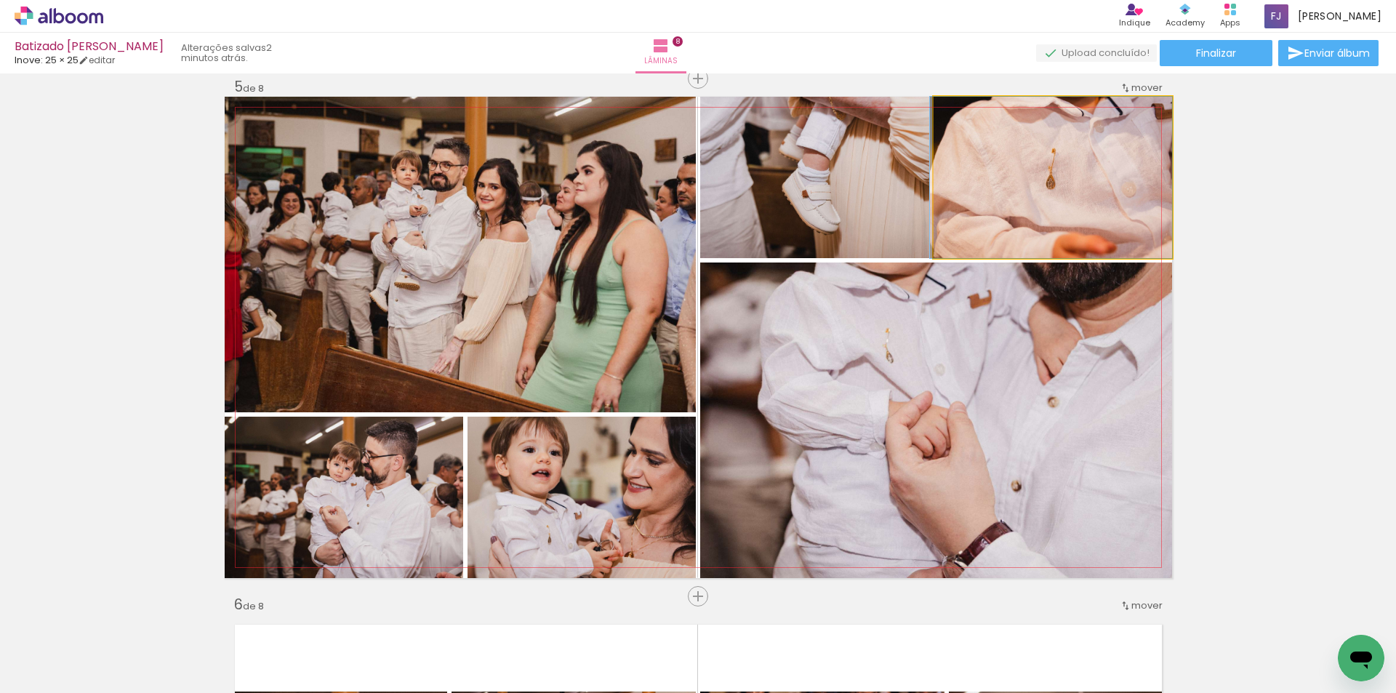
drag, startPoint x: 1070, startPoint y: 186, endPoint x: 833, endPoint y: 186, distance: 237.1
click at [0, 0] on slot at bounding box center [0, 0] width 0 height 0
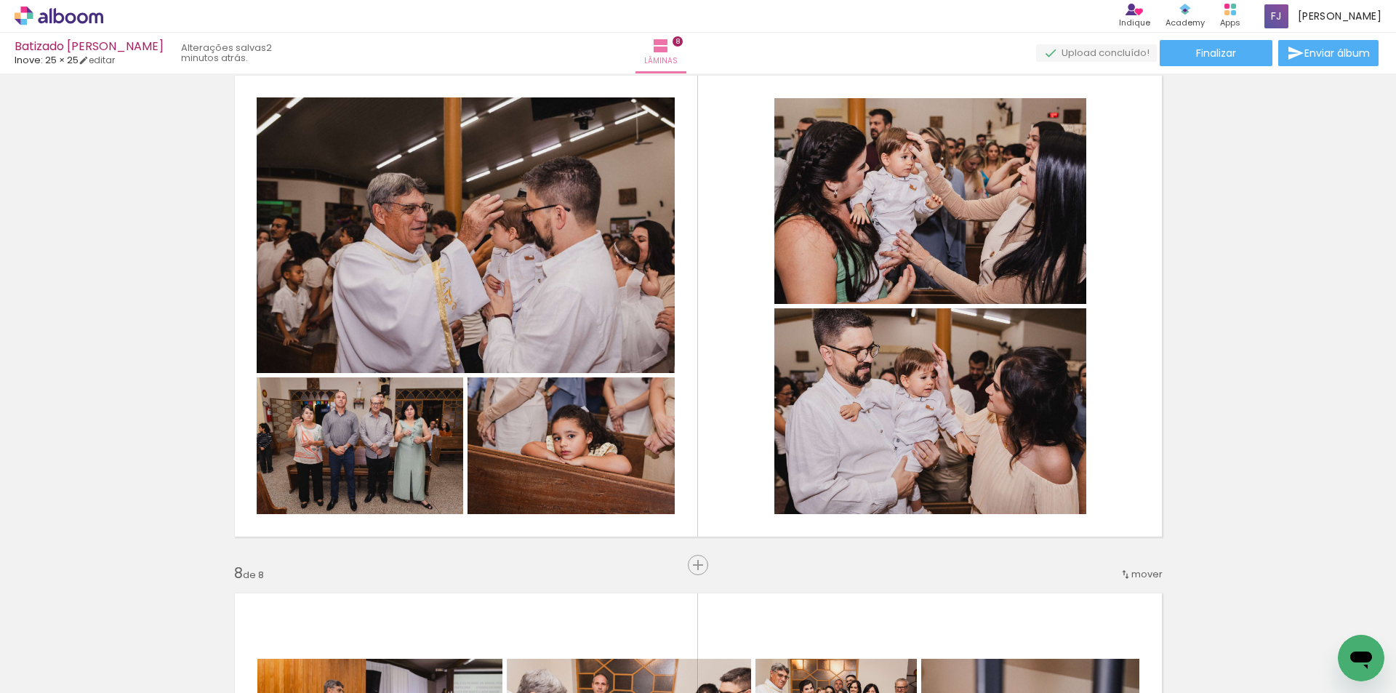
scroll to position [3690, 0]
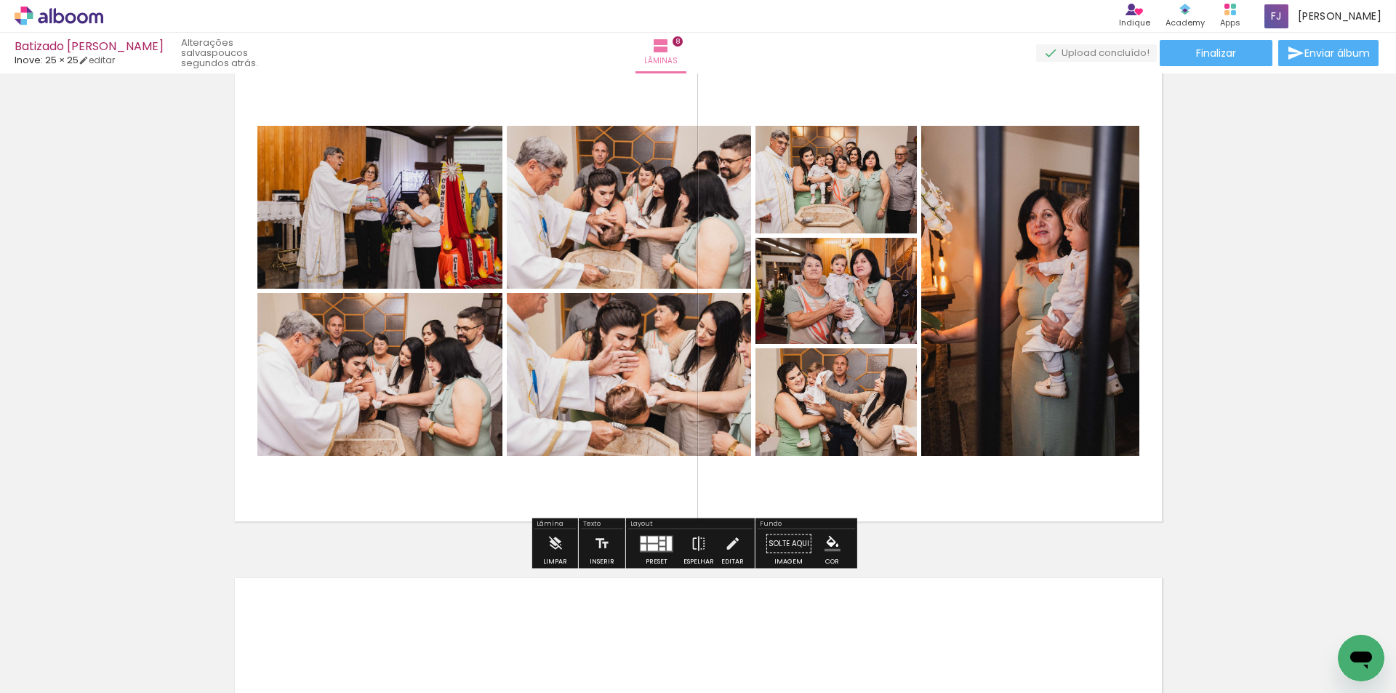
click at [660, 539] on div at bounding box center [663, 538] width 6 height 4
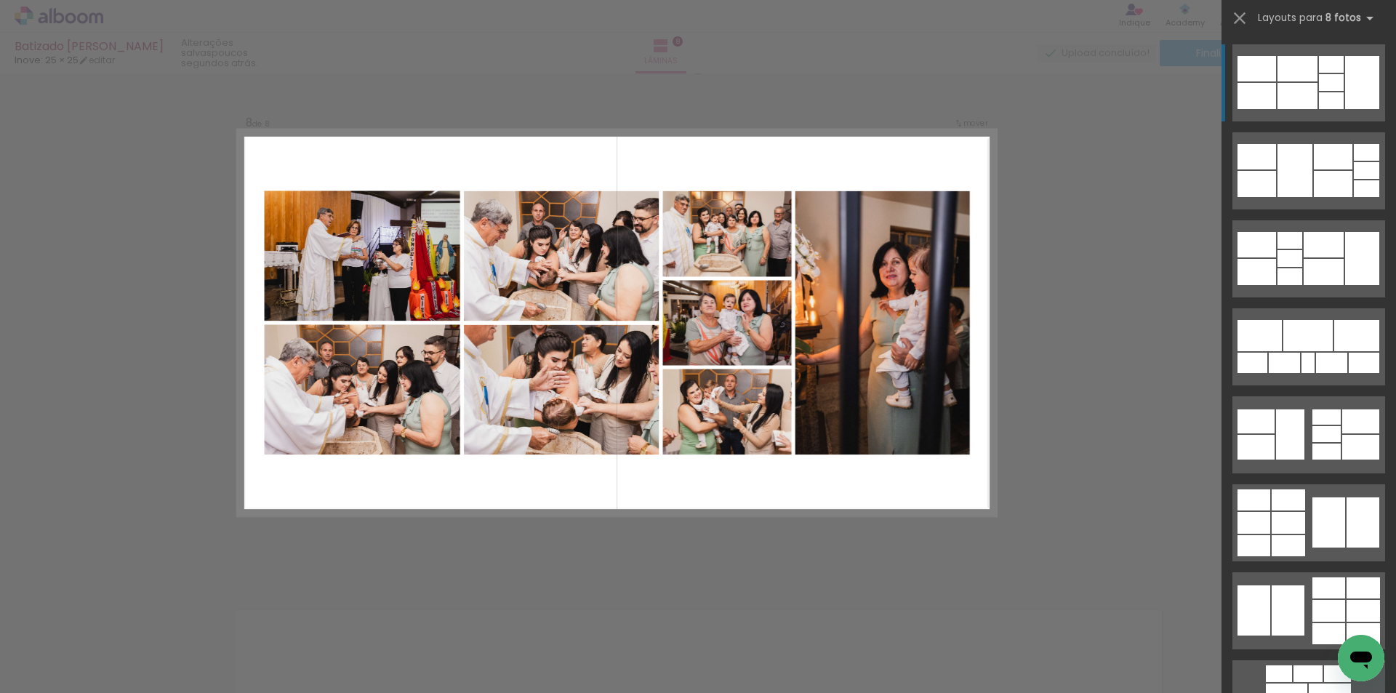
scroll to position [3643, 0]
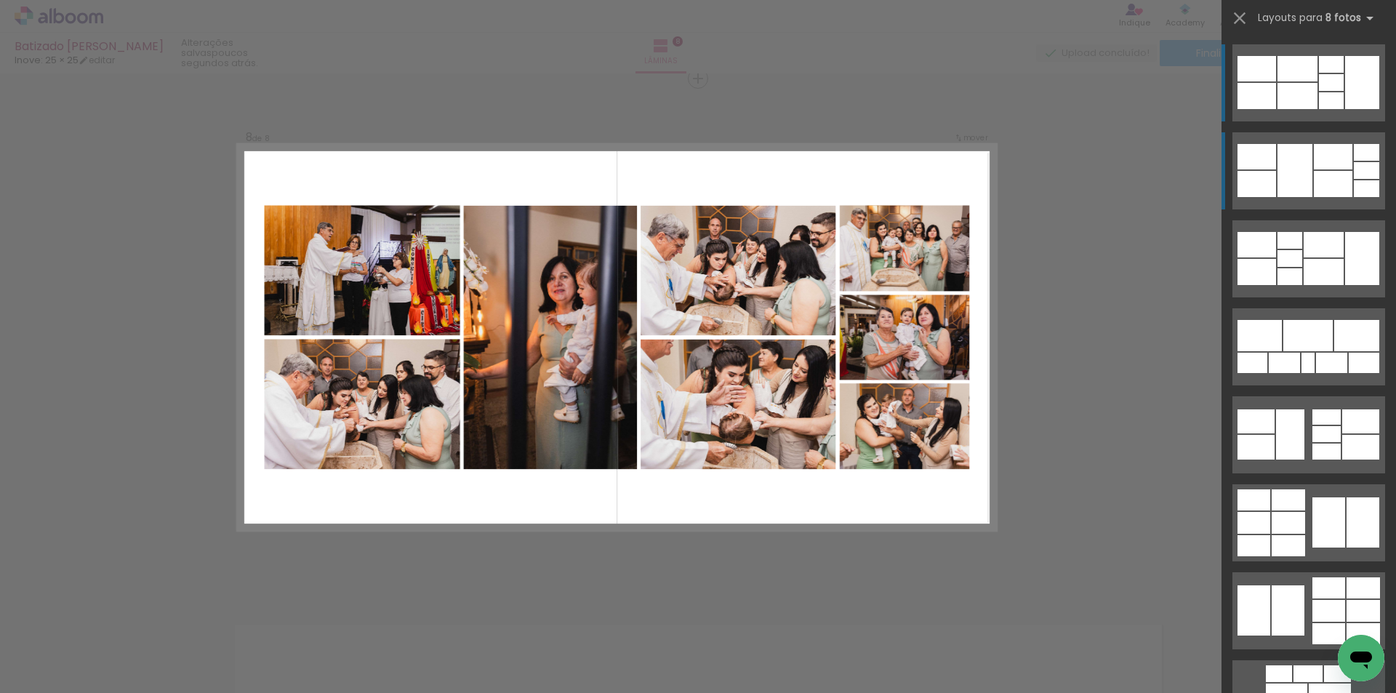
click at [1314, 180] on div at bounding box center [1333, 184] width 39 height 26
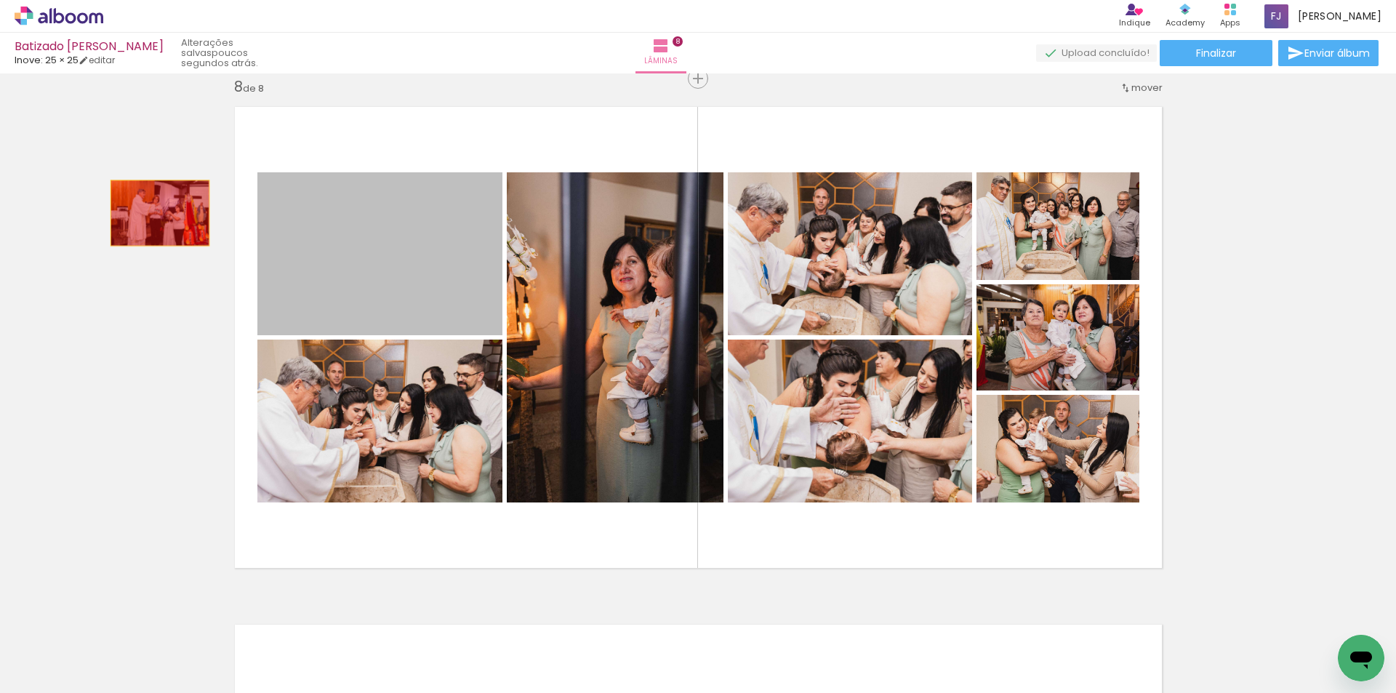
drag, startPoint x: 381, startPoint y: 248, endPoint x: 150, endPoint y: 213, distance: 233.9
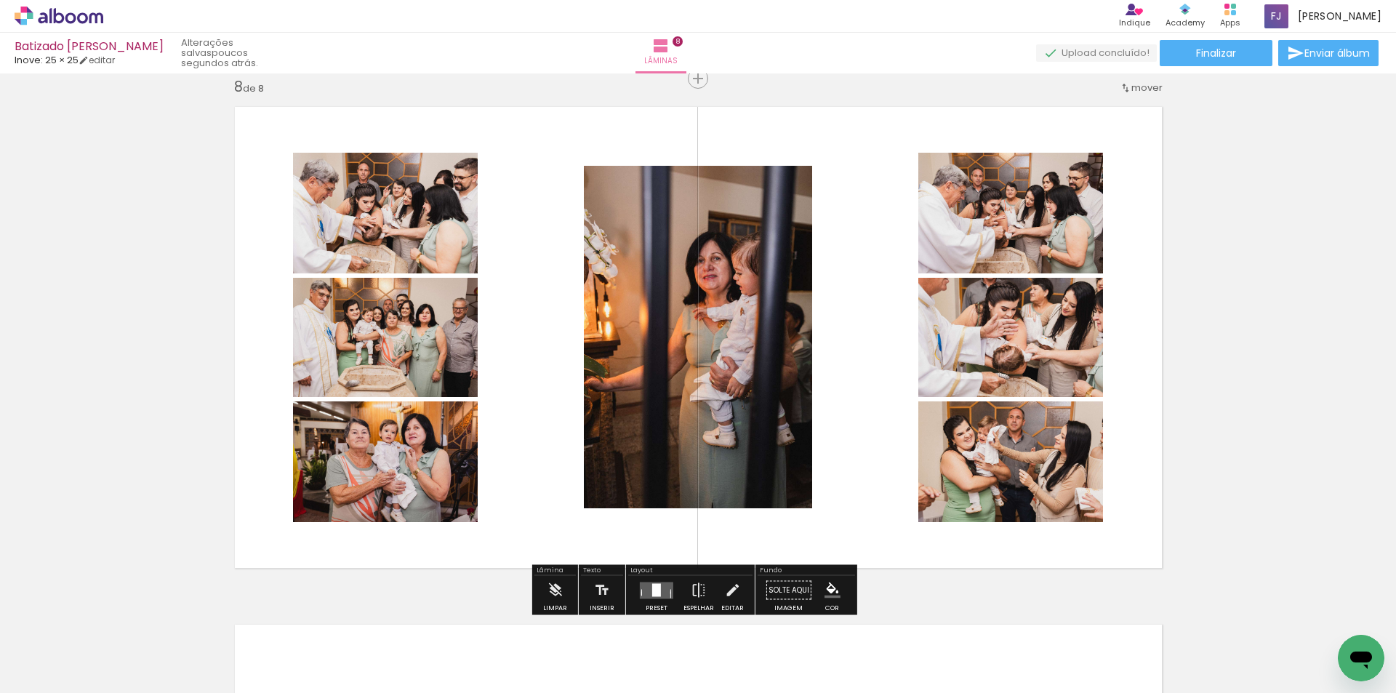
click at [652, 594] on div at bounding box center [656, 589] width 9 height 13
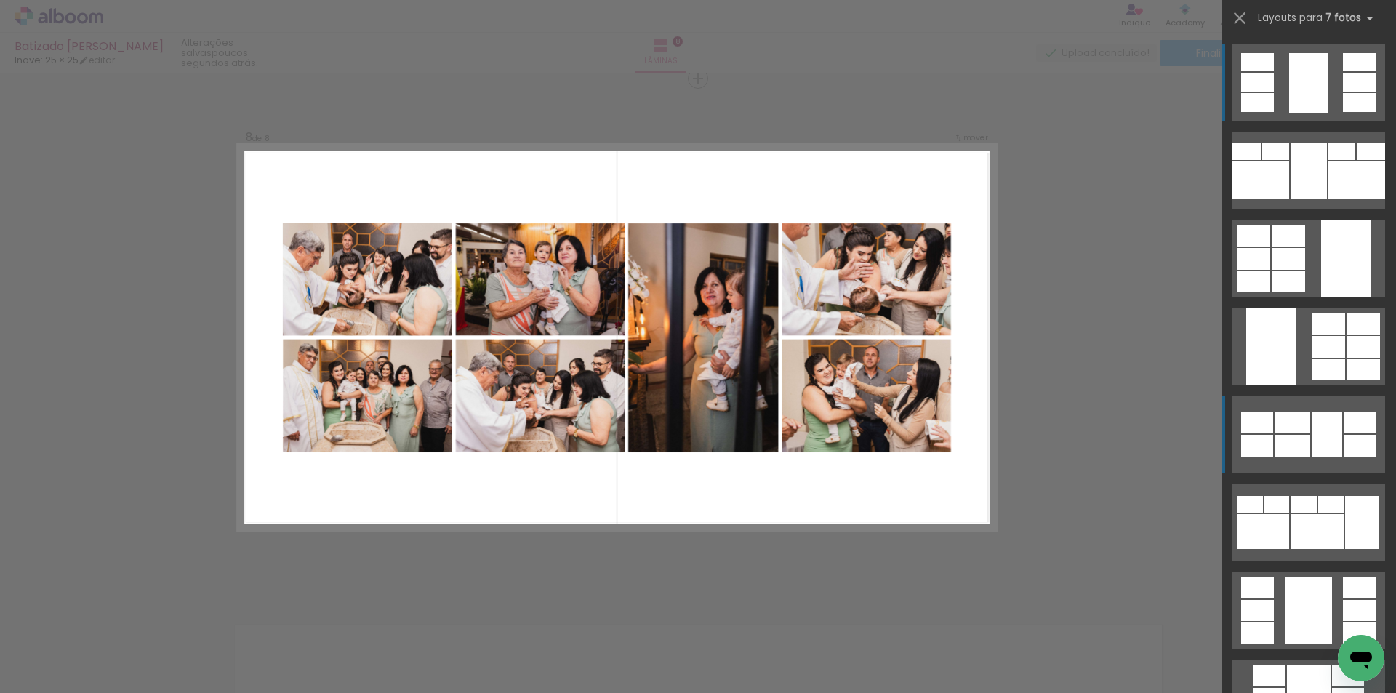
click at [1324, 436] on div at bounding box center [1327, 435] width 31 height 46
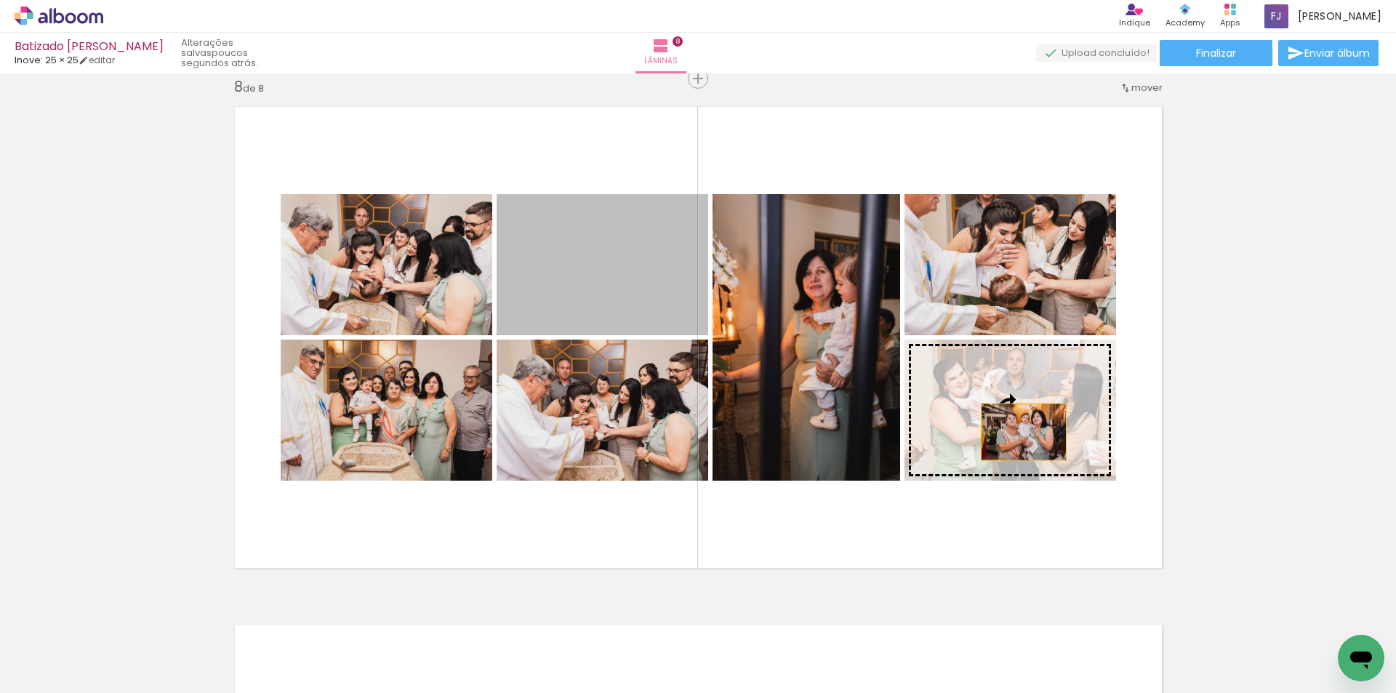
drag, startPoint x: 613, startPoint y: 247, endPoint x: 1018, endPoint y: 432, distance: 445.2
click at [0, 0] on slot at bounding box center [0, 0] width 0 height 0
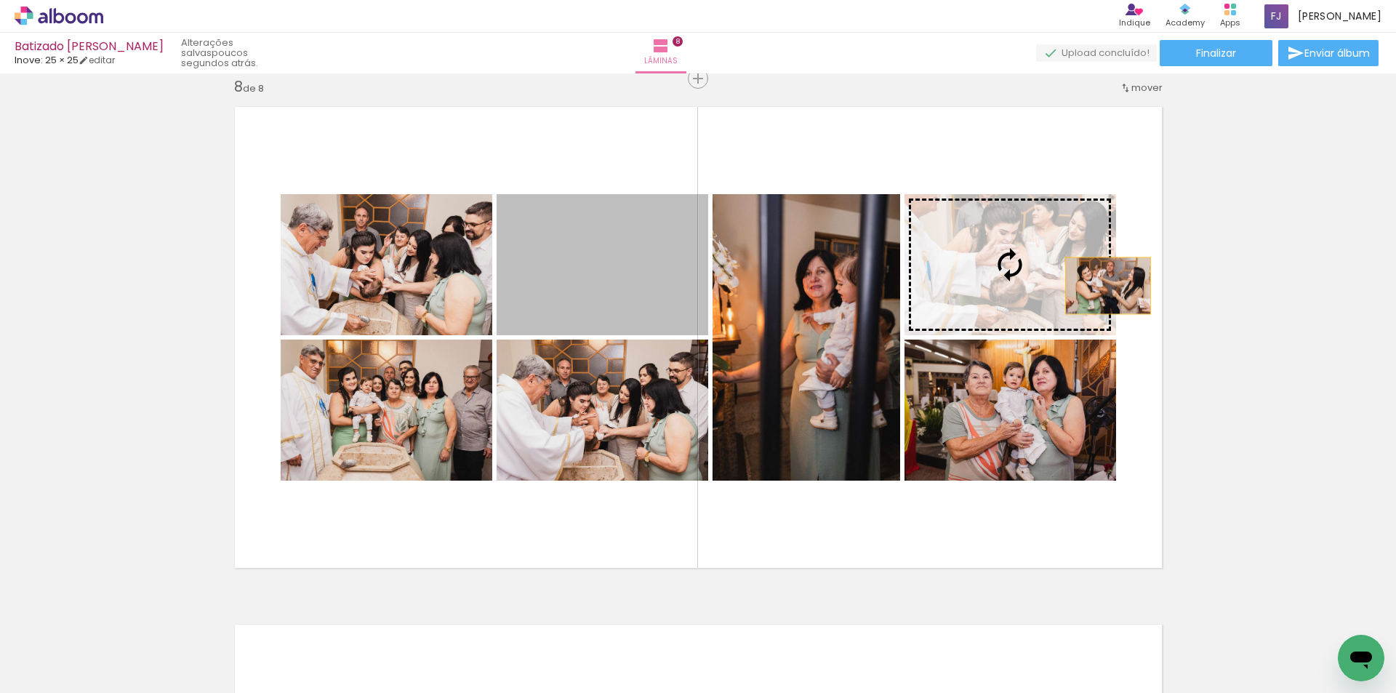
drag, startPoint x: 623, startPoint y: 281, endPoint x: 1102, endPoint y: 286, distance: 479.3
click at [0, 0] on slot at bounding box center [0, 0] width 0 height 0
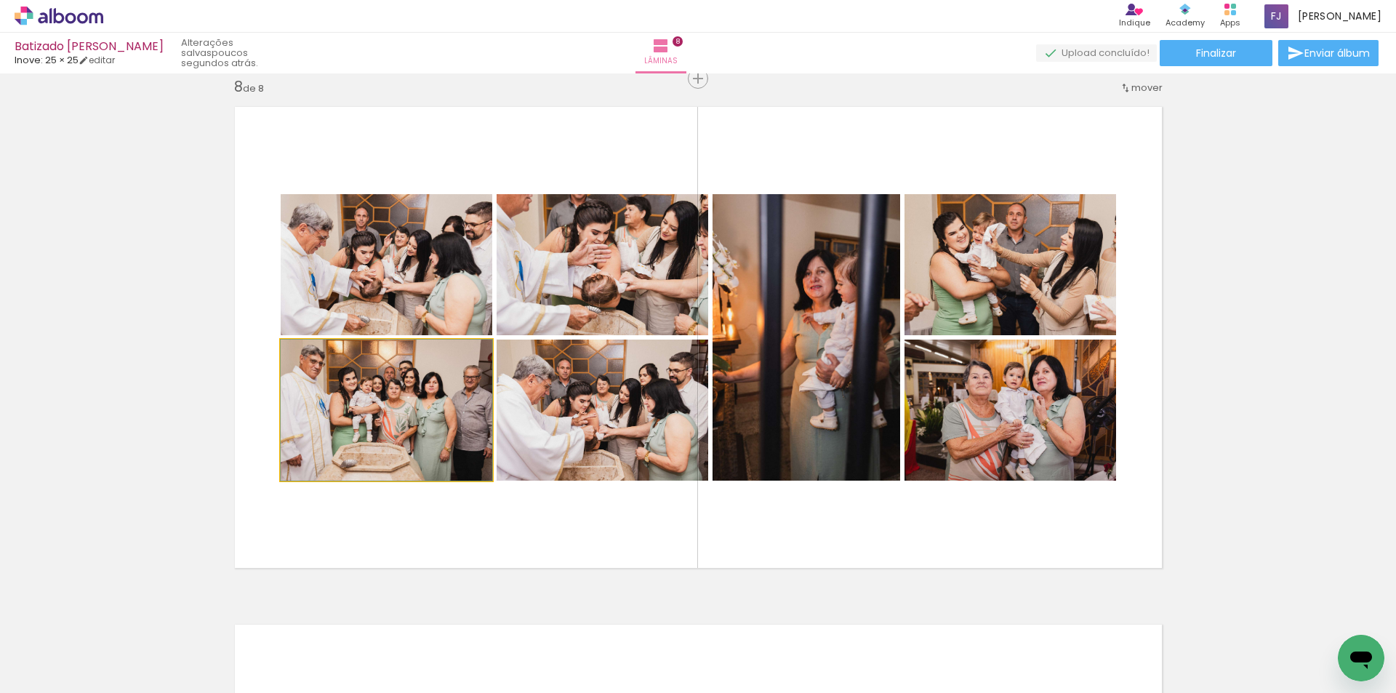
drag, startPoint x: 424, startPoint y: 418, endPoint x: 630, endPoint y: 420, distance: 205.8
click at [0, 0] on slot at bounding box center [0, 0] width 0 height 0
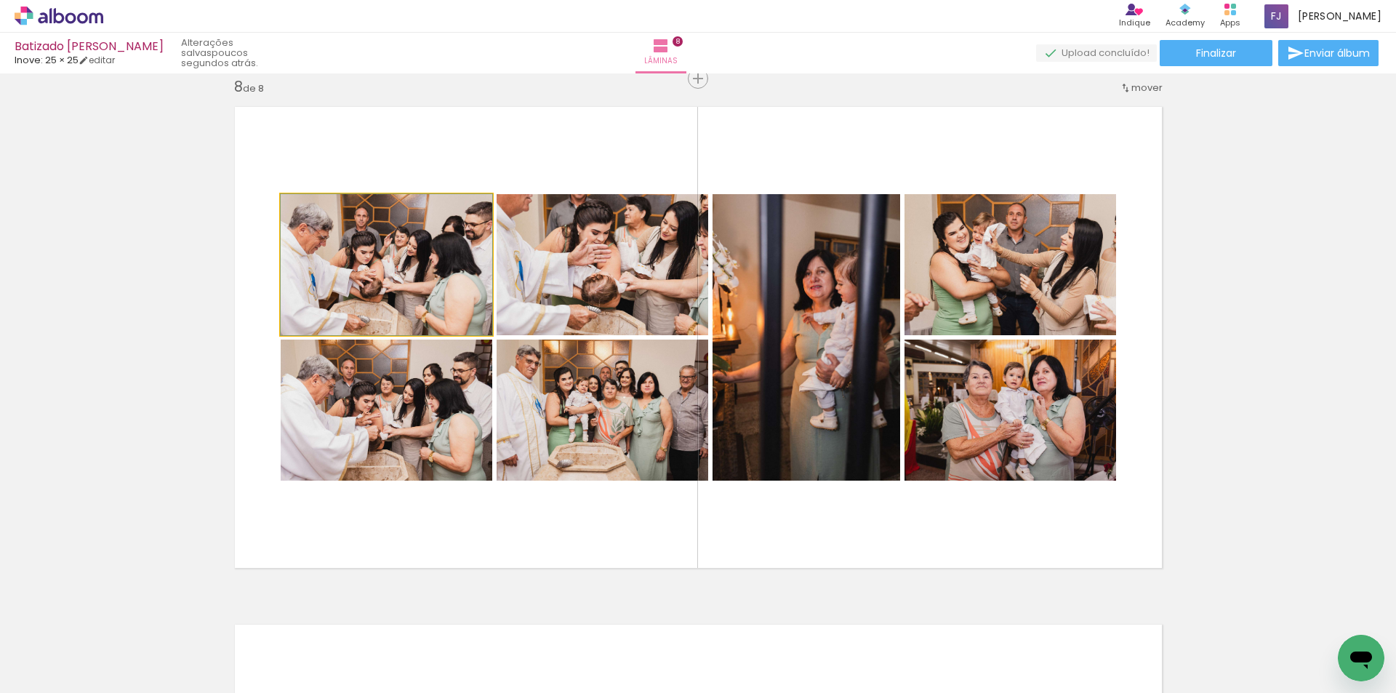
click at [411, 283] on quentale-photo at bounding box center [387, 264] width 212 height 141
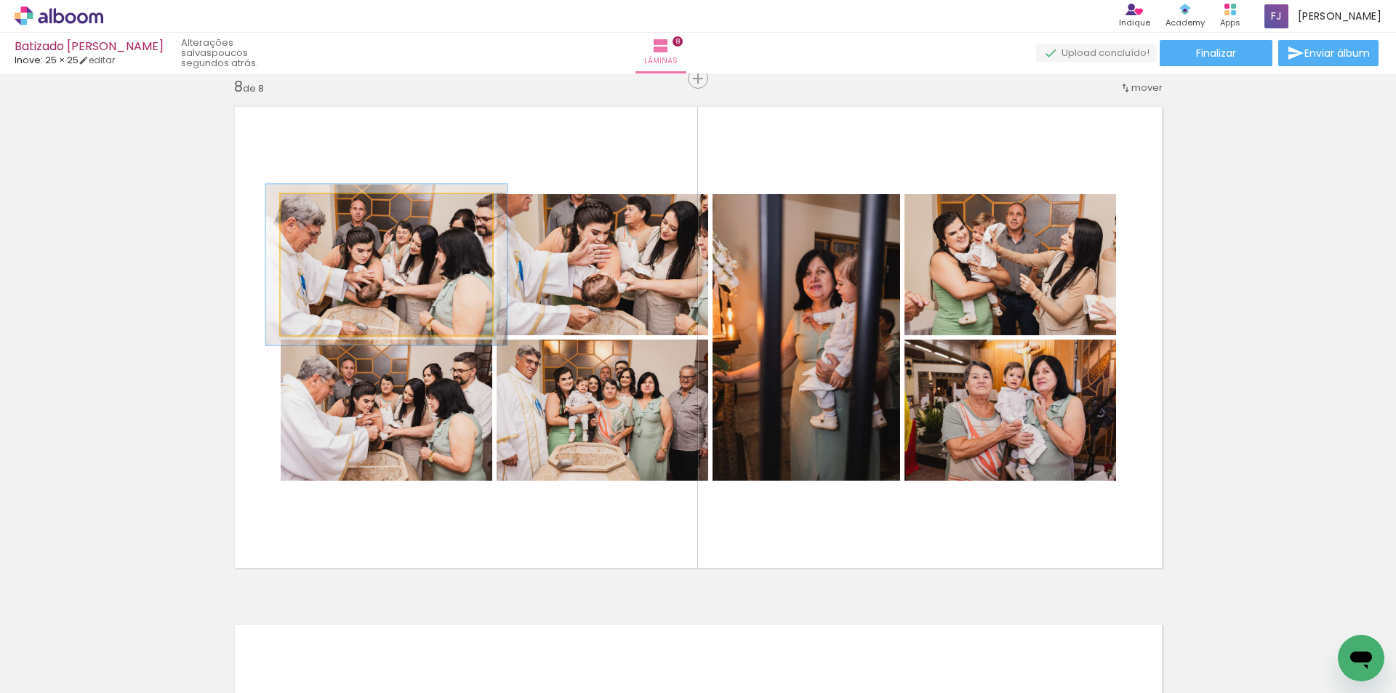
click at [321, 212] on div at bounding box center [321, 209] width 23 height 23
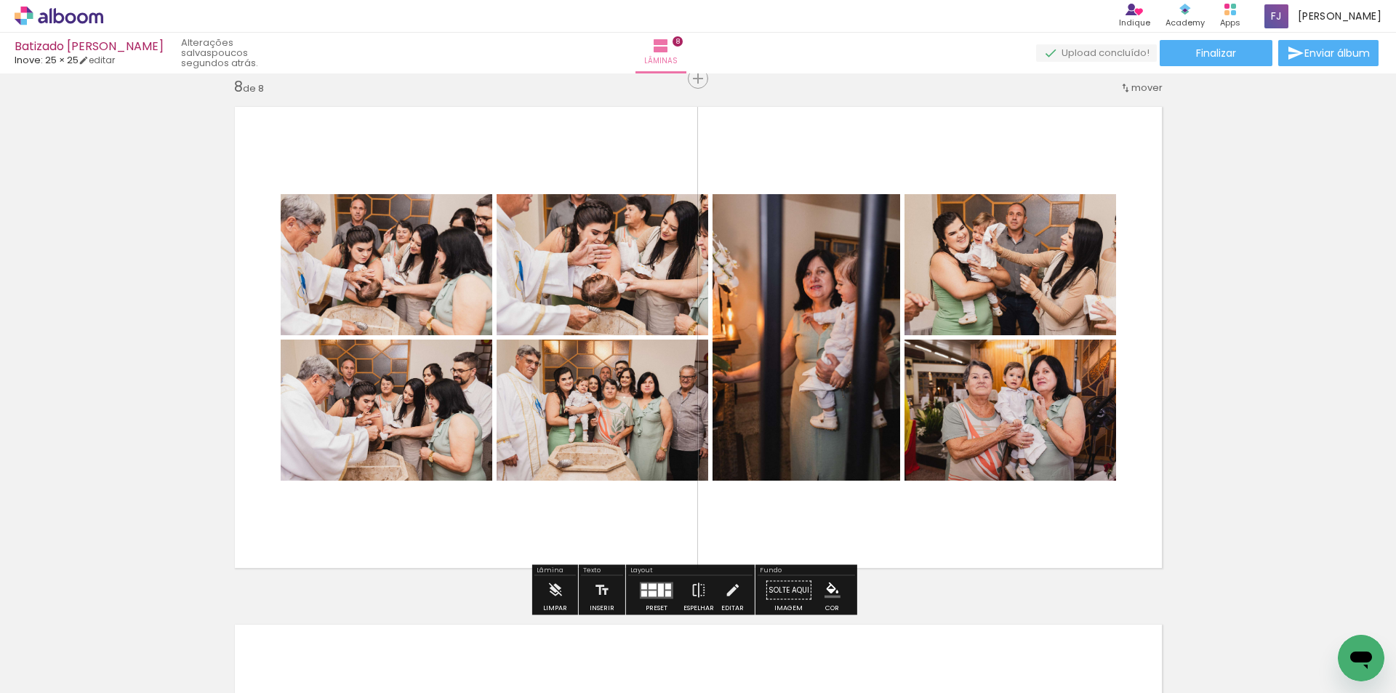
click at [649, 591] on div at bounding box center [653, 594] width 8 height 6
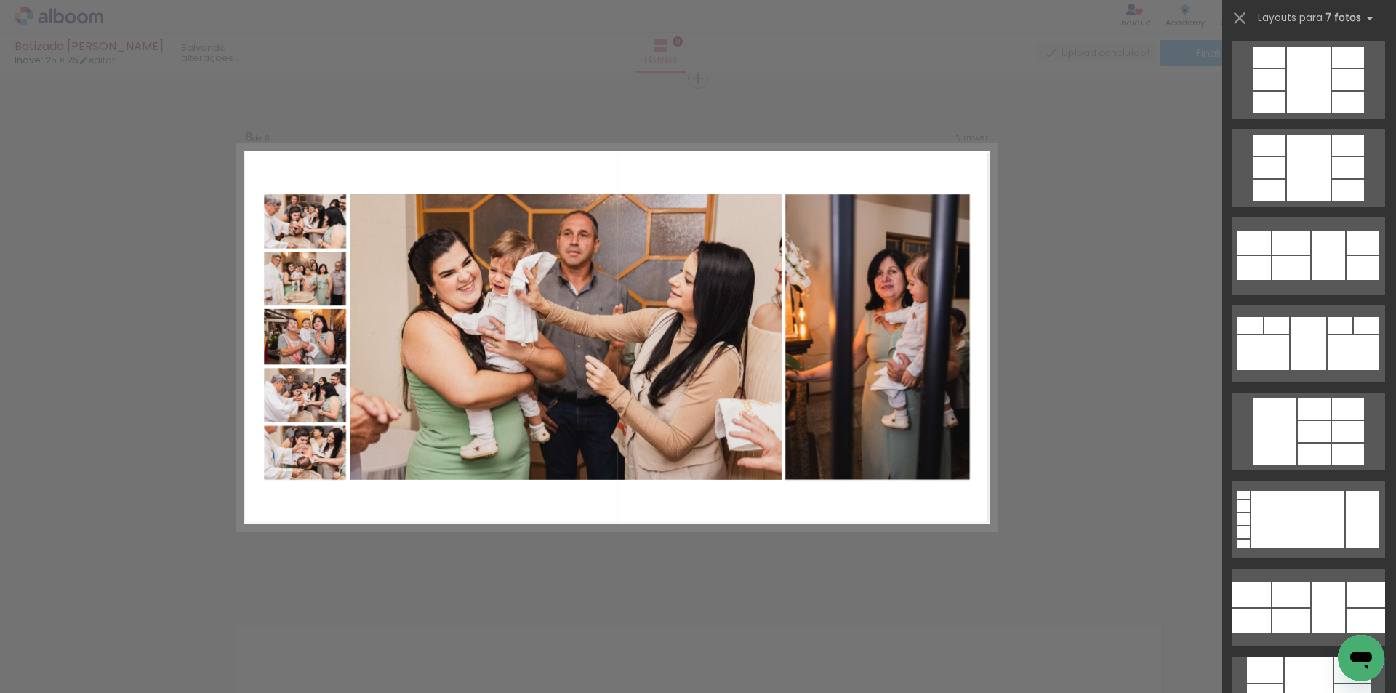
scroll to position [0, 0]
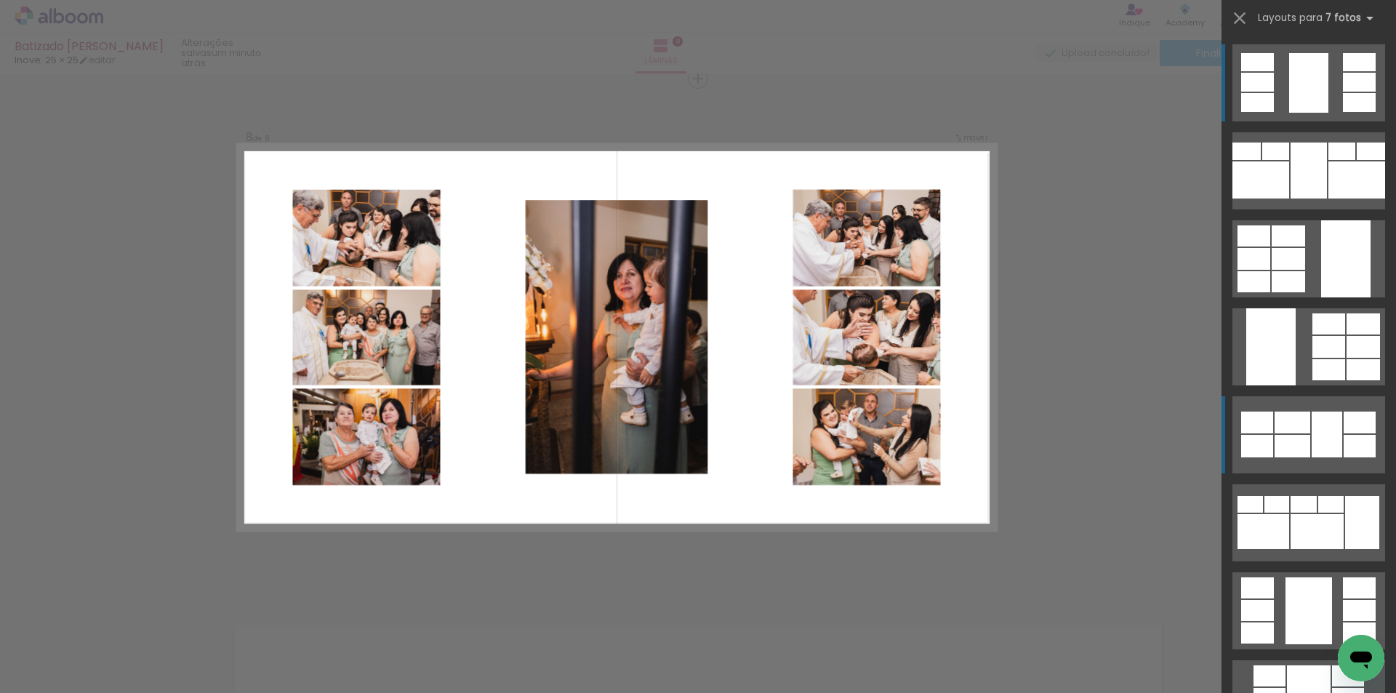
click at [1317, 82] on div at bounding box center [1308, 83] width 39 height 60
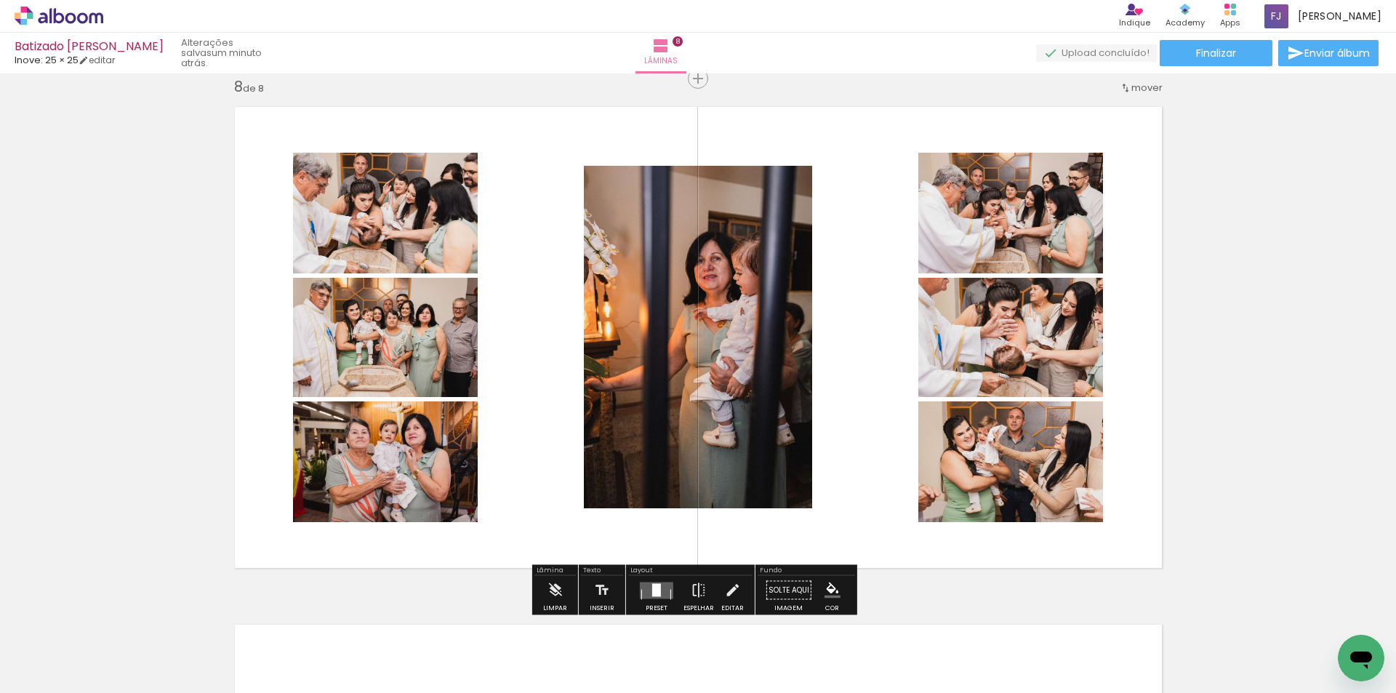
click at [657, 588] on div at bounding box center [656, 589] width 9 height 13
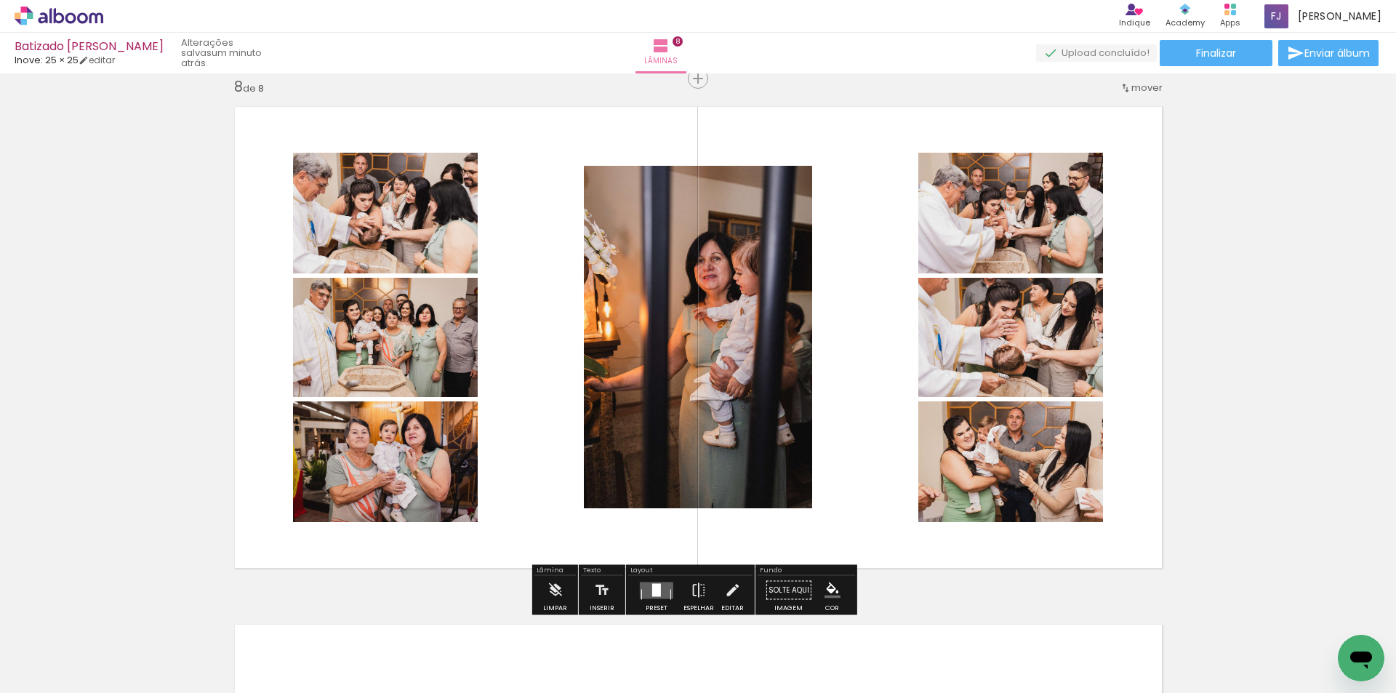
scroll to position [0, 5739]
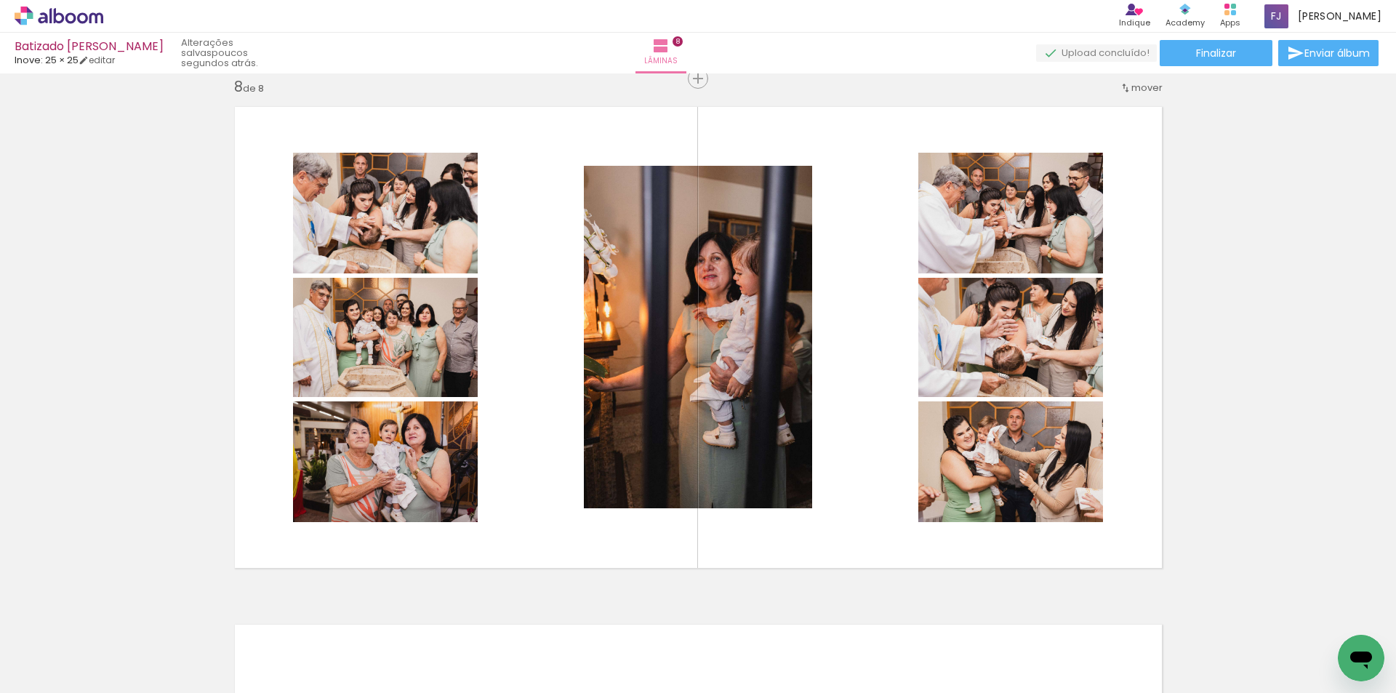
drag, startPoint x: 777, startPoint y: 647, endPoint x: 788, endPoint y: 524, distance: 123.4
click at [737, 457] on quentale-workspace at bounding box center [698, 346] width 1396 height 693
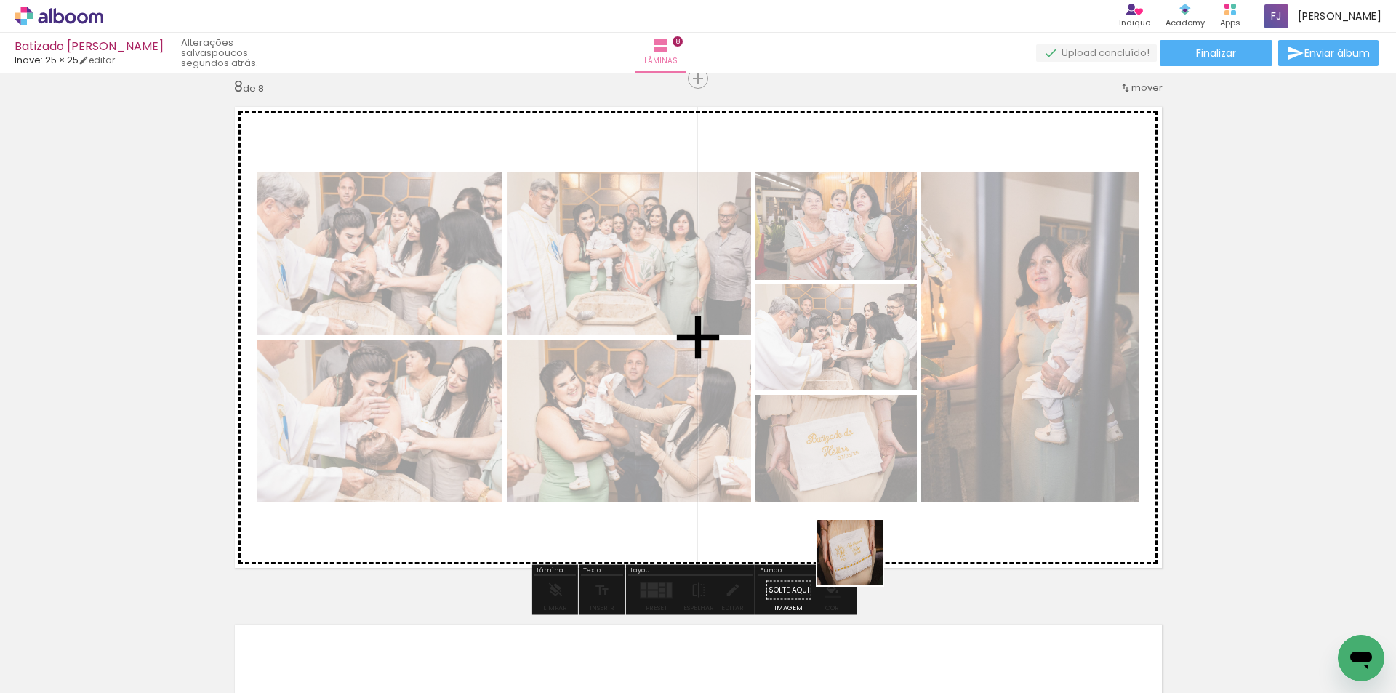
drag, startPoint x: 857, startPoint y: 656, endPoint x: 861, endPoint y: 495, distance: 161.5
click at [861, 495] on quentale-workspace at bounding box center [698, 346] width 1396 height 693
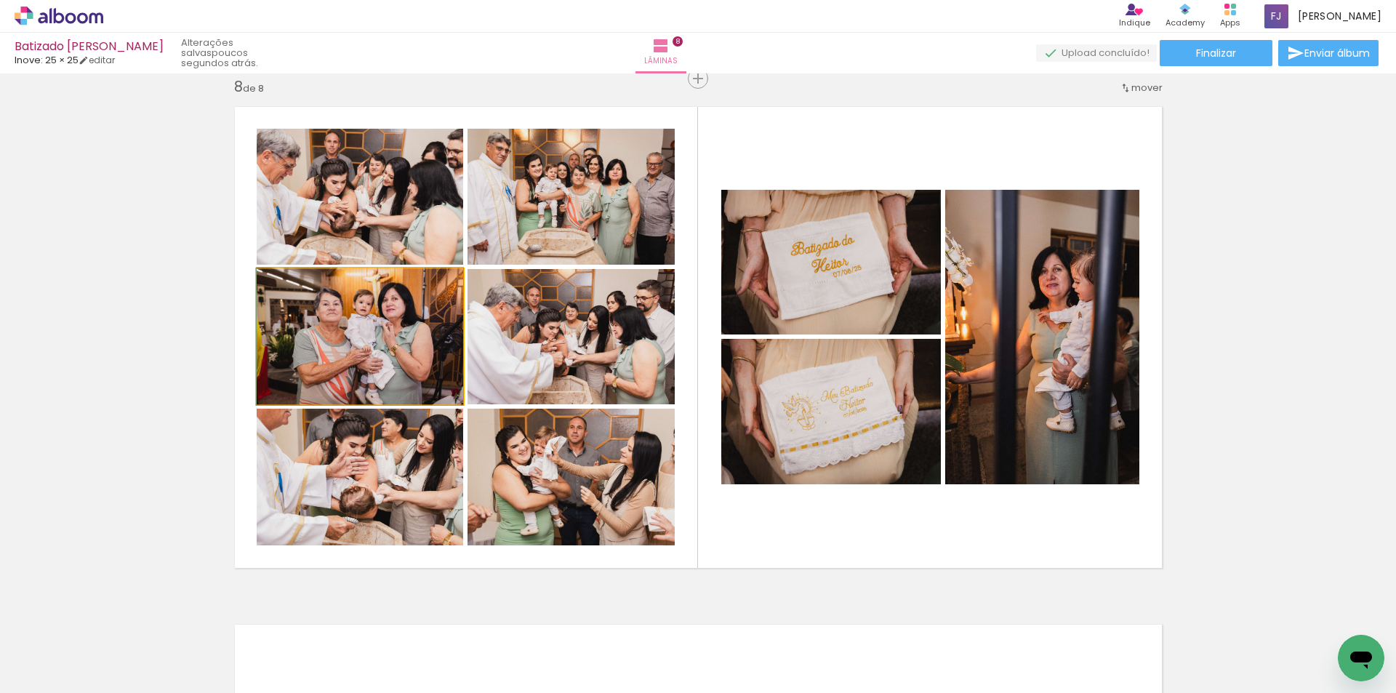
drag, startPoint x: 381, startPoint y: 340, endPoint x: 544, endPoint y: 477, distance: 212.7
click at [0, 0] on slot at bounding box center [0, 0] width 0 height 0
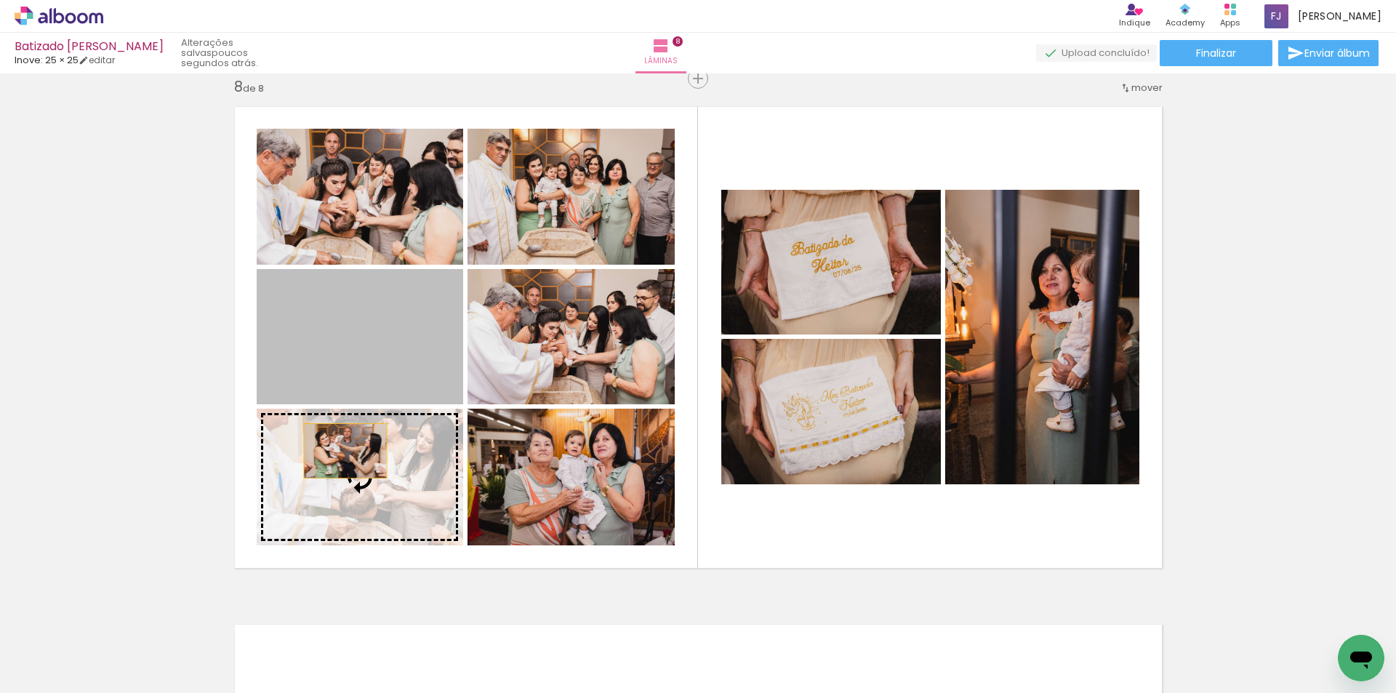
drag, startPoint x: 339, startPoint y: 330, endPoint x: 340, endPoint y: 455, distance: 124.4
click at [0, 0] on slot at bounding box center [0, 0] width 0 height 0
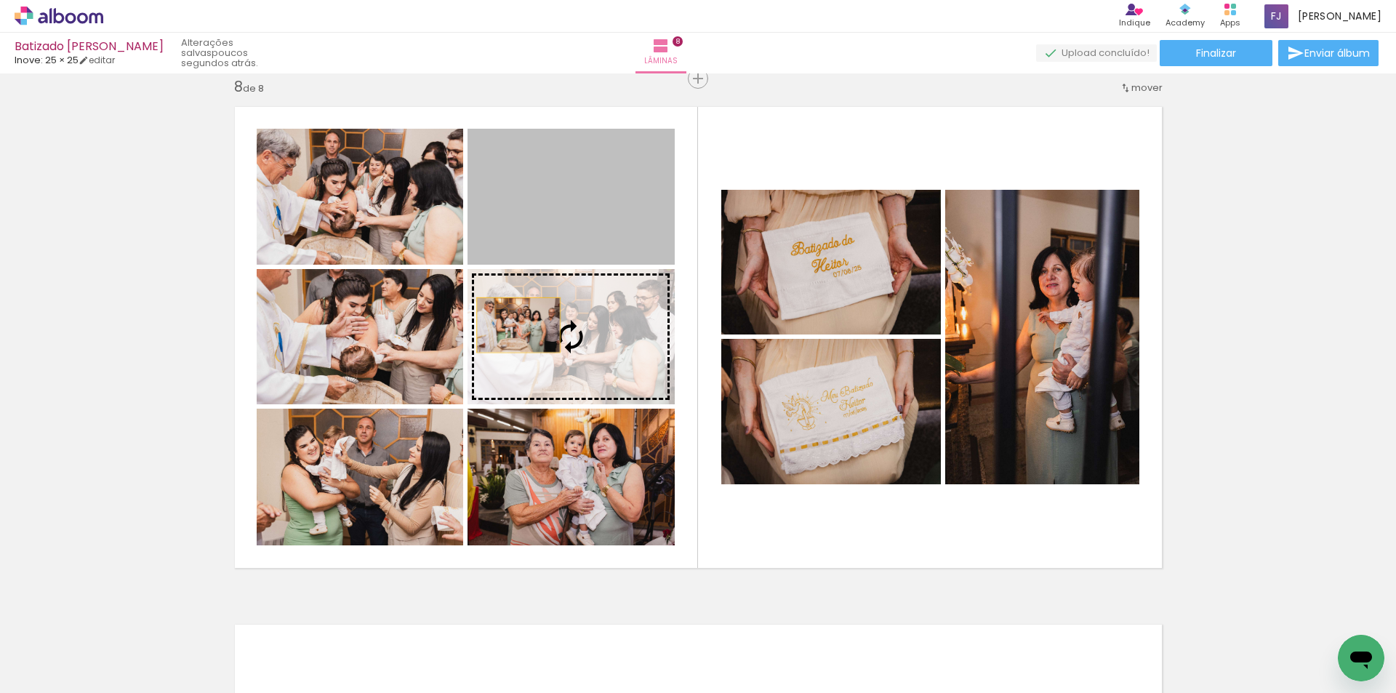
drag, startPoint x: 504, startPoint y: 199, endPoint x: 512, endPoint y: 327, distance: 128.2
click at [0, 0] on slot at bounding box center [0, 0] width 0 height 0
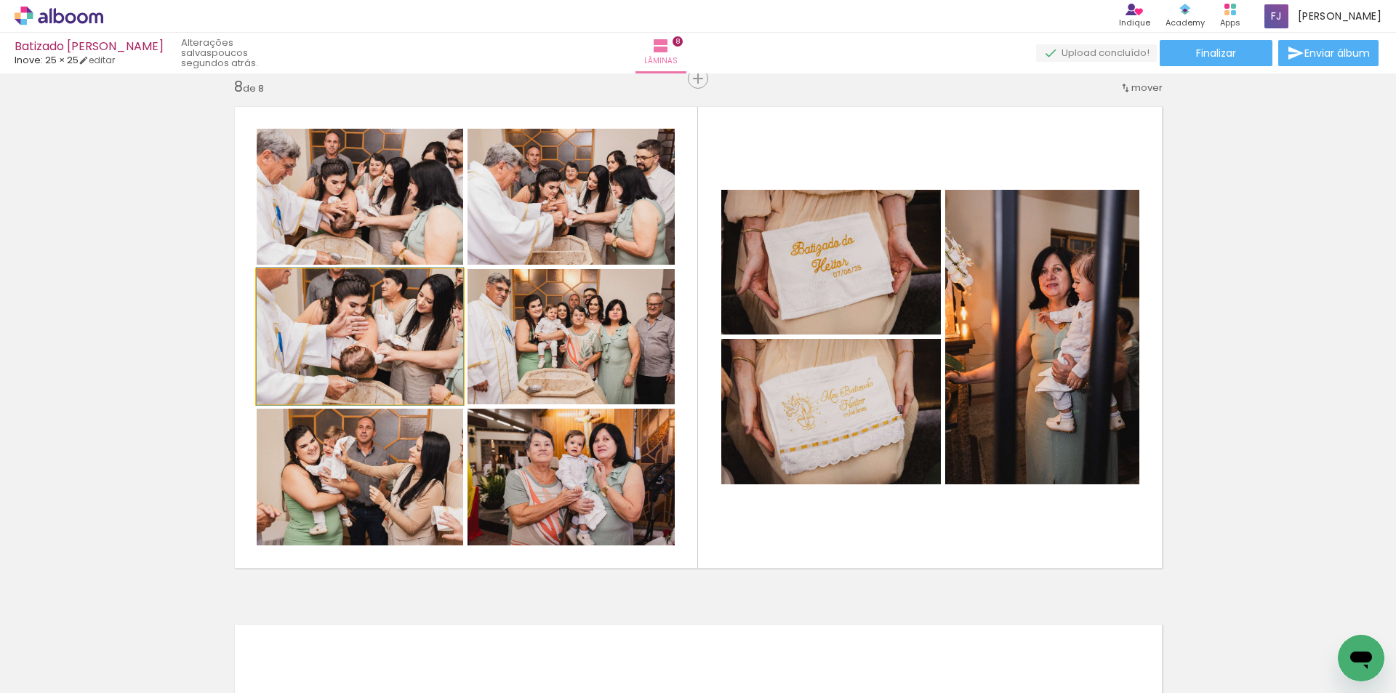
click at [393, 370] on quentale-photo at bounding box center [360, 336] width 207 height 135
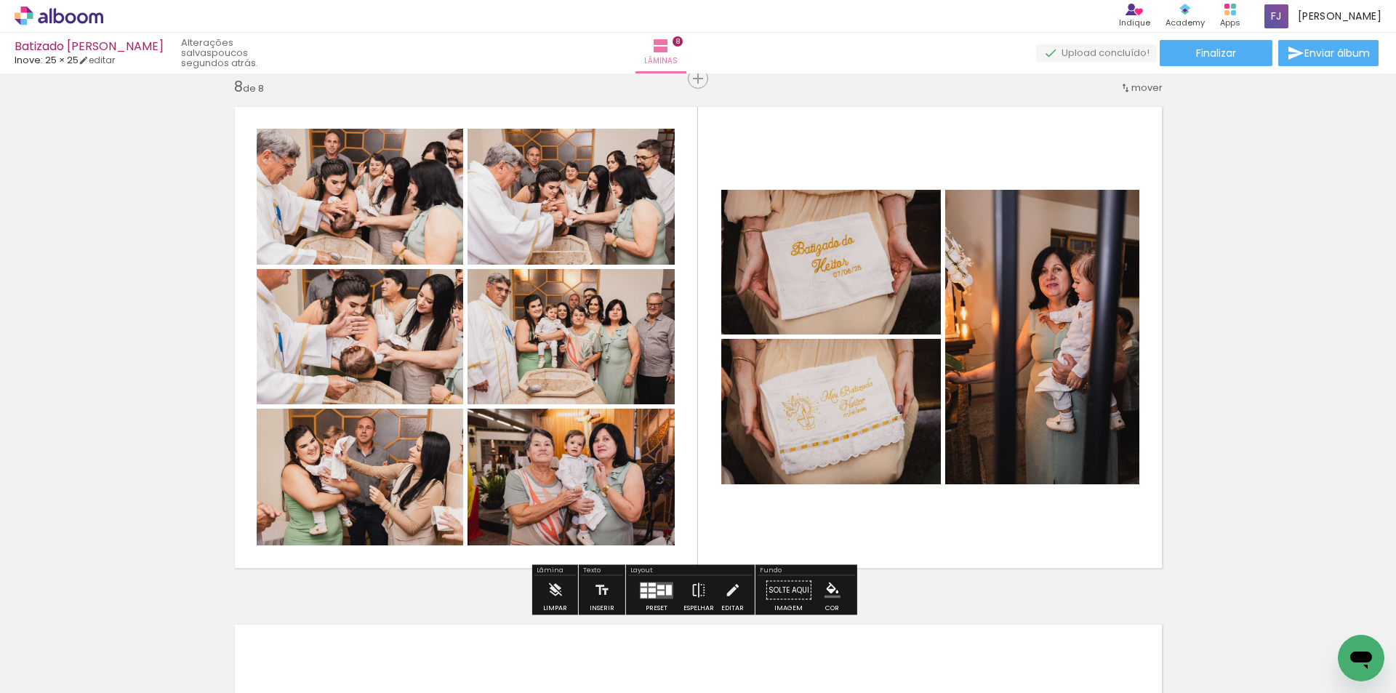
click at [347, 203] on quentale-photo at bounding box center [360, 197] width 207 height 136
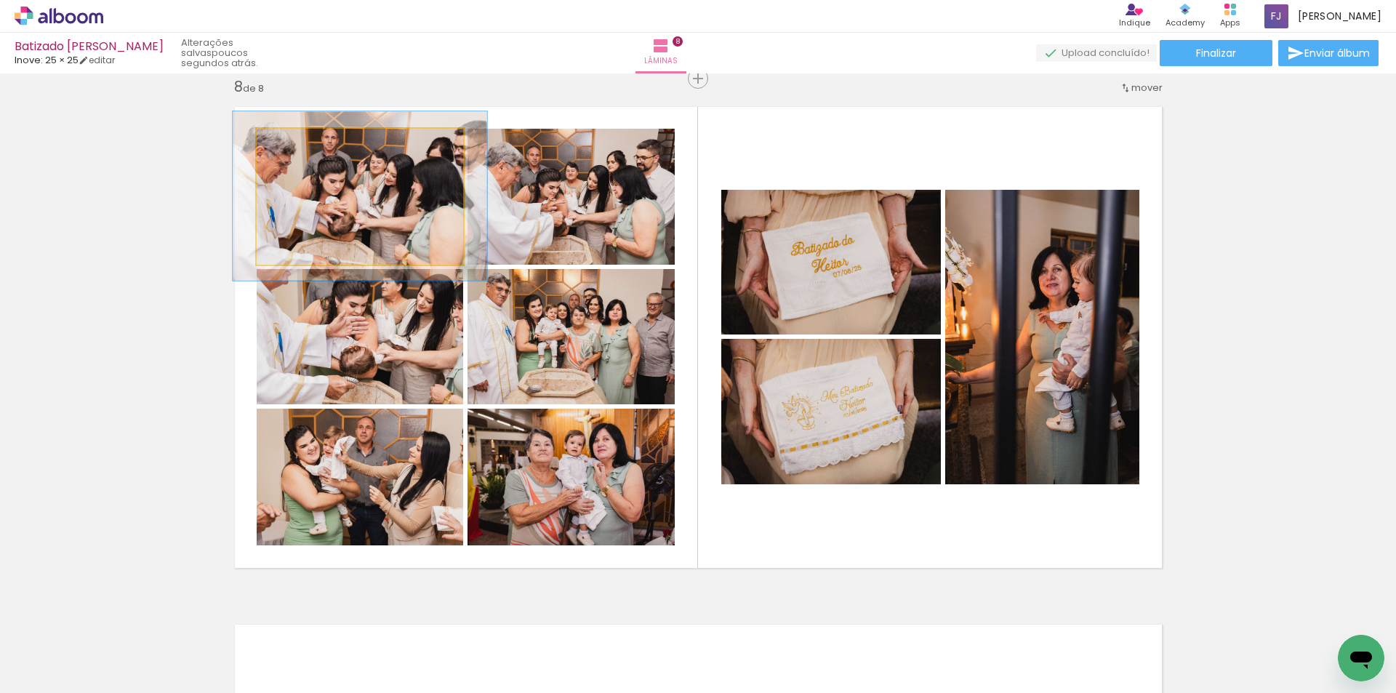
type paper-slider "123"
click at [300, 144] on div at bounding box center [303, 143] width 13 height 13
